Goal: Task Accomplishment & Management: Complete application form

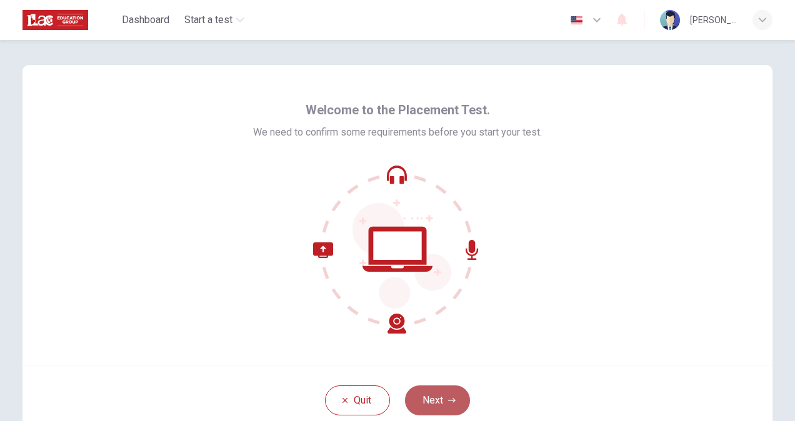
click at [435, 397] on button "Next" at bounding box center [437, 401] width 65 height 30
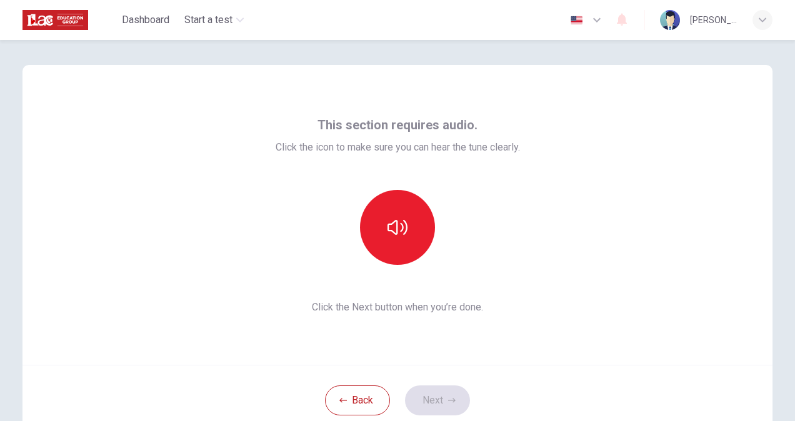
click at [515, 226] on div at bounding box center [398, 227] width 244 height 75
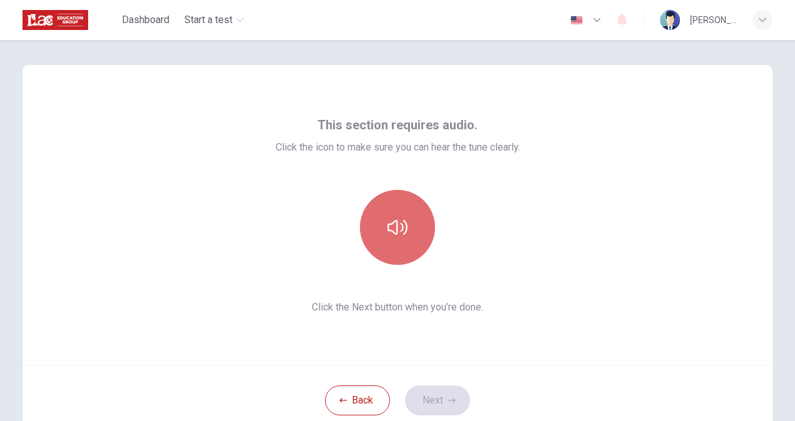
click at [383, 230] on button "button" at bounding box center [397, 227] width 75 height 75
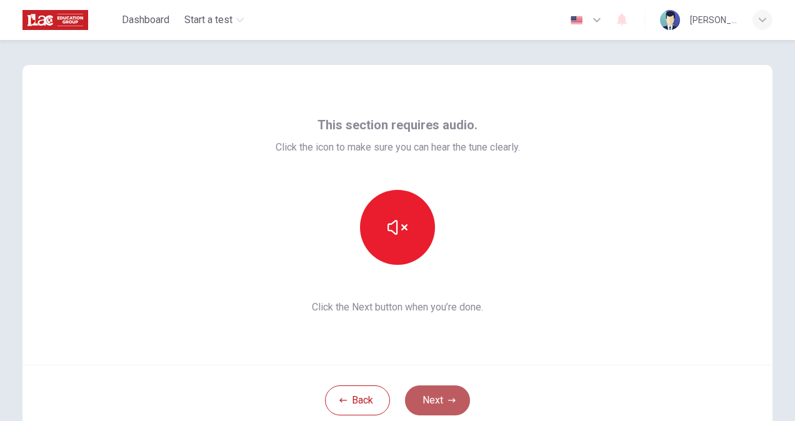
click at [441, 405] on button "Next" at bounding box center [437, 401] width 65 height 30
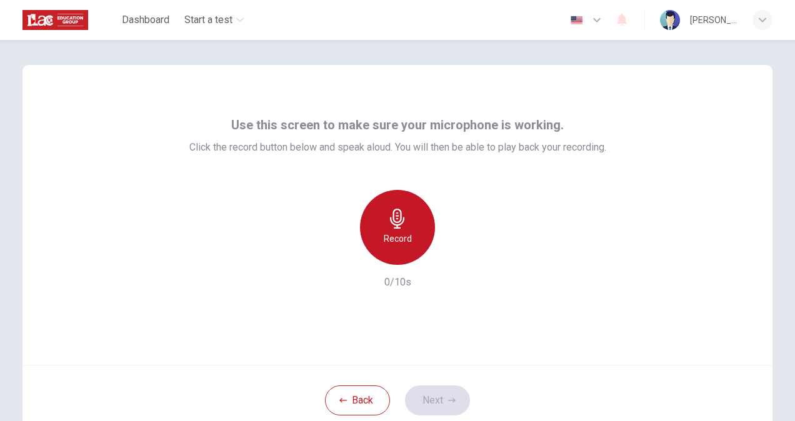
click at [397, 231] on div "Record" at bounding box center [397, 227] width 75 height 75
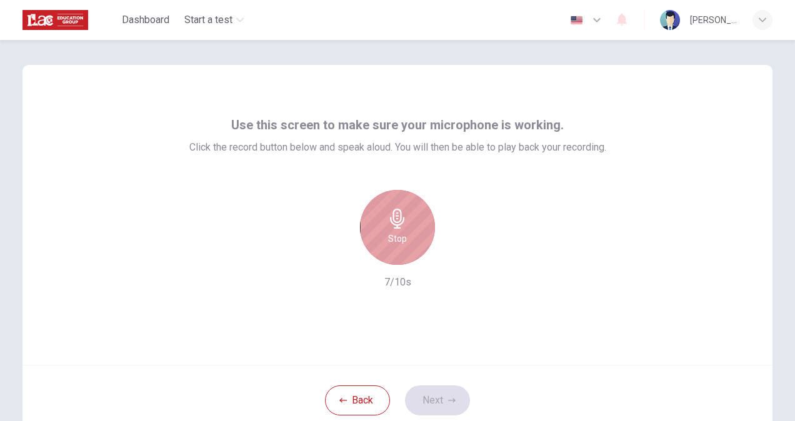
click at [388, 239] on h6 "Stop" at bounding box center [397, 238] width 19 height 15
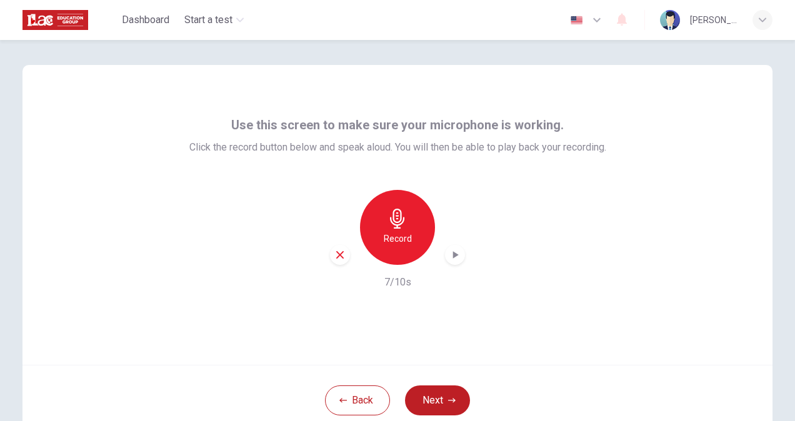
click at [454, 260] on icon "button" at bounding box center [455, 255] width 12 height 12
click at [430, 402] on button "Next" at bounding box center [437, 401] width 65 height 30
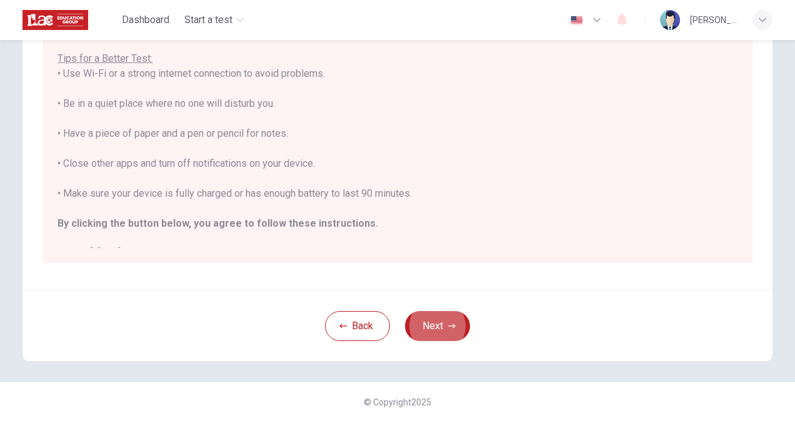
scroll to position [14, 0]
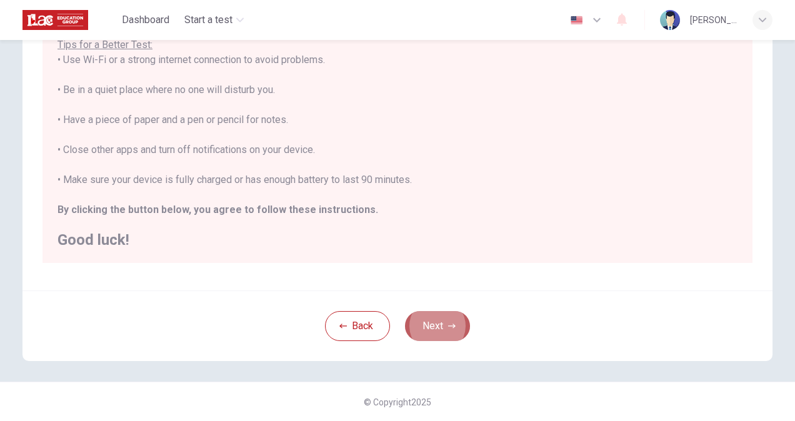
click at [432, 317] on button "Next" at bounding box center [437, 326] width 65 height 30
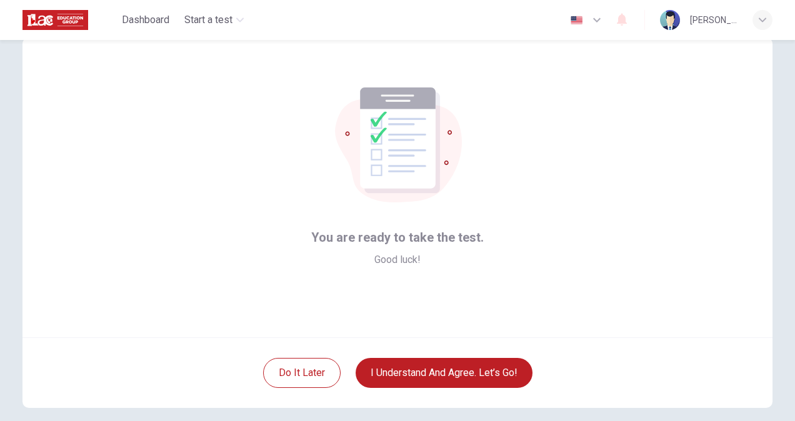
scroll to position [20, 0]
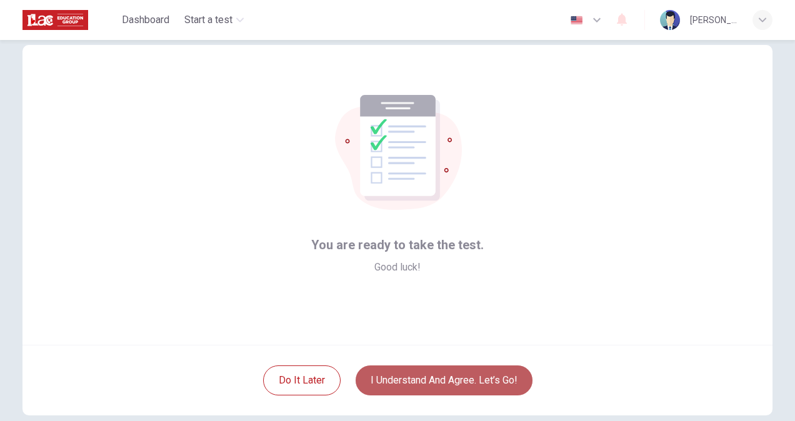
click at [402, 378] on button "I understand and agree. Let’s go!" at bounding box center [444, 381] width 177 height 30
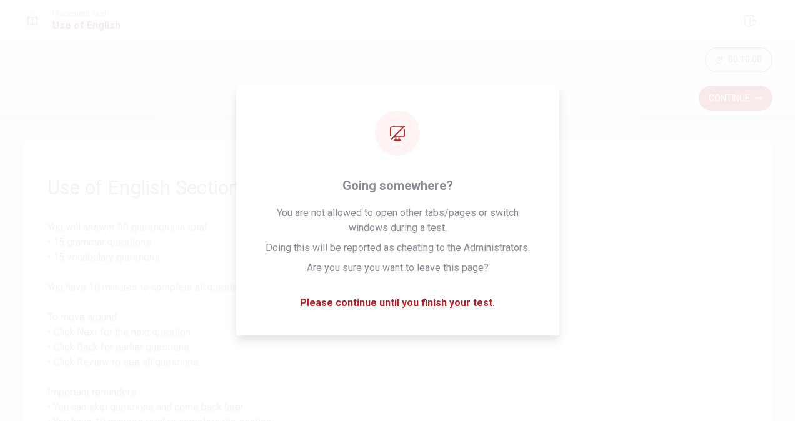
click at [684, 353] on span "You will answer 30 questions in total: • 15 grammar questions • 15 vocabulary q…" at bounding box center [397, 340] width 700 height 240
click at [409, 295] on span "You will answer 30 questions in total: • 15 grammar questions • 15 vocabulary q…" at bounding box center [397, 340] width 700 height 240
click at [407, 304] on span "You will answer 30 questions in total: • 15 grammar questions • 15 vocabulary q…" at bounding box center [397, 340] width 700 height 240
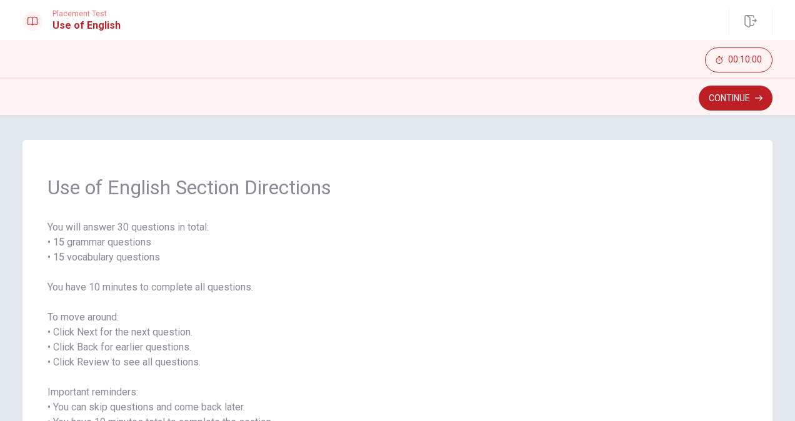
click at [641, 221] on span "You will answer 30 questions in total: • 15 grammar questions • 15 vocabulary q…" at bounding box center [397, 340] width 700 height 240
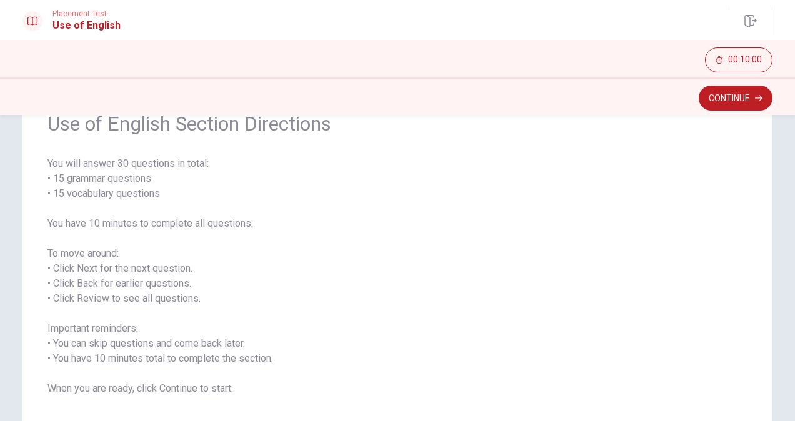
scroll to position [39, 0]
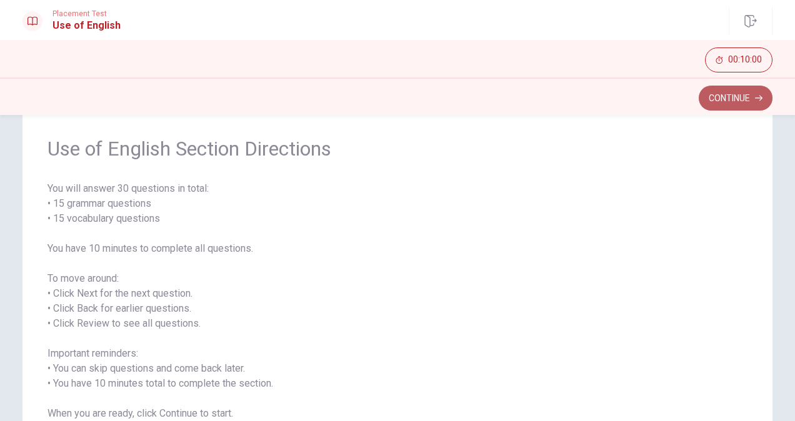
click at [734, 96] on button "Continue" at bounding box center [736, 98] width 74 height 25
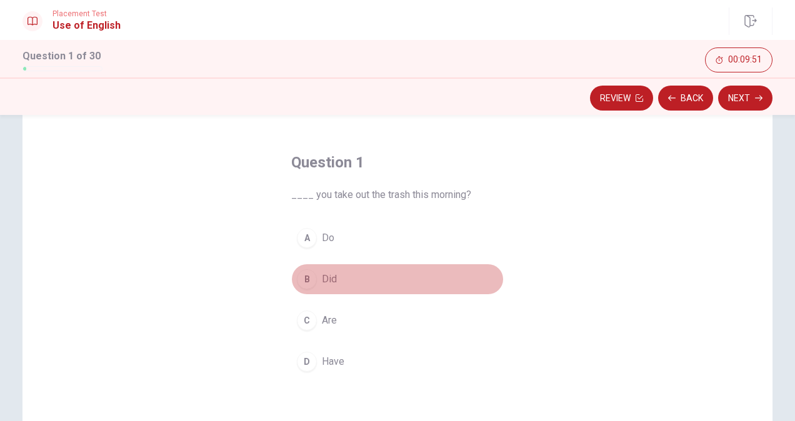
click at [306, 280] on div "B" at bounding box center [307, 279] width 20 height 20
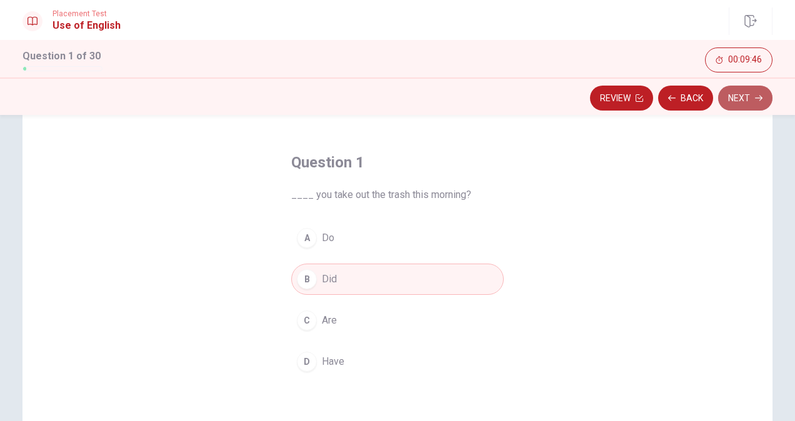
click at [744, 102] on button "Next" at bounding box center [745, 98] width 54 height 25
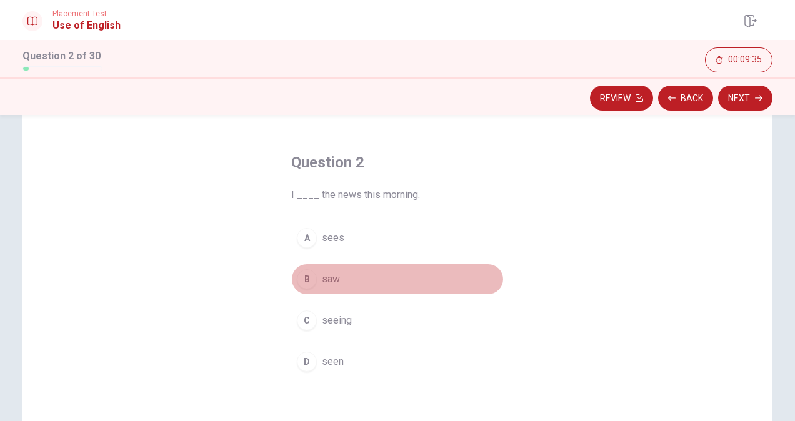
click at [325, 279] on span "saw" at bounding box center [331, 279] width 18 height 15
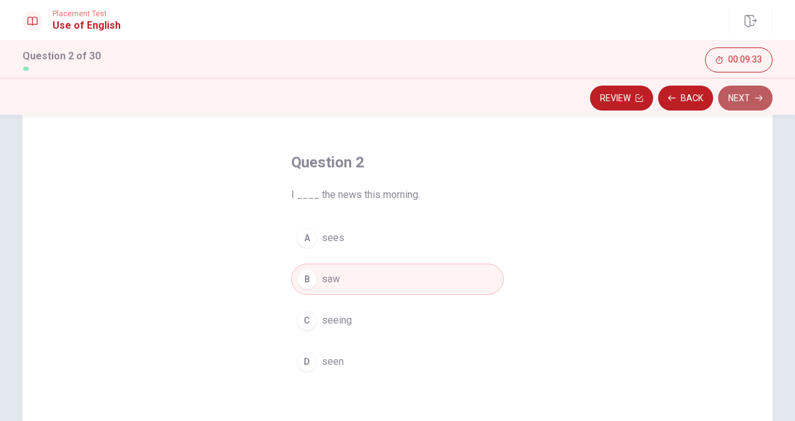
click at [746, 101] on button "Next" at bounding box center [745, 98] width 54 height 25
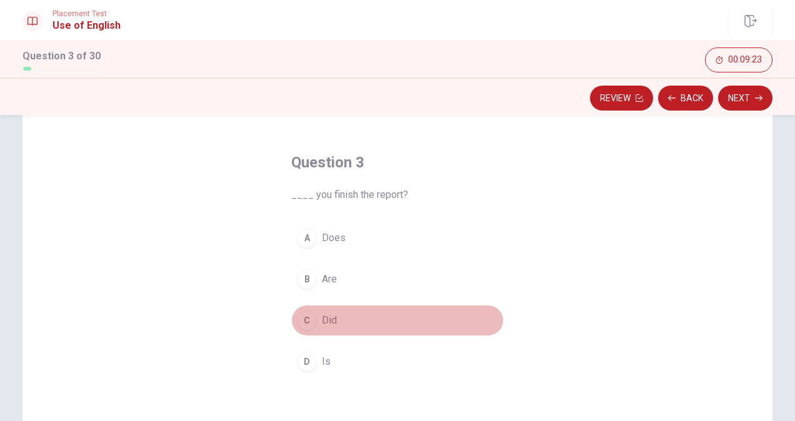
click at [308, 317] on div "C" at bounding box center [307, 321] width 20 height 20
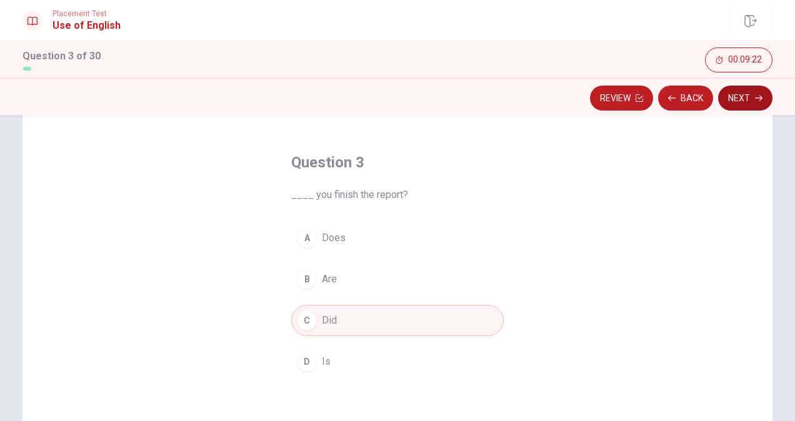
click at [742, 96] on button "Next" at bounding box center [745, 98] width 54 height 25
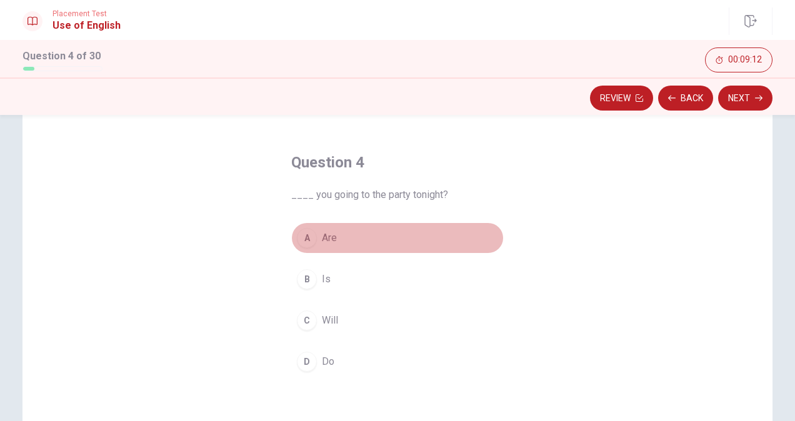
click at [337, 235] on button "A Are" at bounding box center [397, 237] width 212 height 31
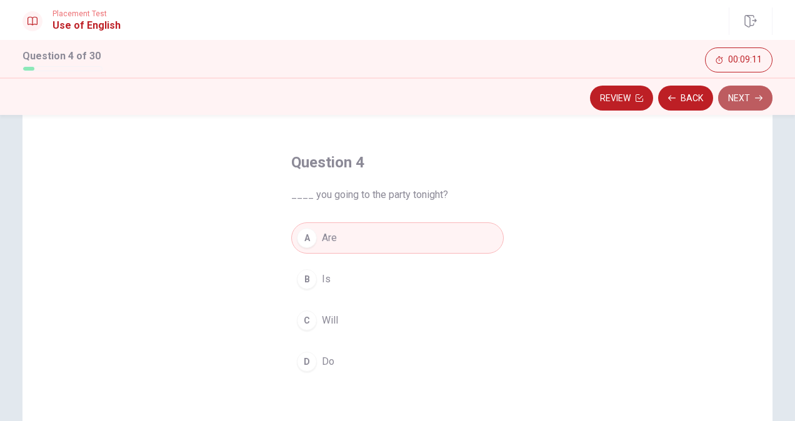
click at [743, 97] on button "Next" at bounding box center [745, 98] width 54 height 25
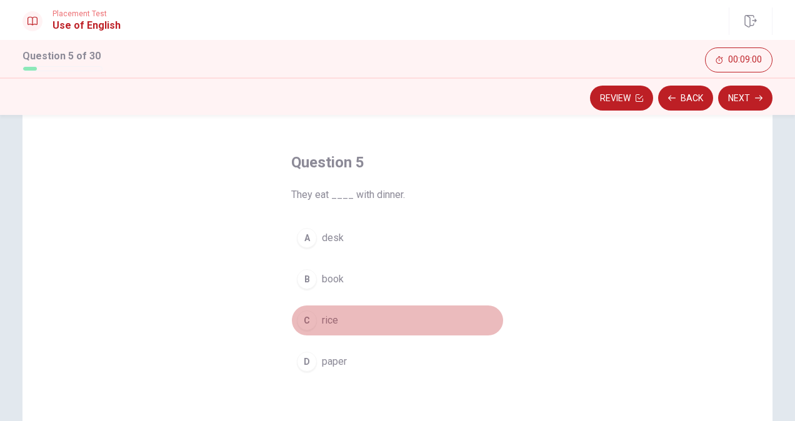
click at [322, 313] on span "rice" at bounding box center [330, 320] width 16 height 15
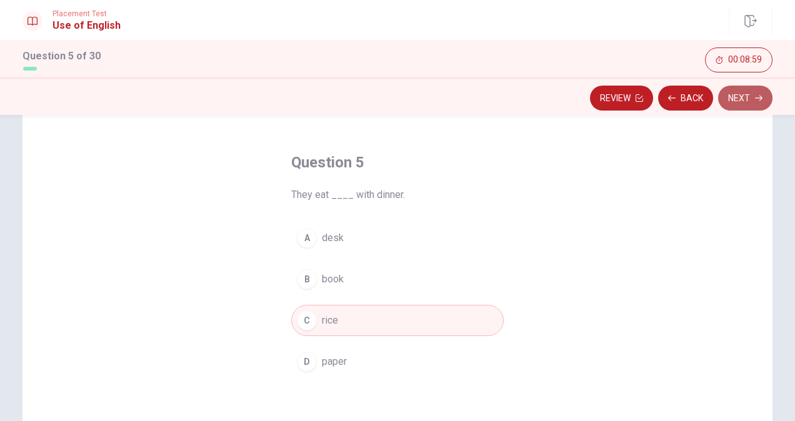
click at [730, 96] on button "Next" at bounding box center [745, 98] width 54 height 25
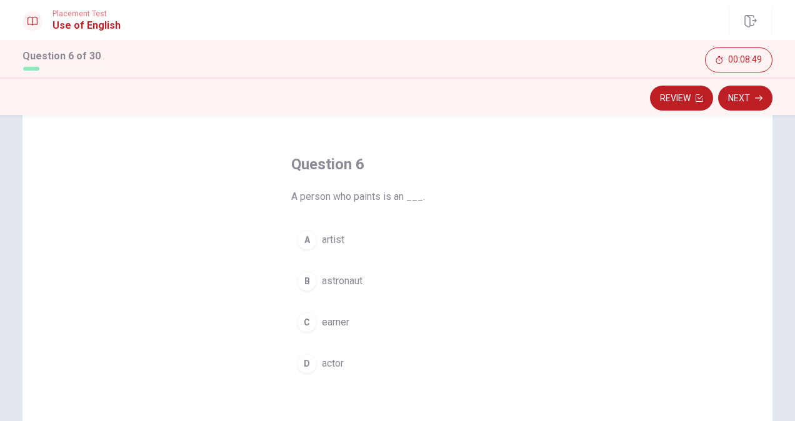
scroll to position [41, 0]
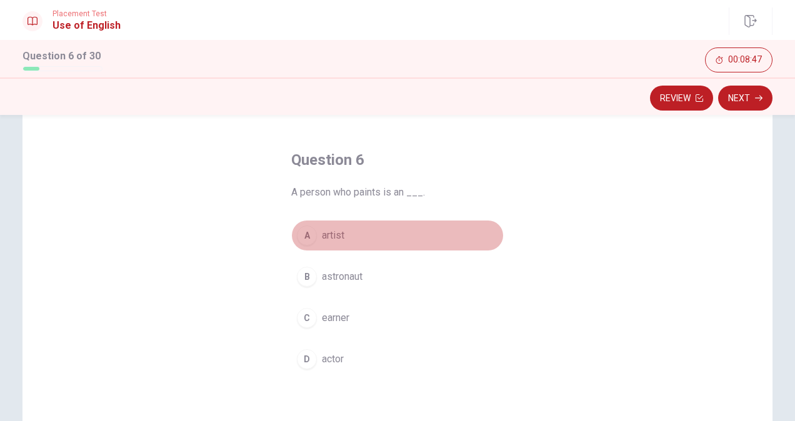
click at [337, 238] on span "artist" at bounding box center [333, 235] width 22 height 15
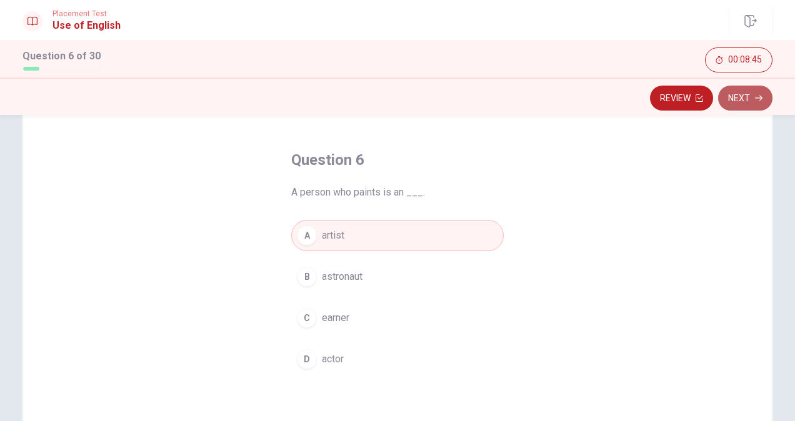
click at [743, 95] on button "Next" at bounding box center [745, 98] width 54 height 25
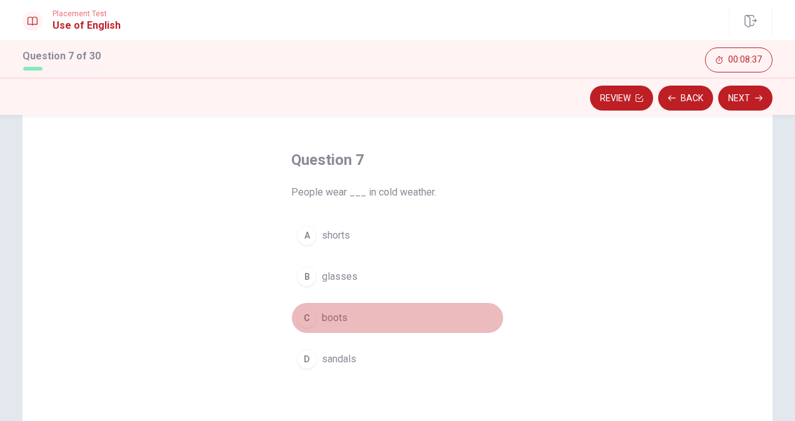
click at [324, 320] on span "boots" at bounding box center [335, 318] width 26 height 15
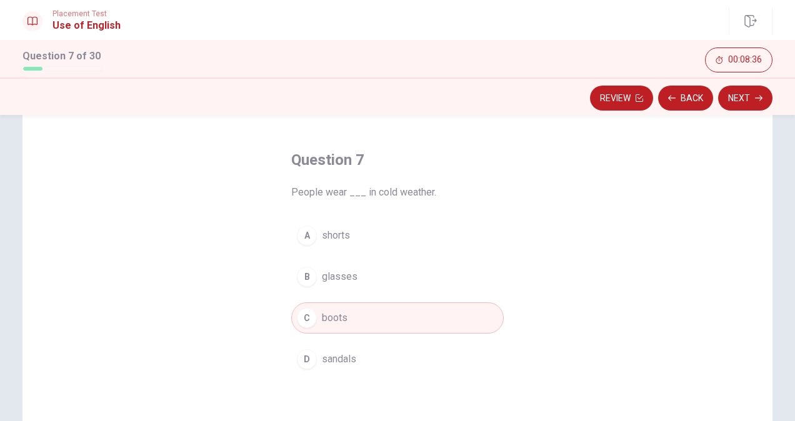
click at [726, 125] on div "Question 7 People wear ___ in cold weather. A shorts B glasses C boots D sandals" at bounding box center [397, 316] width 750 height 434
click at [754, 96] on button "Next" at bounding box center [745, 98] width 54 height 25
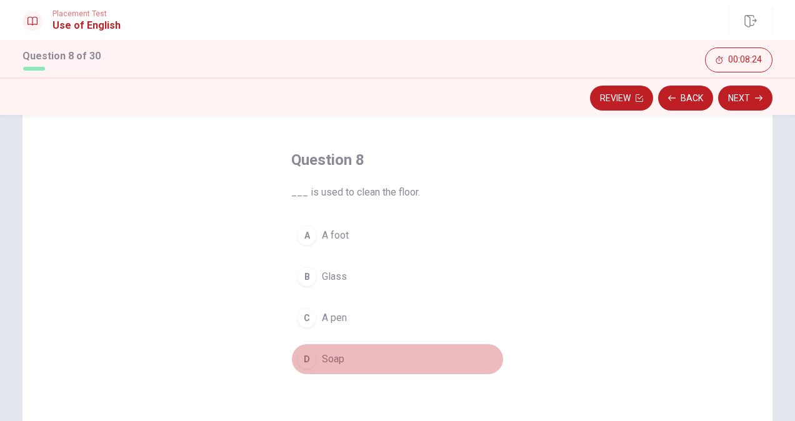
click at [307, 360] on div "D" at bounding box center [307, 359] width 20 height 20
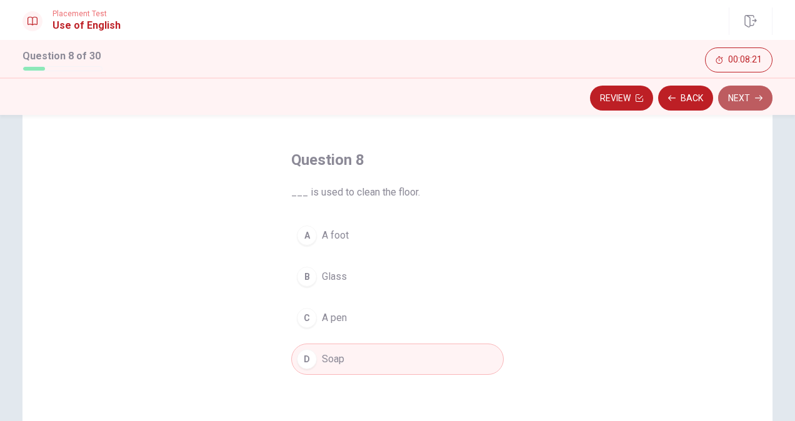
click at [739, 94] on button "Next" at bounding box center [745, 98] width 54 height 25
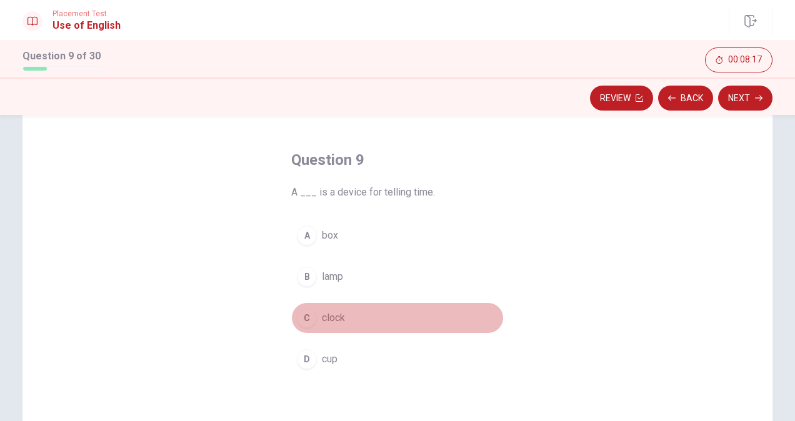
click at [327, 321] on span "clock" at bounding box center [333, 318] width 23 height 15
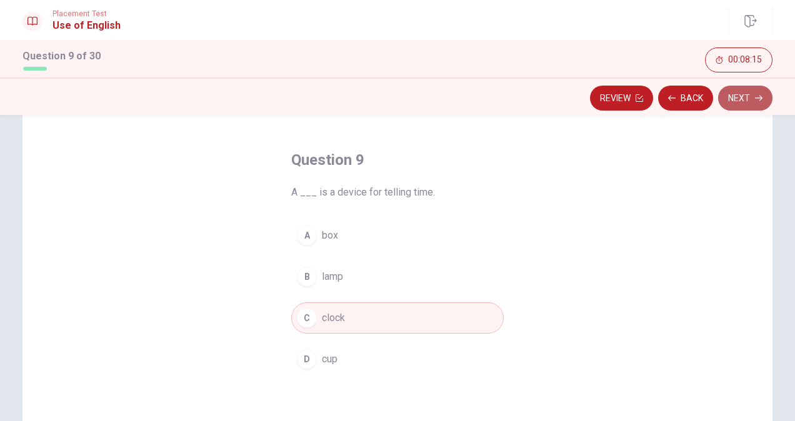
click at [734, 100] on button "Next" at bounding box center [745, 98] width 54 height 25
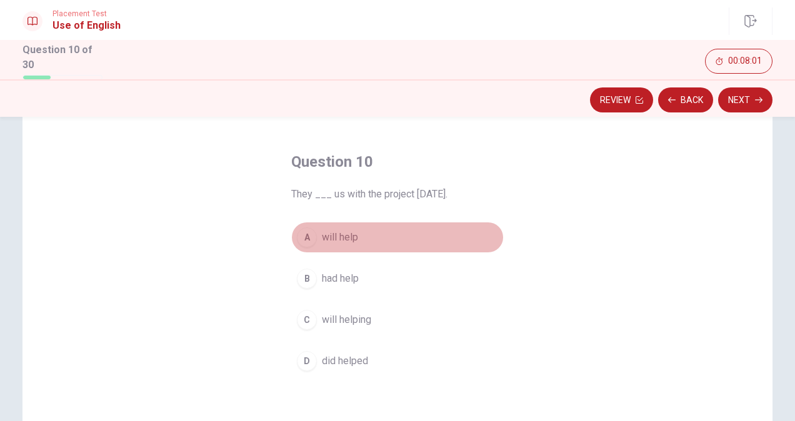
click at [312, 233] on div "A" at bounding box center [307, 237] width 20 height 20
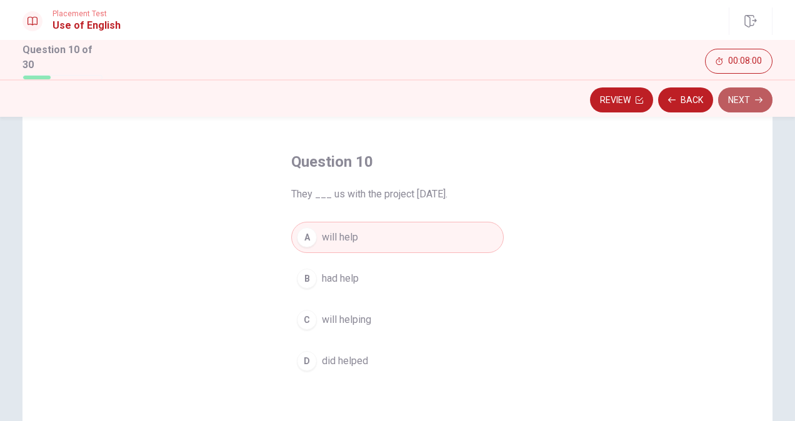
click at [739, 94] on button "Next" at bounding box center [745, 99] width 54 height 25
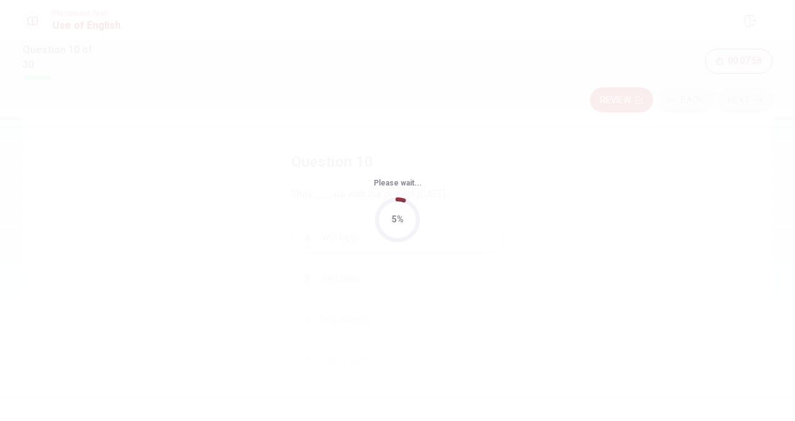
scroll to position [0, 0]
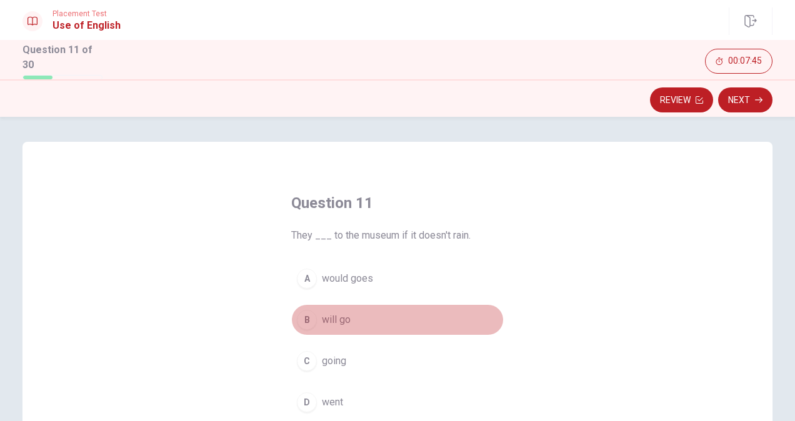
click at [330, 316] on span "will go" at bounding box center [336, 319] width 29 height 15
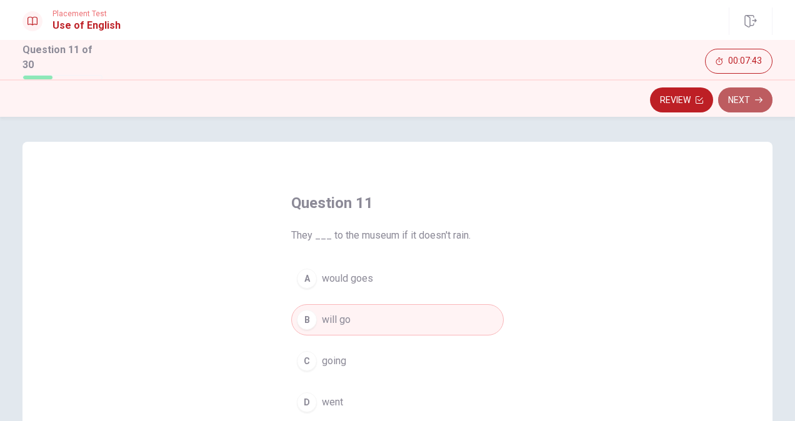
click at [739, 99] on button "Next" at bounding box center [745, 99] width 54 height 25
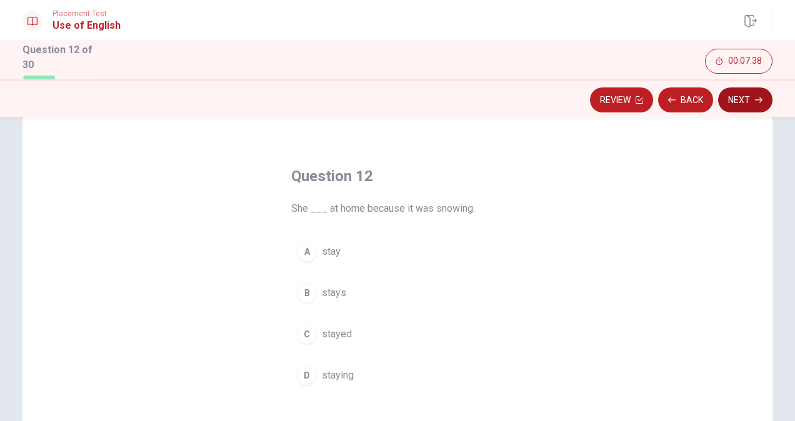
scroll to position [22, 0]
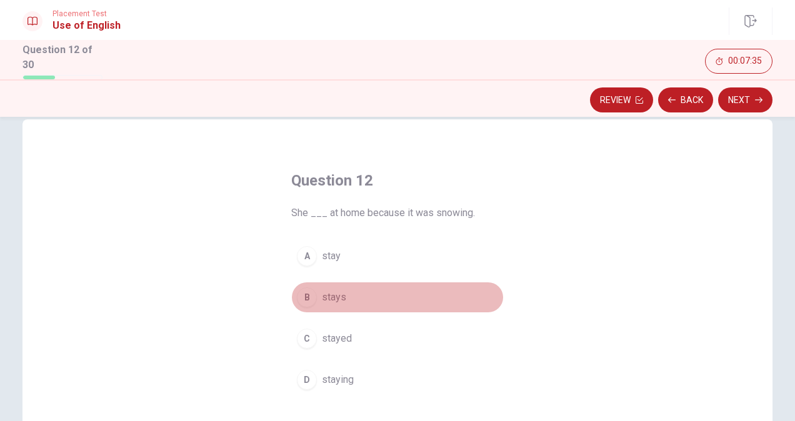
click at [329, 295] on span "stays" at bounding box center [334, 297] width 24 height 15
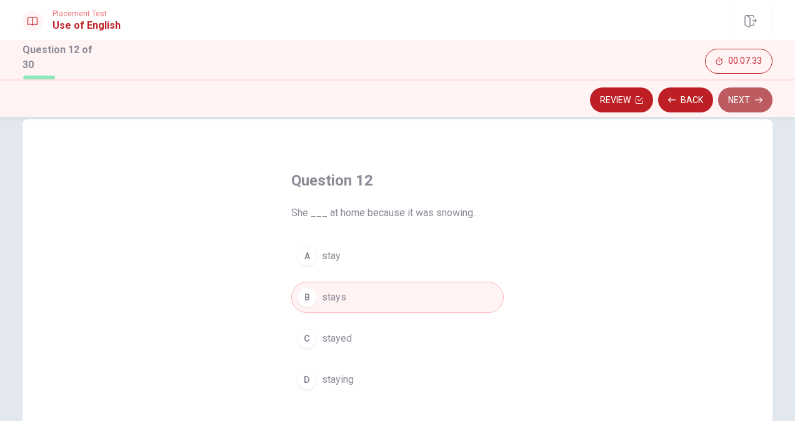
click at [740, 97] on button "Next" at bounding box center [745, 99] width 54 height 25
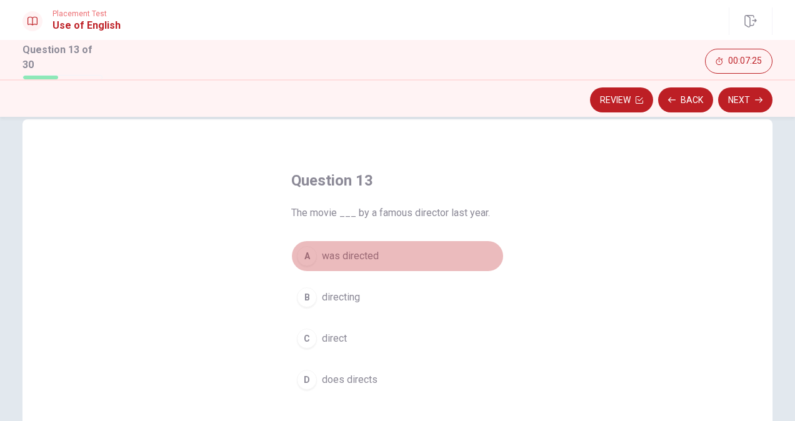
click at [366, 254] on span "was directed" at bounding box center [350, 256] width 57 height 15
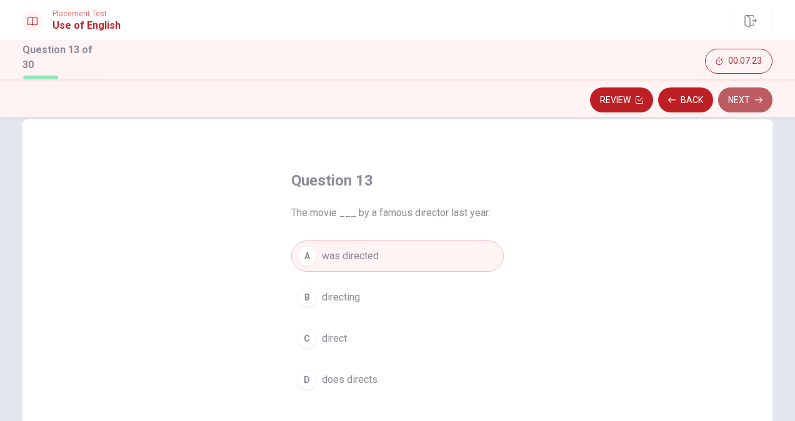
click at [746, 99] on button "Next" at bounding box center [745, 99] width 54 height 25
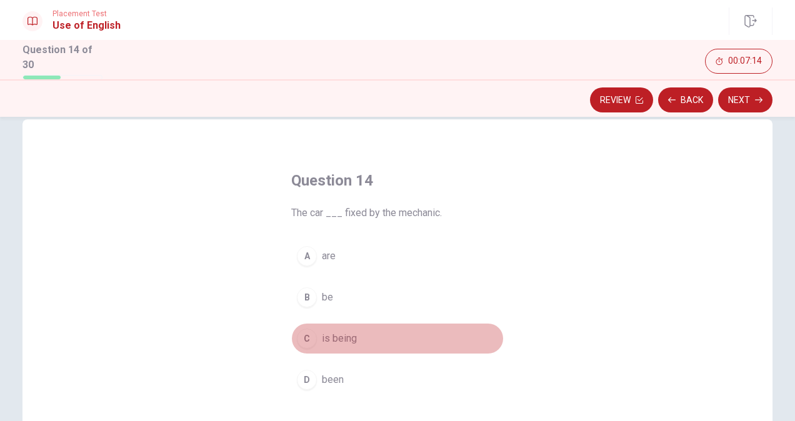
click at [322, 339] on span "is being" at bounding box center [339, 338] width 35 height 15
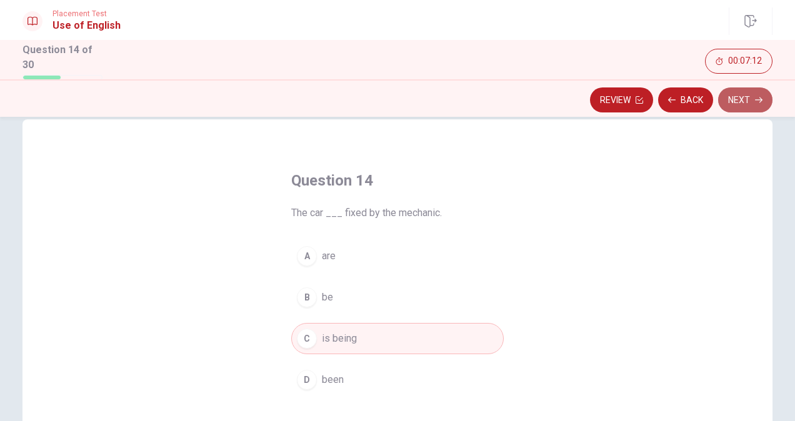
click at [736, 98] on button "Next" at bounding box center [745, 99] width 54 height 25
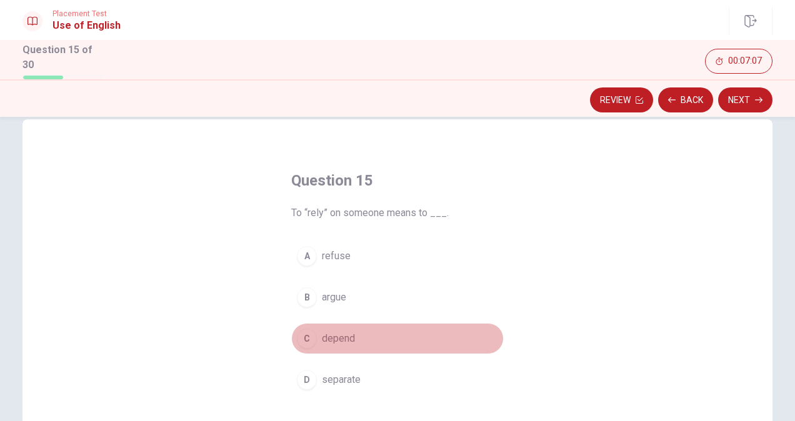
click at [322, 336] on span "depend" at bounding box center [338, 338] width 33 height 15
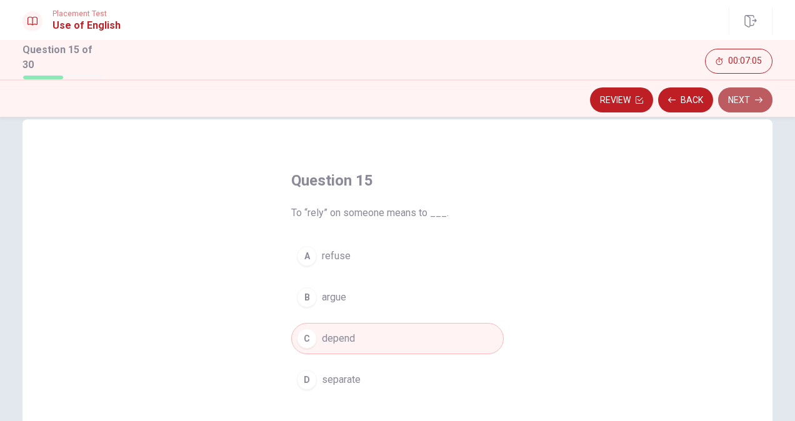
click at [749, 99] on button "Next" at bounding box center [745, 99] width 54 height 25
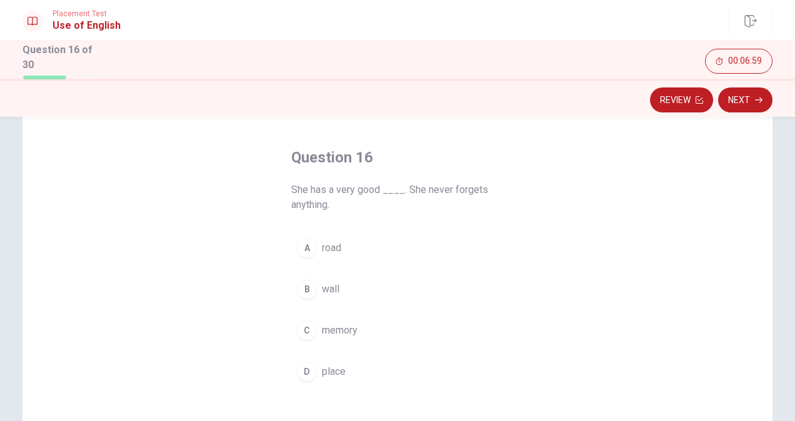
scroll to position [47, 0]
click at [354, 339] on button "C memory" at bounding box center [397, 329] width 212 height 31
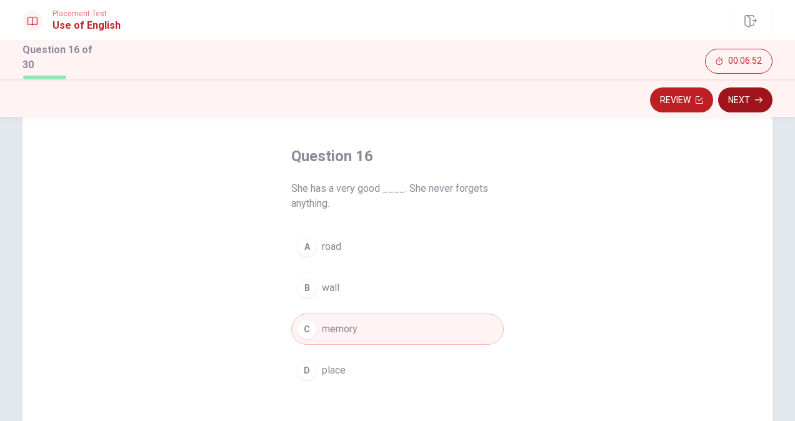
click at [747, 97] on button "Next" at bounding box center [745, 99] width 54 height 25
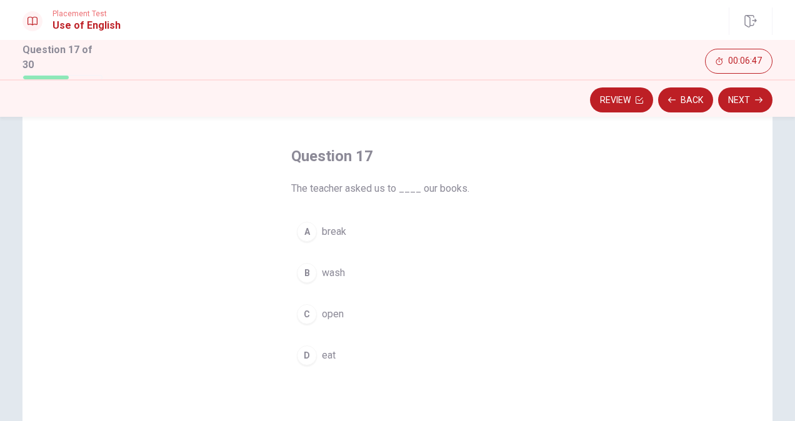
click at [336, 314] on span "open" at bounding box center [333, 314] width 22 height 15
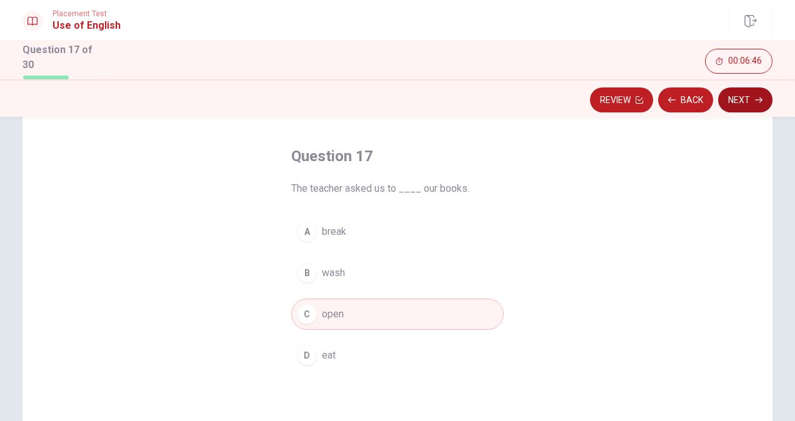
click at [749, 93] on button "Next" at bounding box center [745, 99] width 54 height 25
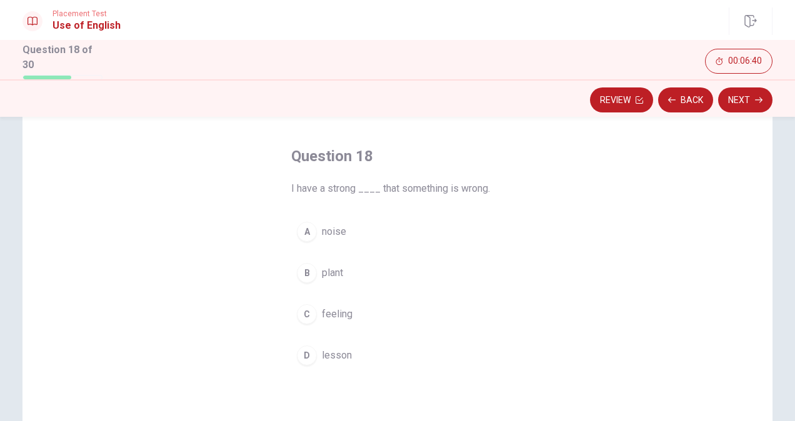
click at [354, 304] on button "C feeling" at bounding box center [397, 314] width 212 height 31
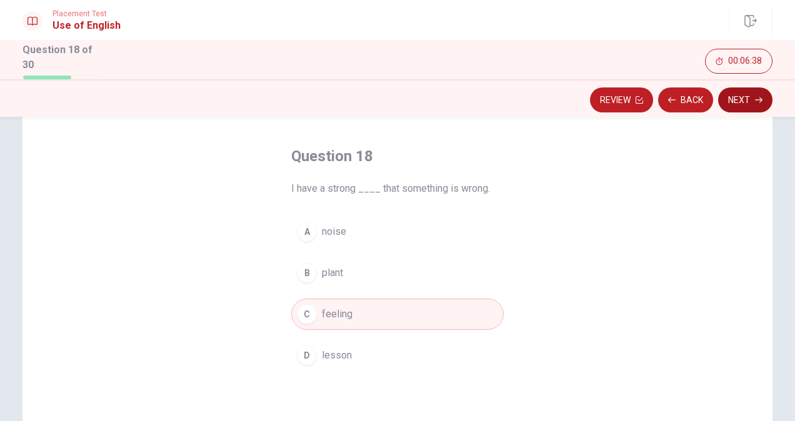
click at [751, 97] on button "Next" at bounding box center [745, 99] width 54 height 25
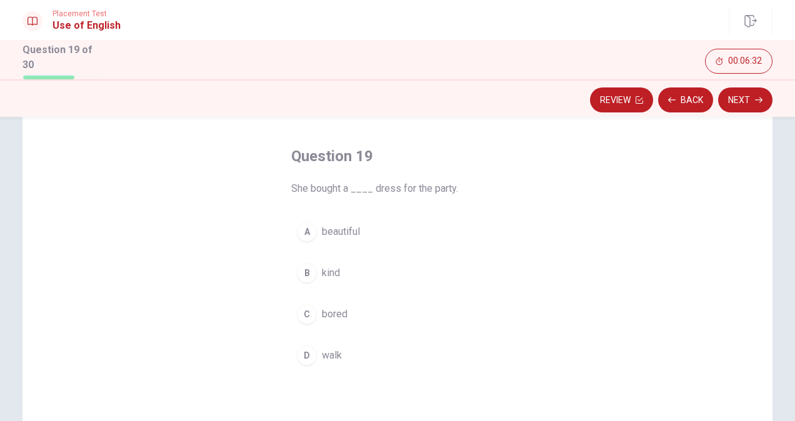
click at [361, 229] on button "A beautiful" at bounding box center [397, 231] width 212 height 31
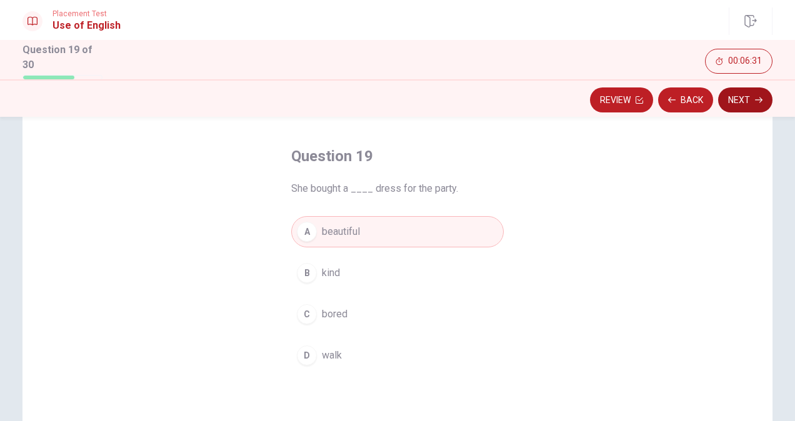
click at [744, 96] on button "Next" at bounding box center [745, 99] width 54 height 25
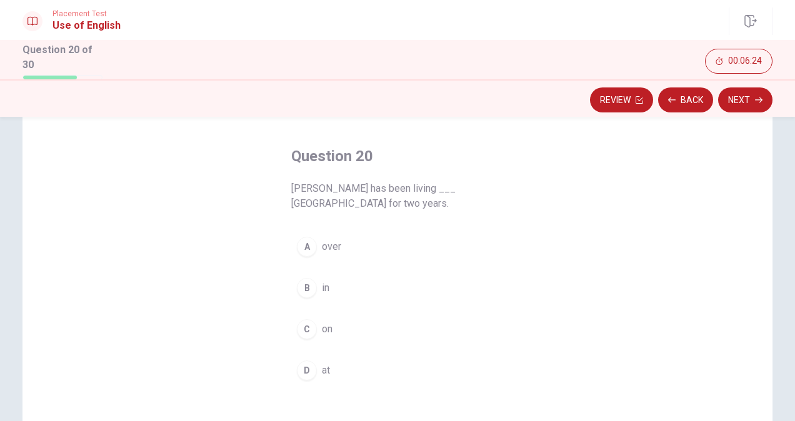
click at [347, 287] on button "B in" at bounding box center [397, 287] width 212 height 31
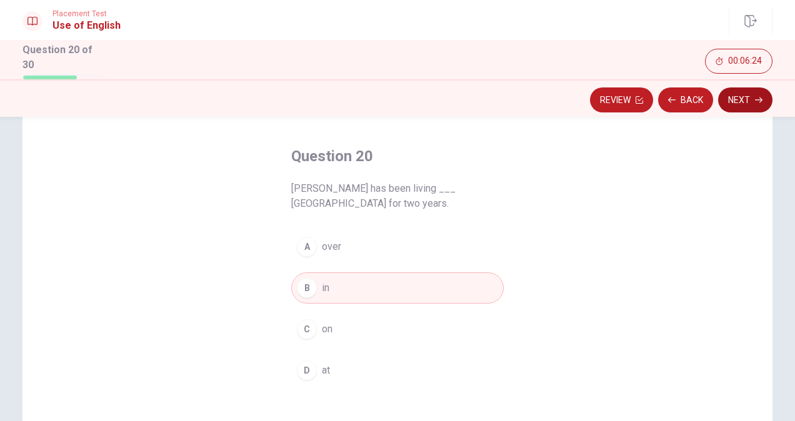
click at [750, 100] on button "Next" at bounding box center [745, 99] width 54 height 25
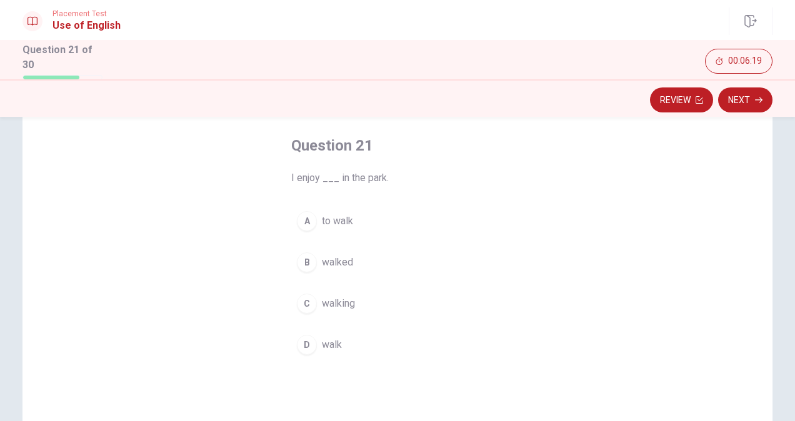
scroll to position [59, 0]
click at [353, 302] on button "C walking" at bounding box center [397, 302] width 212 height 31
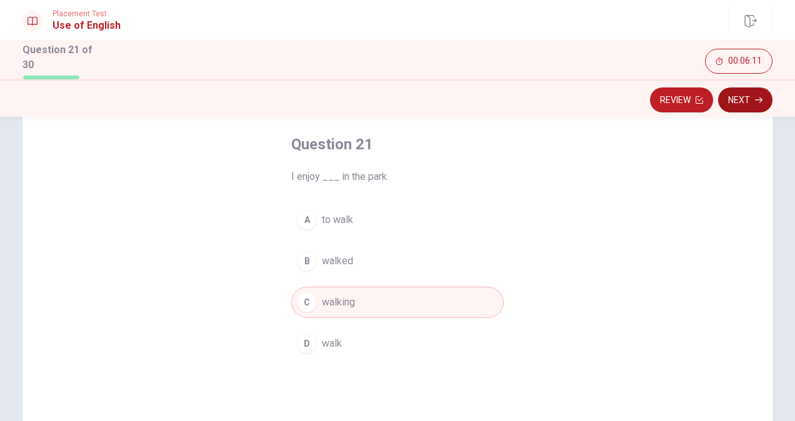
click at [745, 100] on button "Next" at bounding box center [745, 99] width 54 height 25
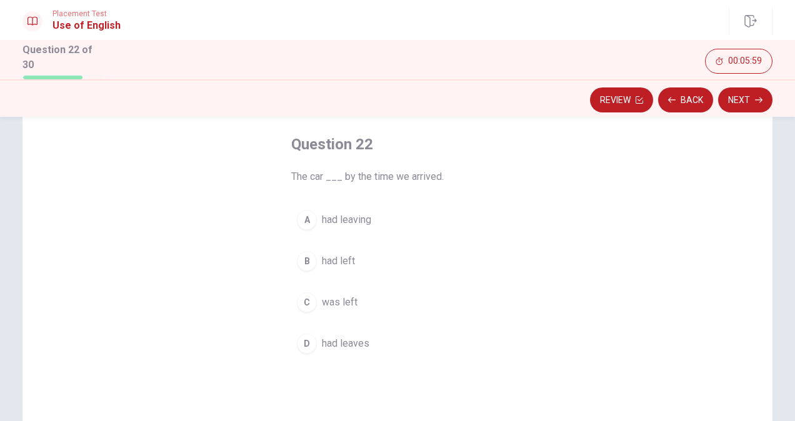
click at [356, 257] on button "B had left" at bounding box center [397, 261] width 212 height 31
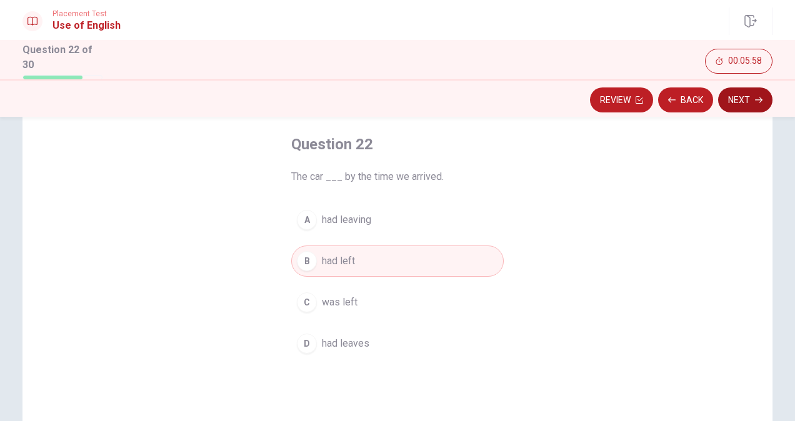
click at [746, 99] on button "Next" at bounding box center [745, 99] width 54 height 25
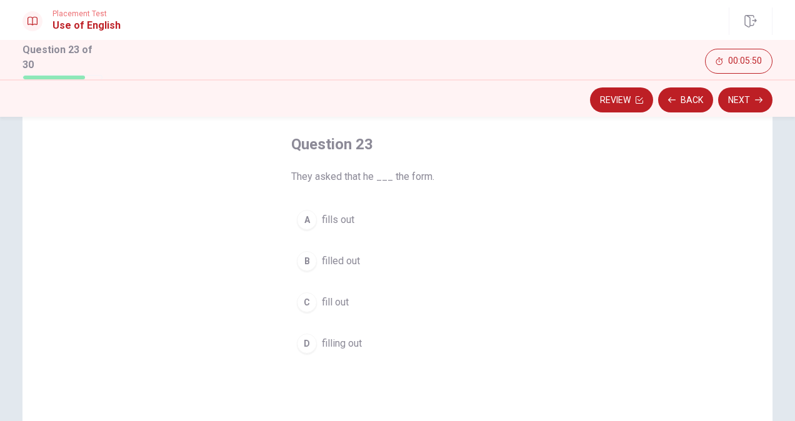
click at [361, 226] on button "A fills out" at bounding box center [397, 219] width 212 height 31
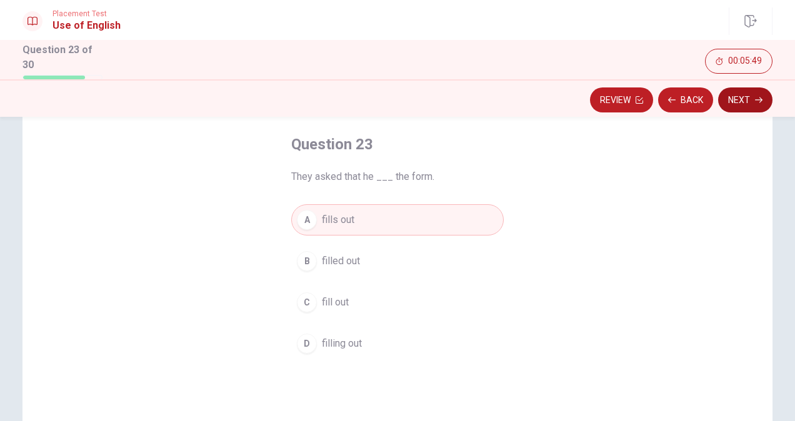
click at [742, 102] on button "Next" at bounding box center [745, 99] width 54 height 25
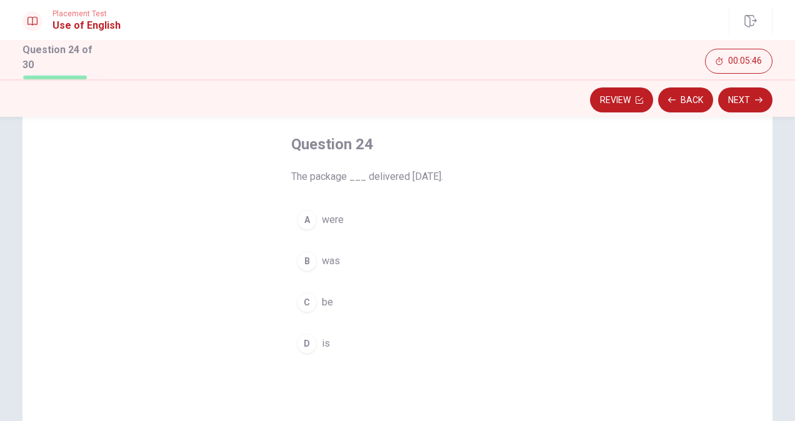
click at [344, 263] on button "B was" at bounding box center [397, 261] width 212 height 31
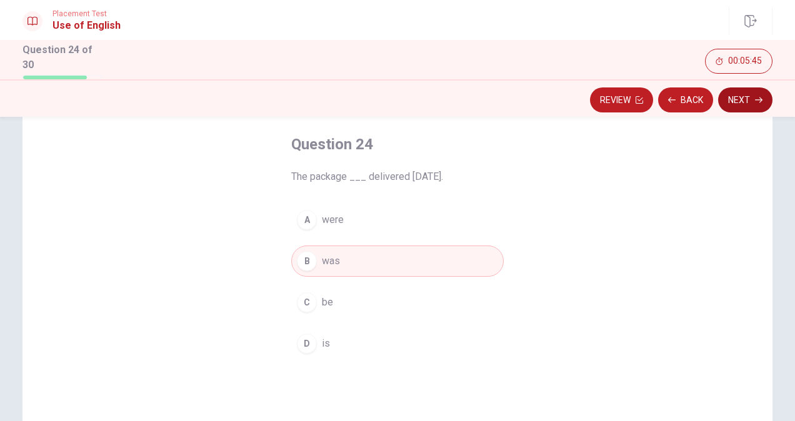
click at [751, 99] on button "Next" at bounding box center [745, 99] width 54 height 25
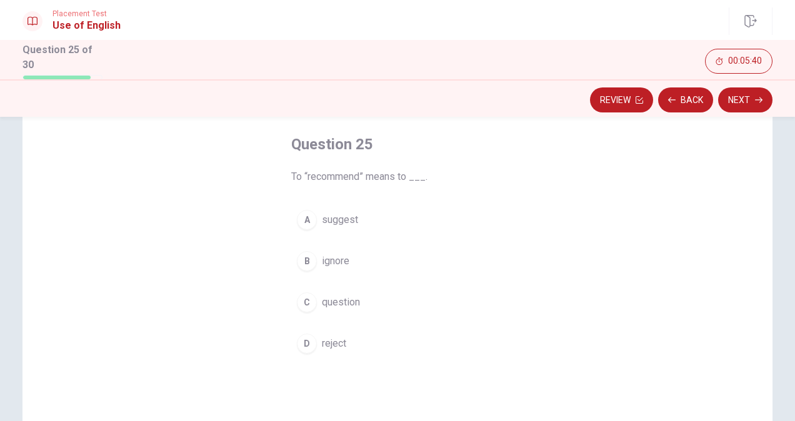
click at [359, 222] on button "A suggest" at bounding box center [397, 219] width 212 height 31
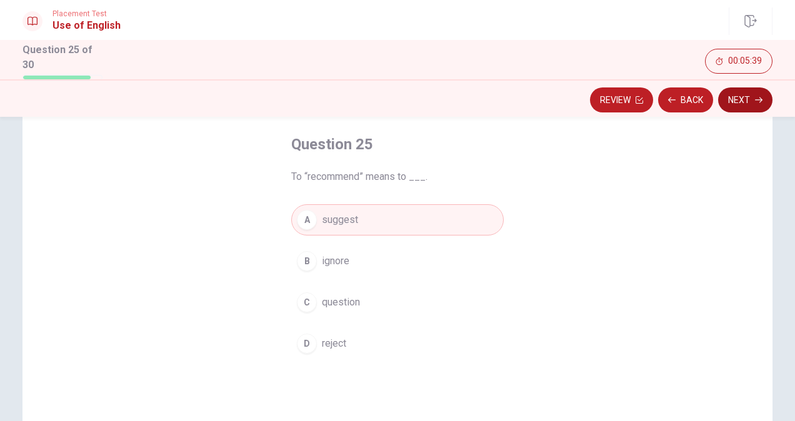
click at [750, 97] on button "Next" at bounding box center [745, 99] width 54 height 25
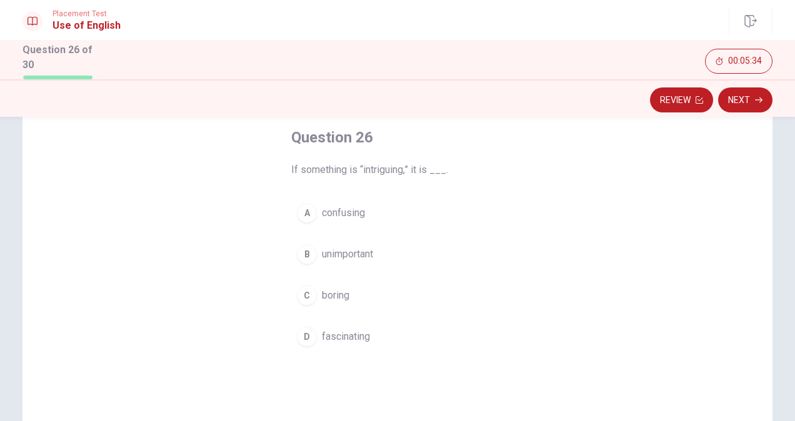
scroll to position [66, 0]
click at [357, 335] on span "fascinating" at bounding box center [346, 336] width 48 height 15
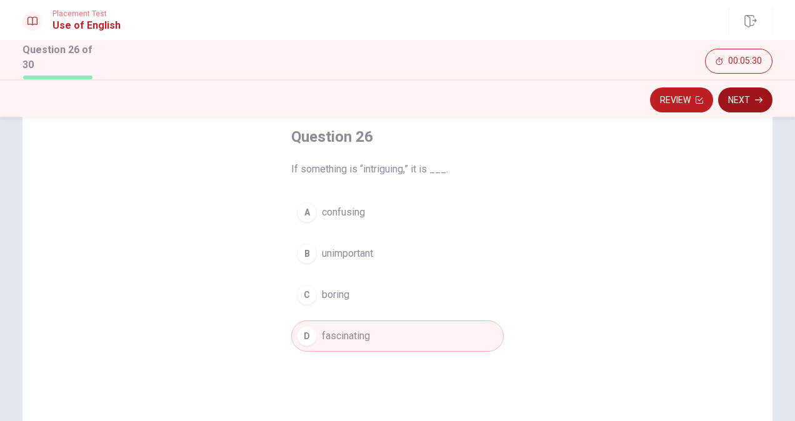
click at [744, 101] on button "Next" at bounding box center [745, 99] width 54 height 25
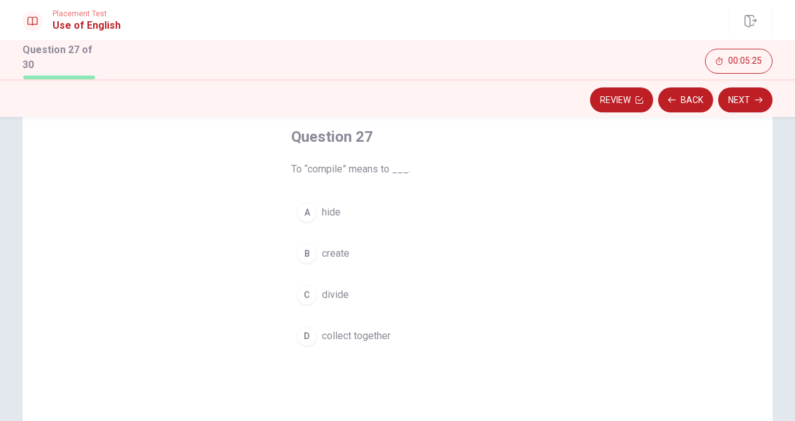
click at [378, 341] on button "D collect together" at bounding box center [397, 336] width 212 height 31
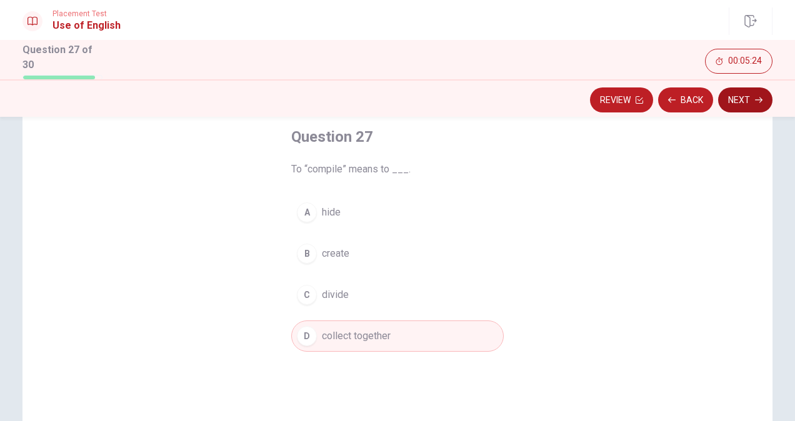
click at [741, 102] on button "Next" at bounding box center [745, 99] width 54 height 25
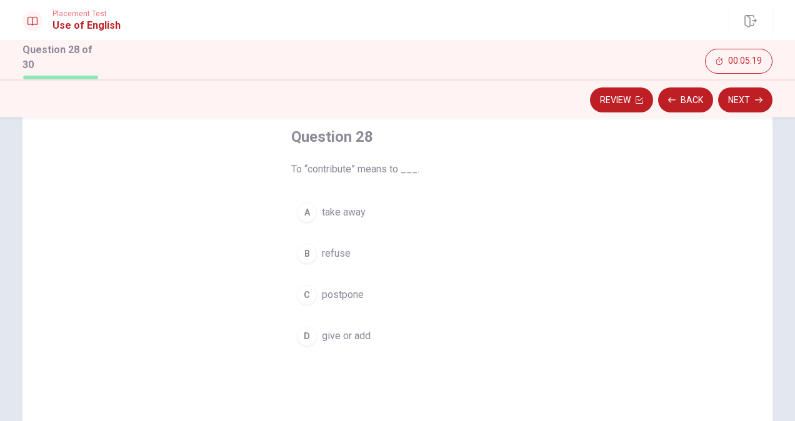
click at [361, 339] on span "give or add" at bounding box center [346, 336] width 49 height 15
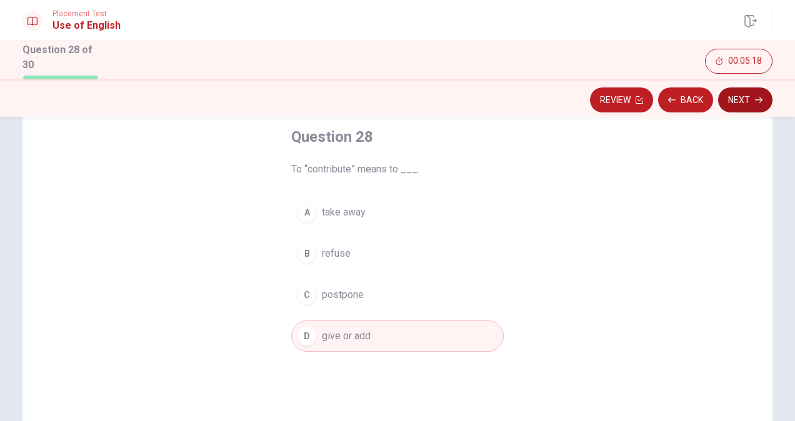
click at [746, 99] on button "Next" at bounding box center [745, 99] width 54 height 25
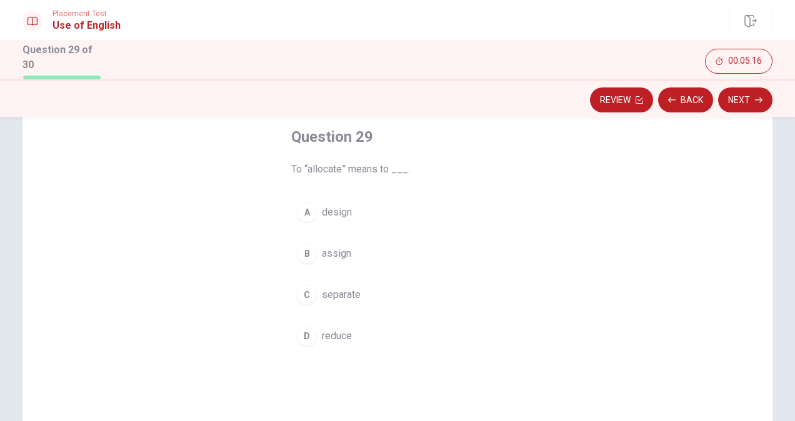
click at [369, 254] on button "B assign" at bounding box center [397, 253] width 212 height 31
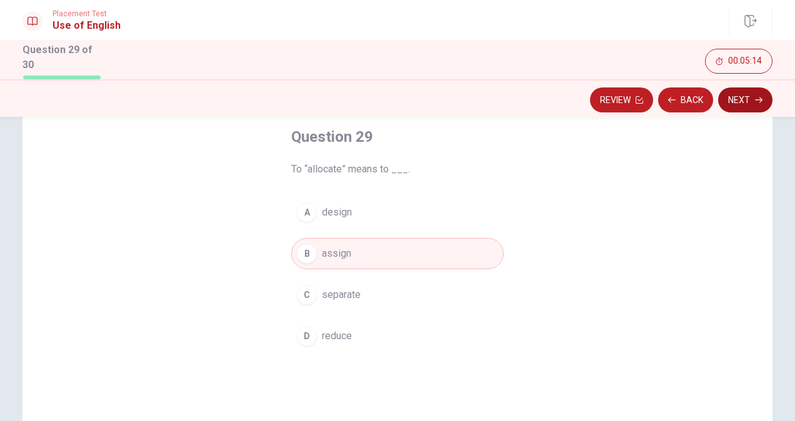
click at [746, 97] on button "Next" at bounding box center [745, 99] width 54 height 25
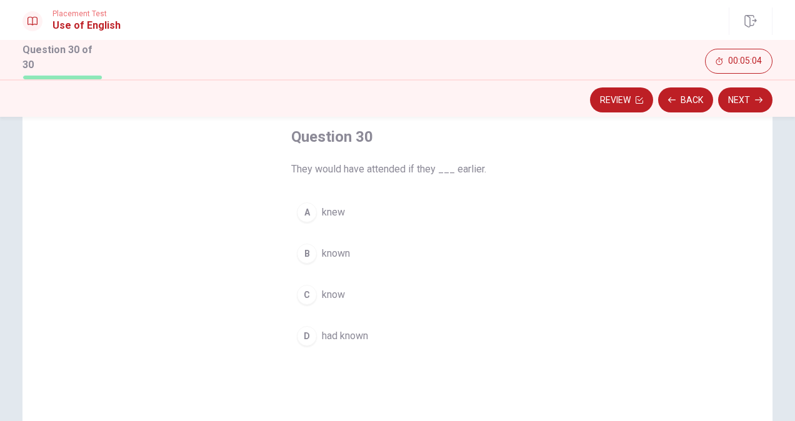
click at [354, 332] on span "had known" at bounding box center [345, 336] width 46 height 15
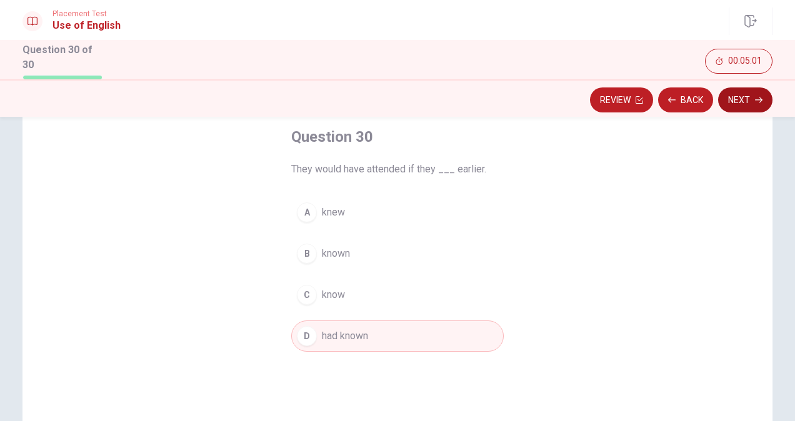
click at [741, 102] on button "Next" at bounding box center [745, 99] width 54 height 25
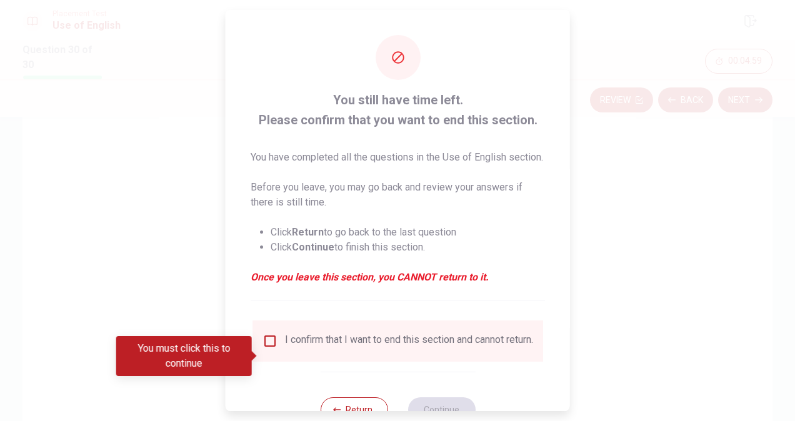
click at [271, 349] on input "You must click this to continue" at bounding box center [269, 341] width 15 height 15
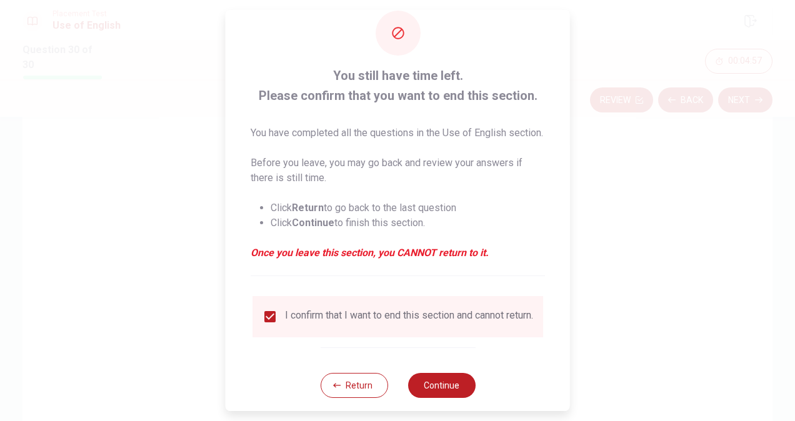
scroll to position [60, 0]
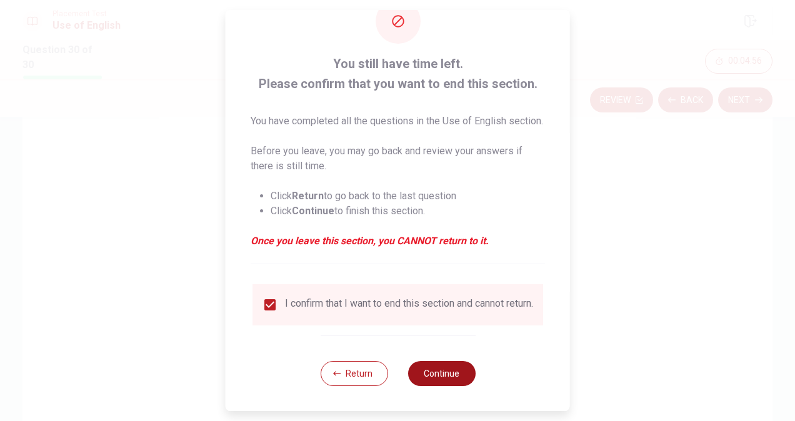
click at [444, 376] on button "Continue" at bounding box center [440, 373] width 67 height 25
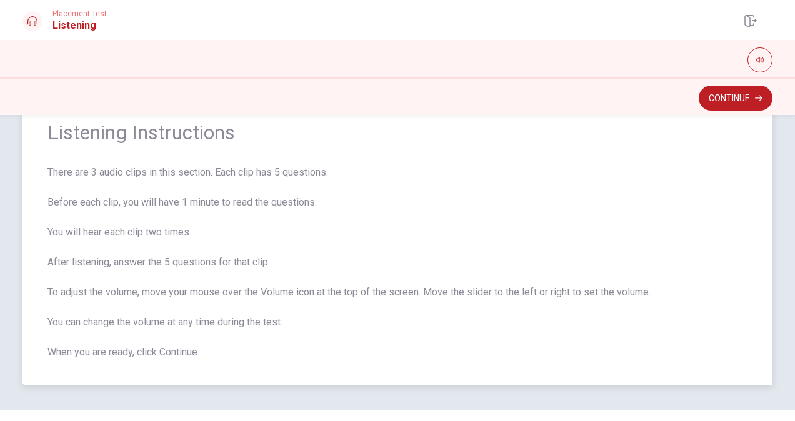
scroll to position [74, 0]
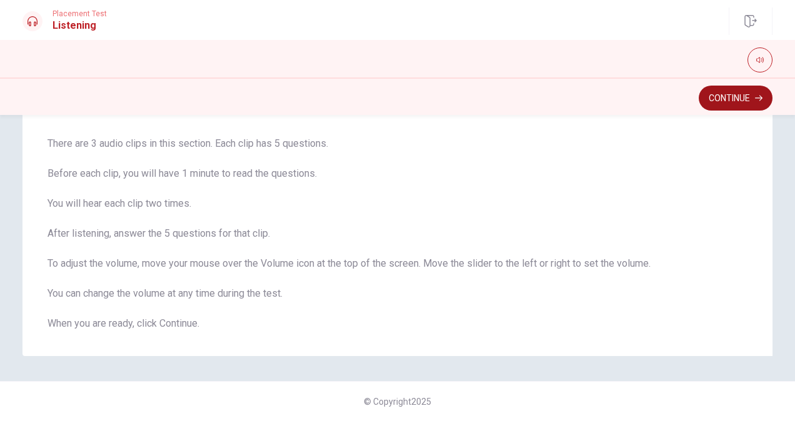
click at [725, 101] on button "Continue" at bounding box center [736, 98] width 74 height 25
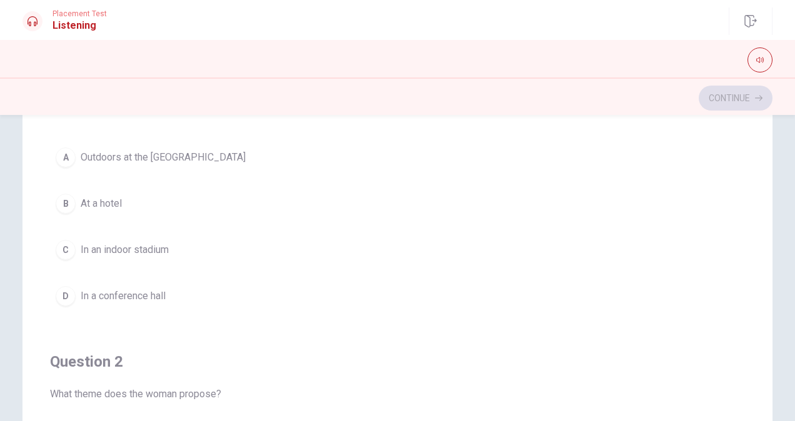
scroll to position [0, 0]
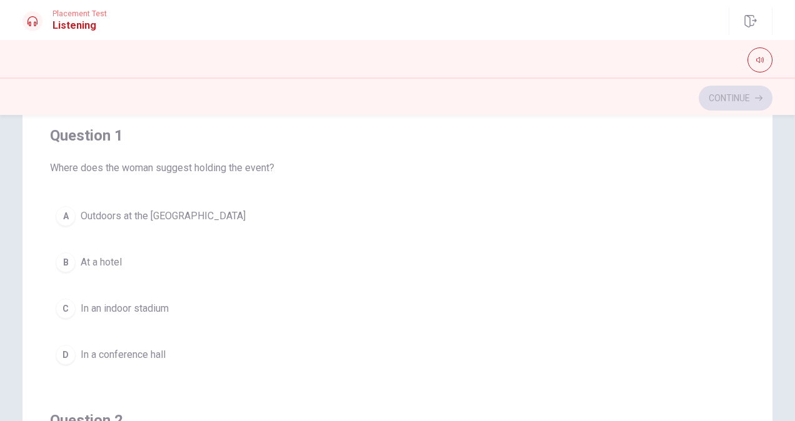
click at [161, 212] on span "Outdoors at the [GEOGRAPHIC_DATA]" at bounding box center [163, 216] width 165 height 15
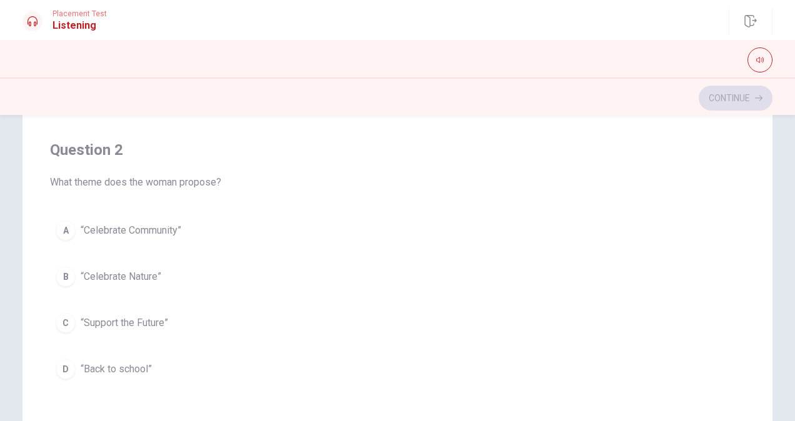
scroll to position [273, 0]
click at [62, 222] on div "A" at bounding box center [66, 228] width 20 height 20
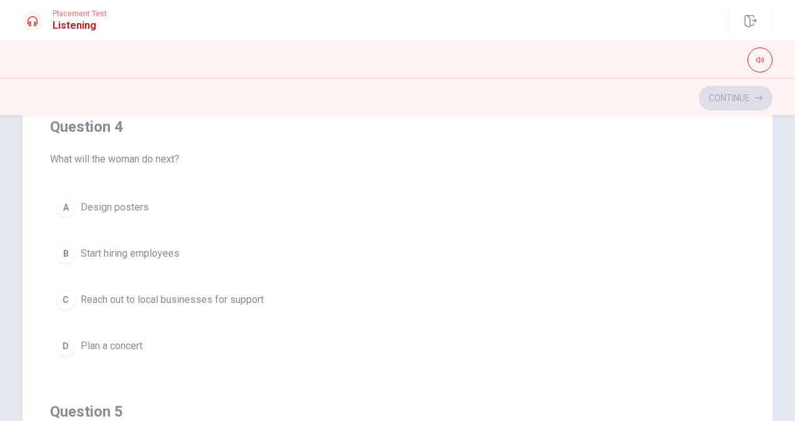
scroll to position [864, 0]
click at [66, 296] on div "C" at bounding box center [66, 300] width 20 height 20
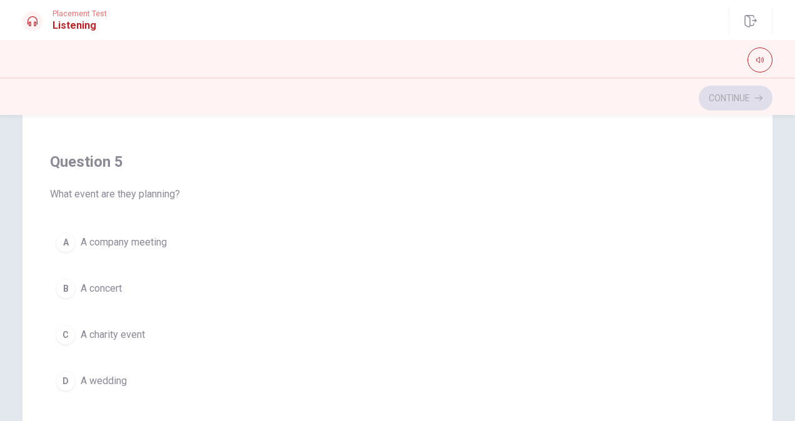
scroll to position [210, 0]
click at [71, 330] on button "C A charity event" at bounding box center [397, 331] width 695 height 31
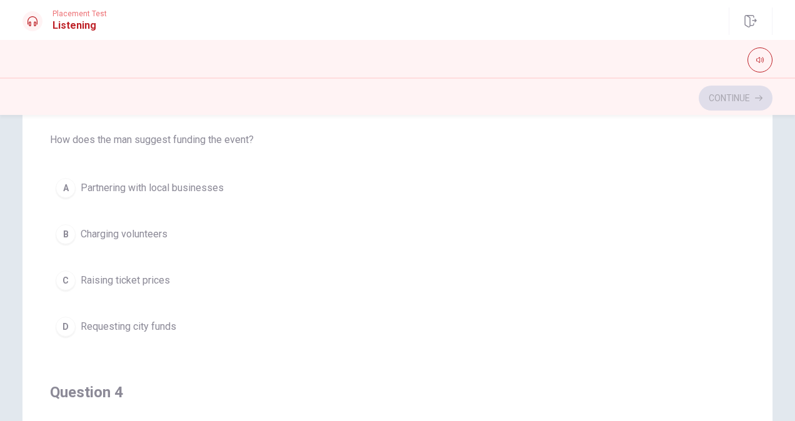
scroll to position [442, 0]
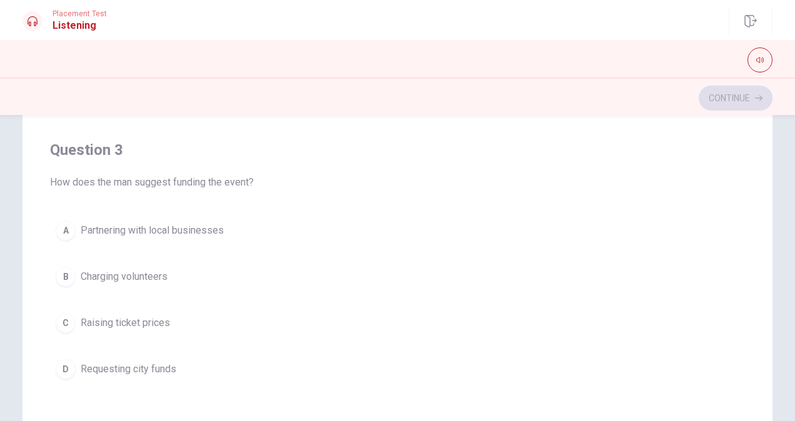
click at [59, 227] on div "A" at bounding box center [66, 231] width 20 height 20
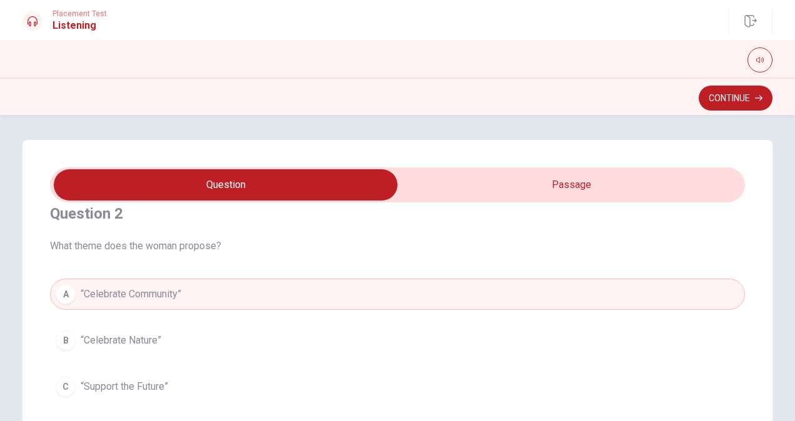
scroll to position [0, 0]
click at [744, 101] on button "Continue" at bounding box center [736, 98] width 74 height 25
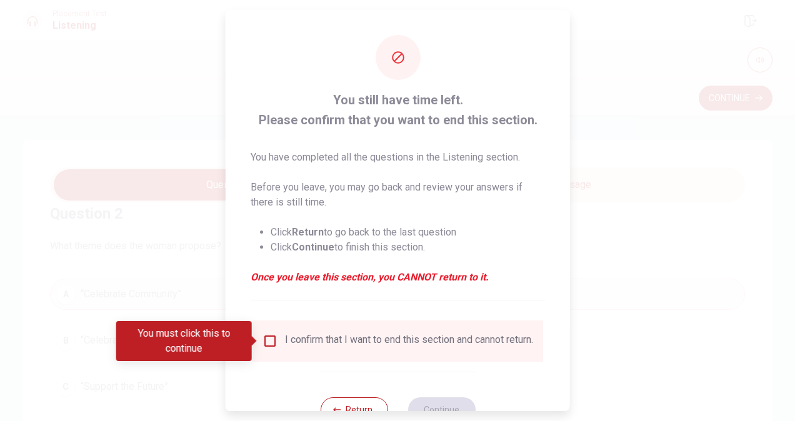
click at [601, 171] on div at bounding box center [397, 210] width 795 height 421
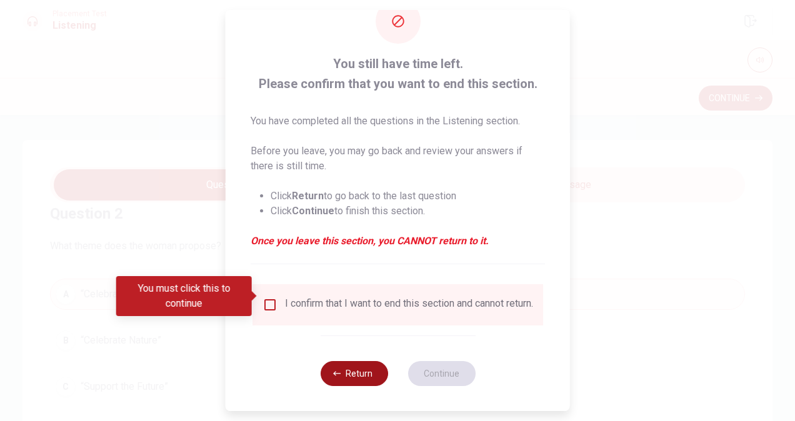
click at [346, 378] on button "Return" at bounding box center [353, 373] width 67 height 25
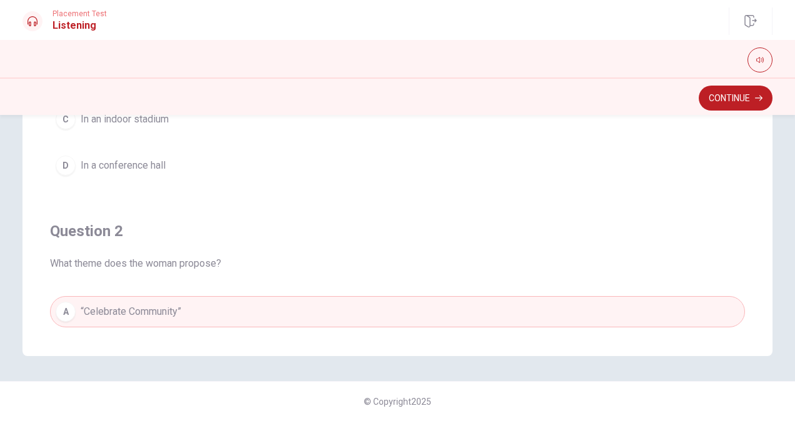
scroll to position [0, 0]
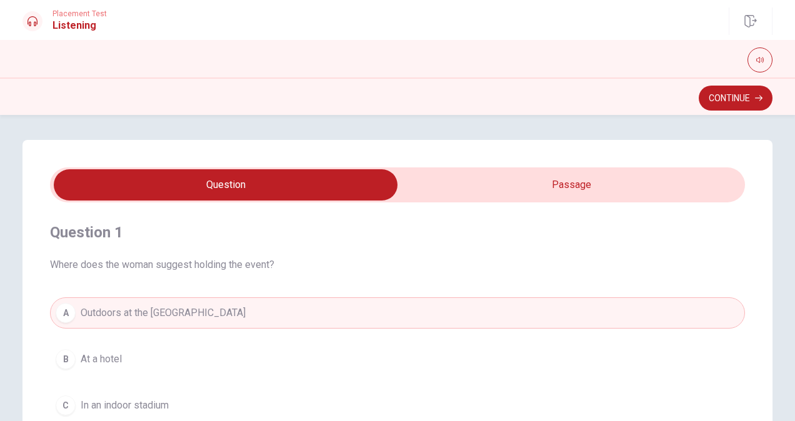
type input "80"
click at [629, 194] on input "checkbox" at bounding box center [225, 184] width 1042 height 31
checkbox input "true"
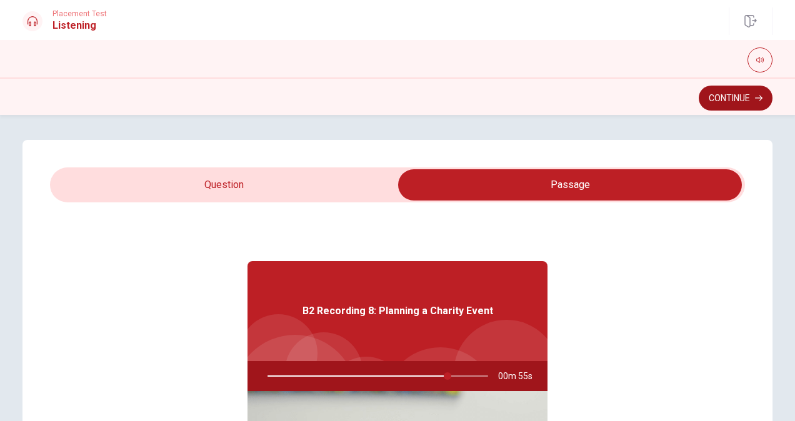
click at [733, 91] on button "Continue" at bounding box center [736, 98] width 74 height 25
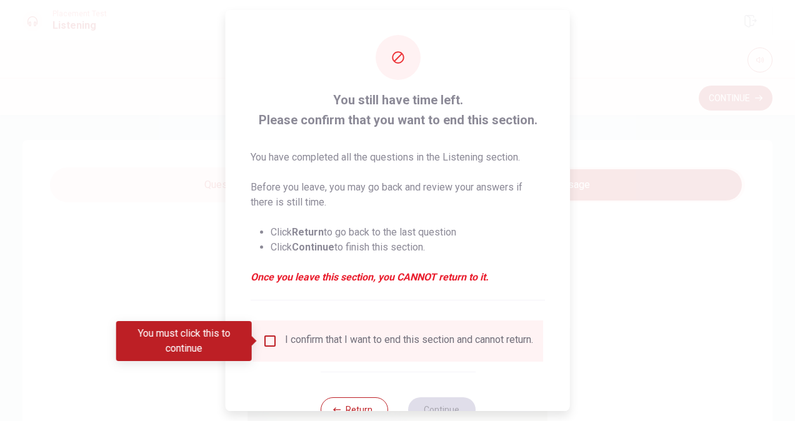
click at [271, 341] on input "You must click this to continue" at bounding box center [269, 341] width 15 height 15
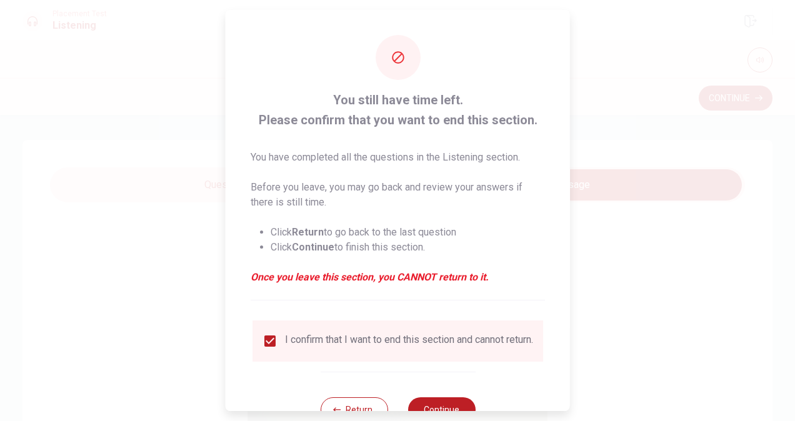
scroll to position [45, 0]
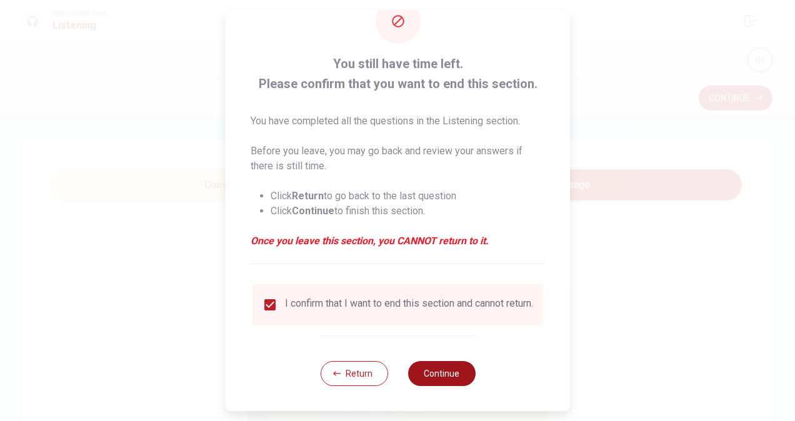
click at [444, 374] on button "Continue" at bounding box center [440, 373] width 67 height 25
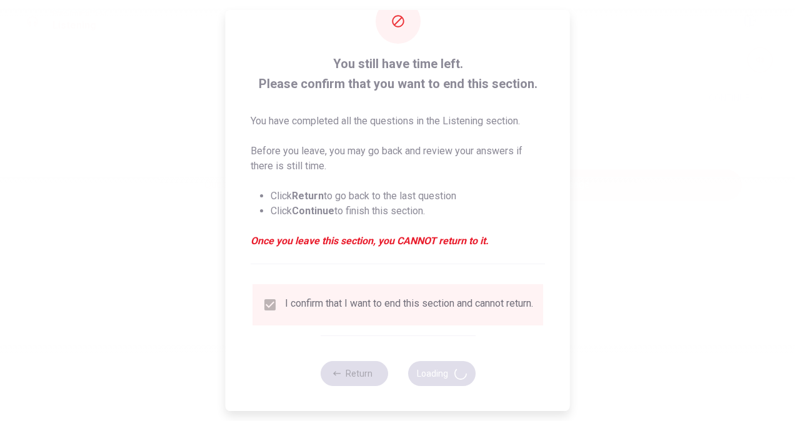
type input "84"
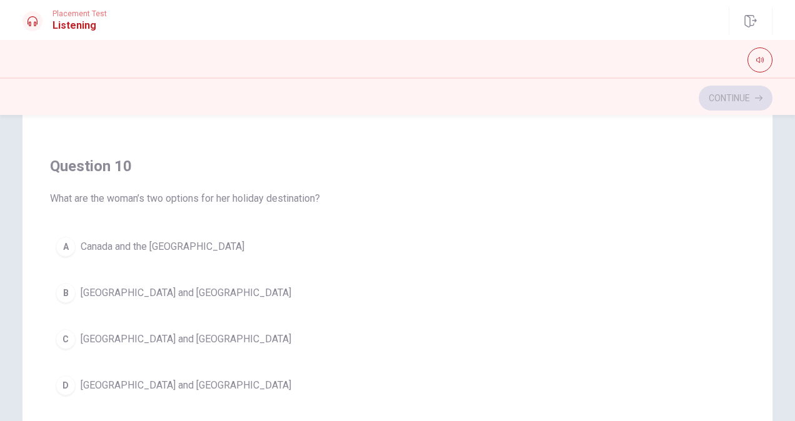
scroll to position [208, 0]
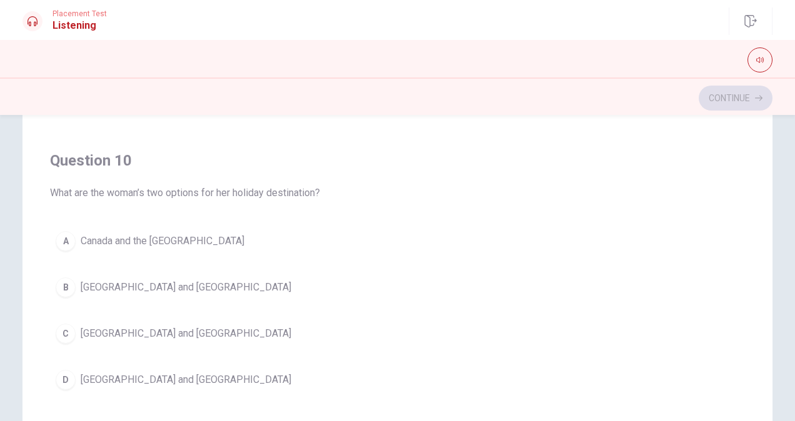
click at [62, 325] on div "C" at bounding box center [66, 334] width 20 height 20
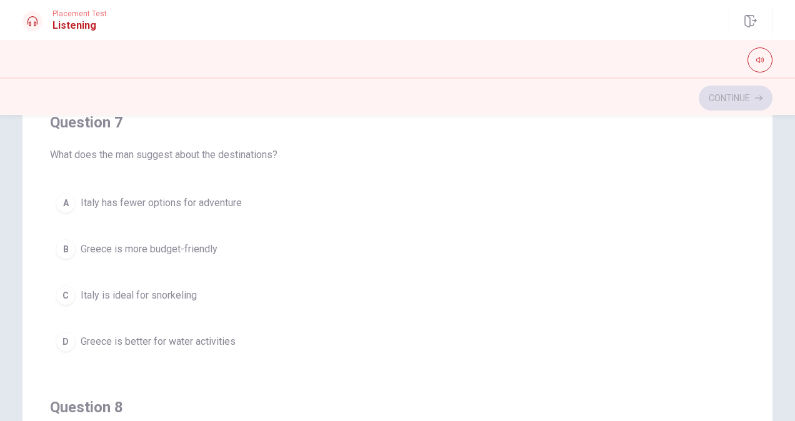
scroll to position [232, 0]
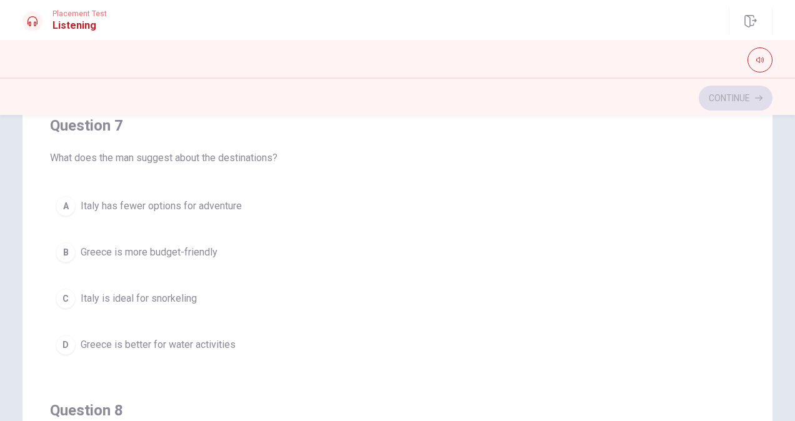
click at [61, 252] on div "B" at bounding box center [66, 252] width 20 height 20
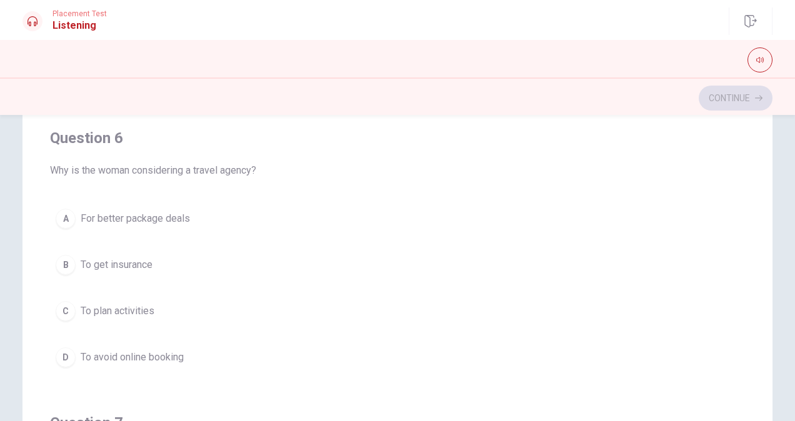
scroll to position [98, 0]
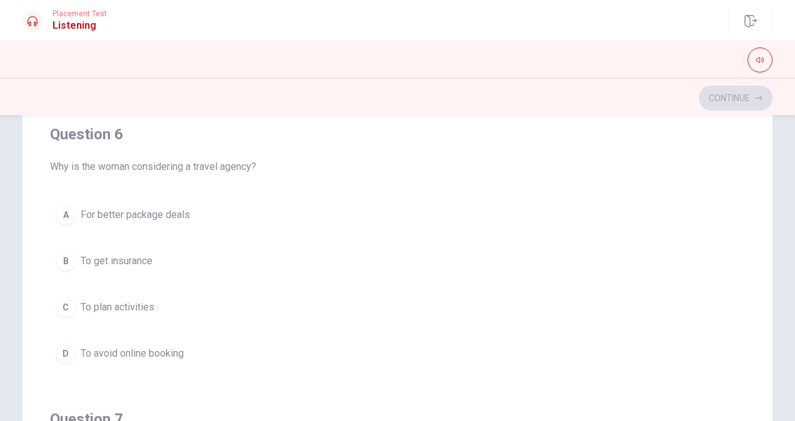
click at [68, 352] on div "D" at bounding box center [66, 354] width 20 height 20
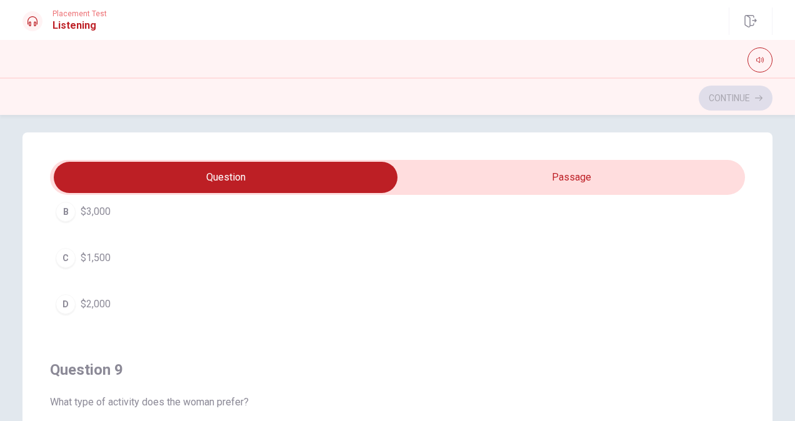
scroll to position [702, 0]
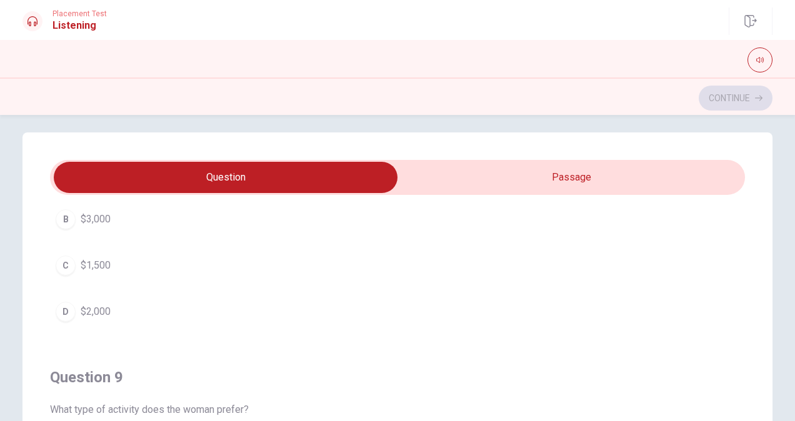
click at [71, 307] on div "D" at bounding box center [66, 312] width 20 height 20
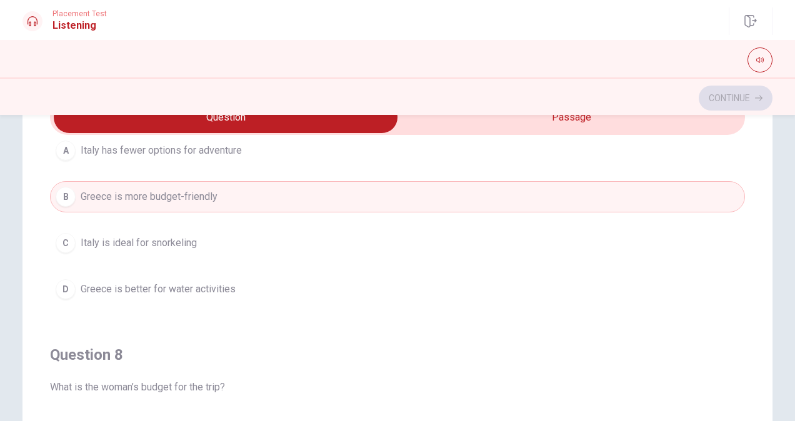
scroll to position [69, 0]
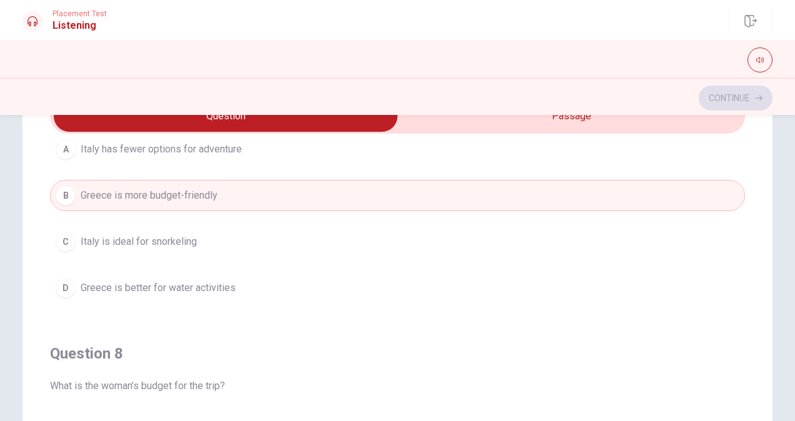
click at [62, 284] on div "D" at bounding box center [66, 288] width 20 height 20
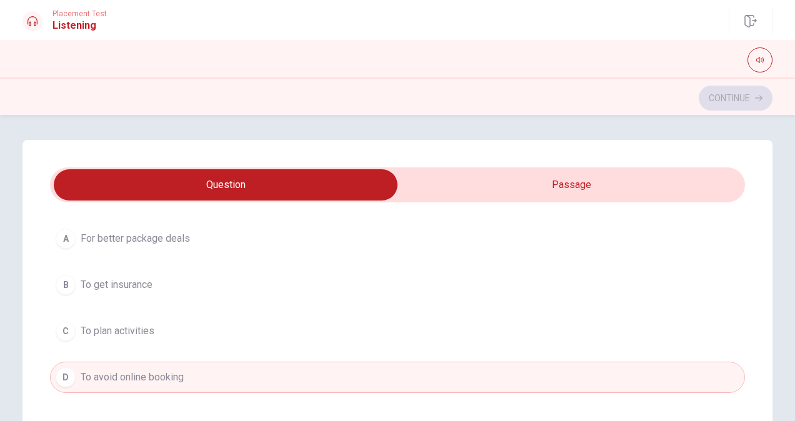
scroll to position [65, 0]
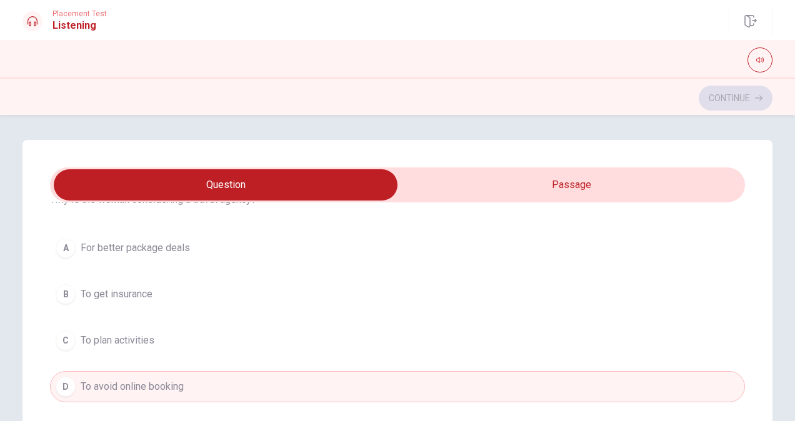
click at [61, 250] on div "A" at bounding box center [66, 248] width 20 height 20
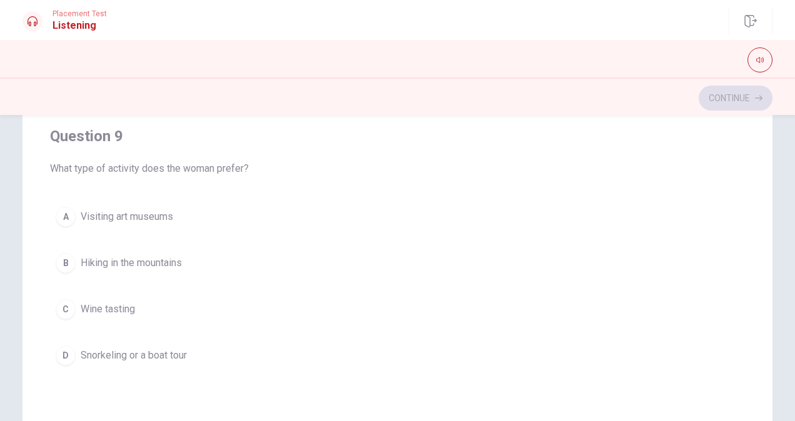
scroll to position [216, 0]
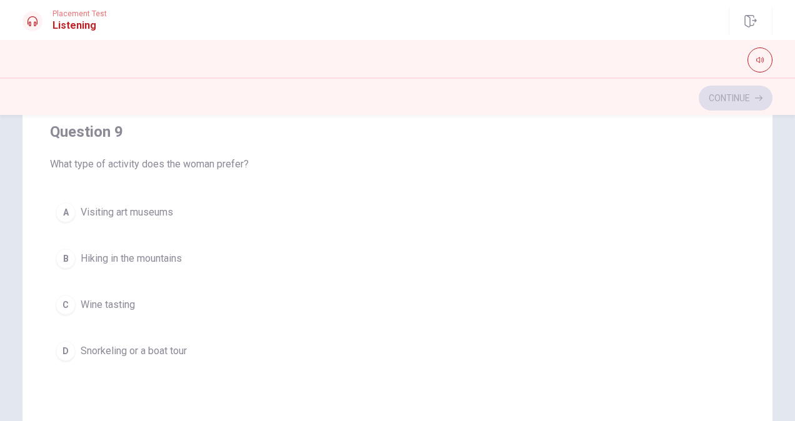
click at [62, 342] on div "D" at bounding box center [66, 351] width 20 height 20
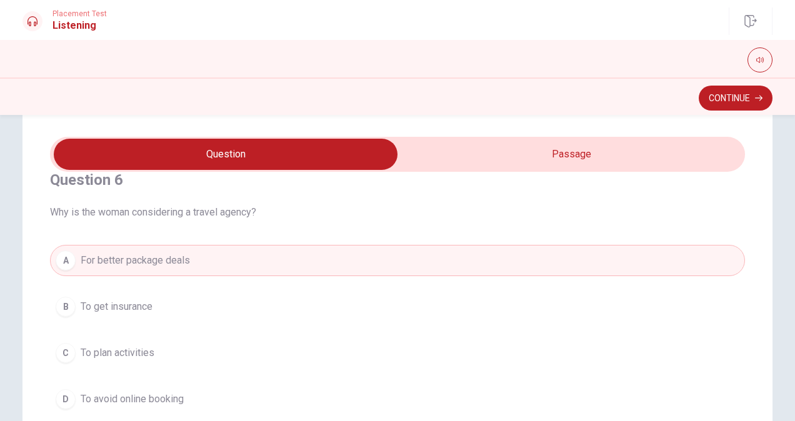
scroll to position [27, 0]
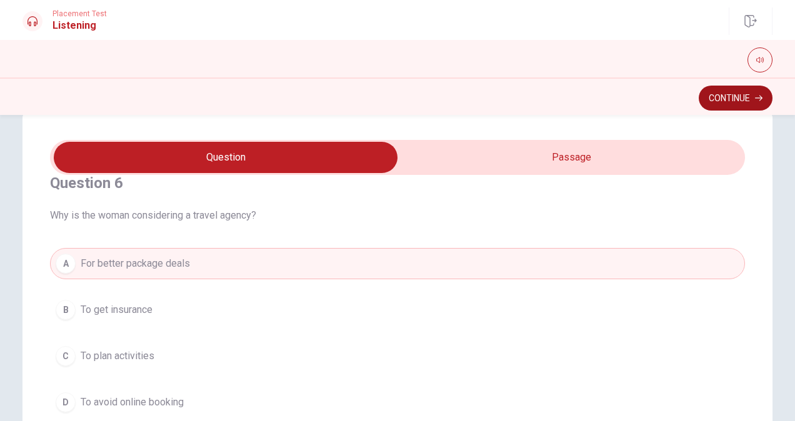
click at [716, 100] on button "Continue" at bounding box center [736, 98] width 74 height 25
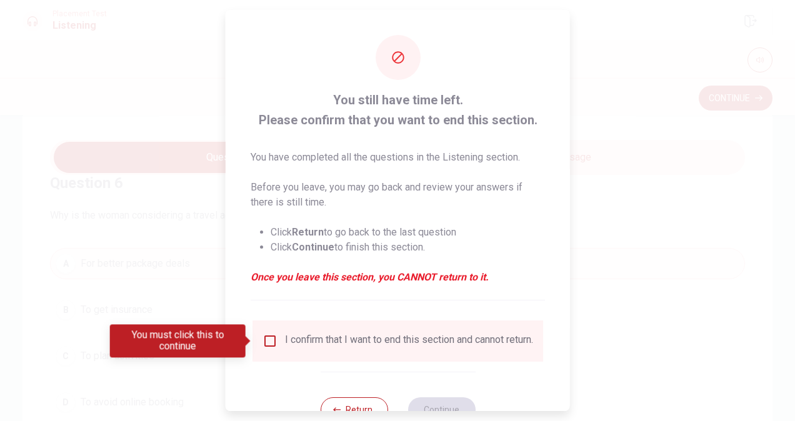
click at [266, 339] on input "You must click this to continue" at bounding box center [269, 341] width 15 height 15
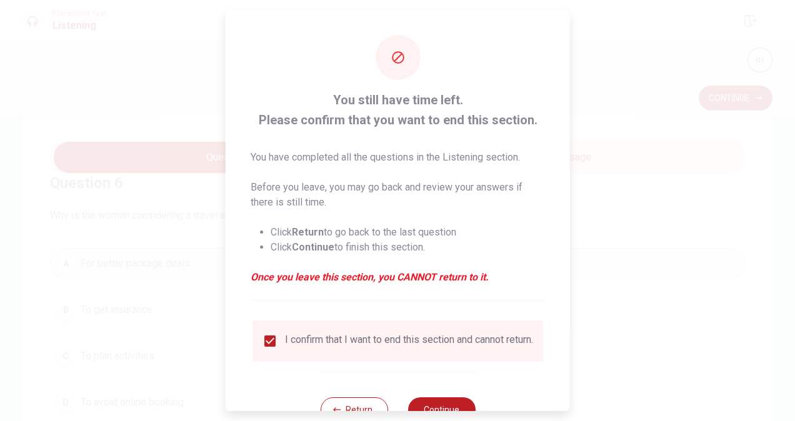
scroll to position [45, 0]
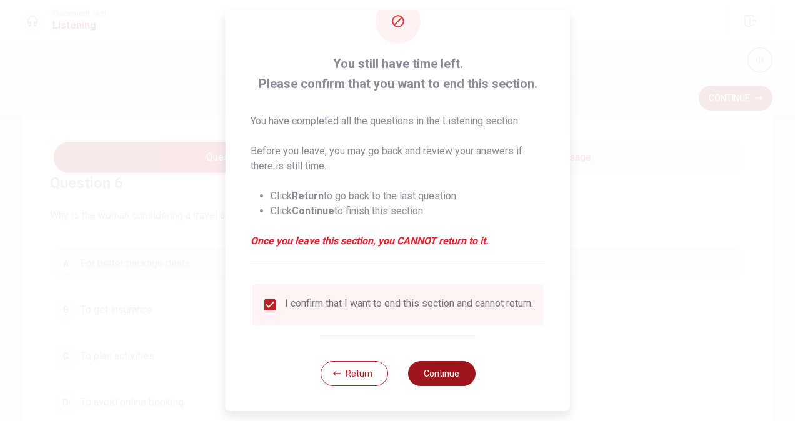
click at [443, 371] on button "Continue" at bounding box center [440, 373] width 67 height 25
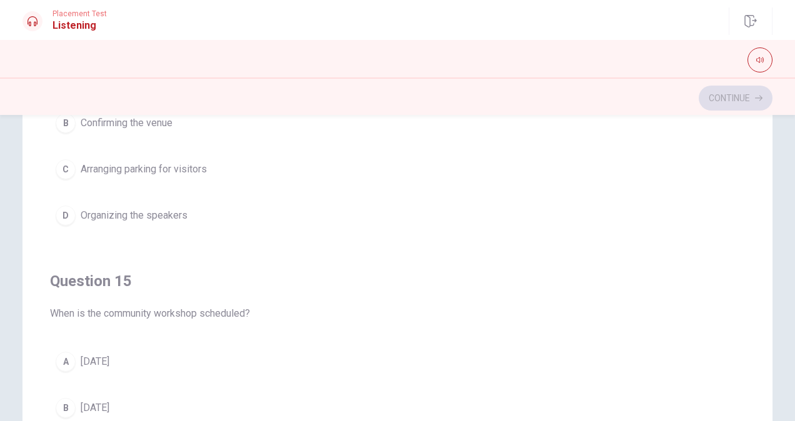
scroll to position [286, 0]
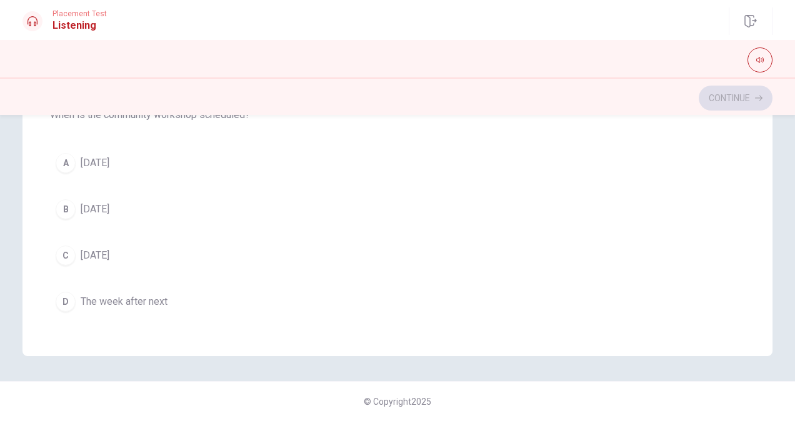
click at [60, 153] on div "A" at bounding box center [66, 163] width 20 height 20
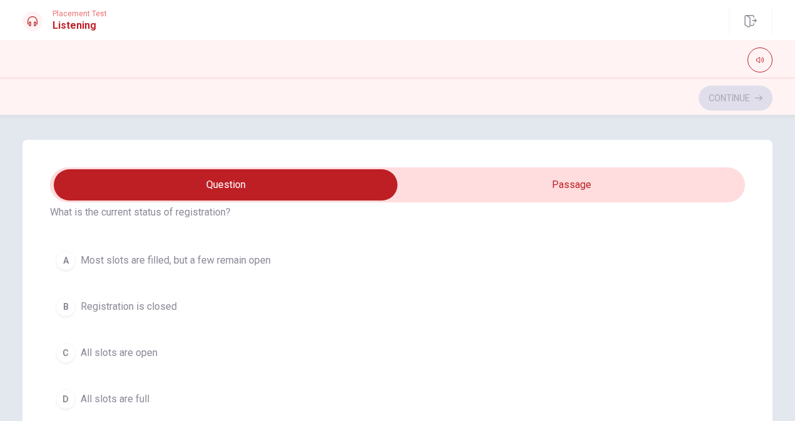
scroll to position [55, 0]
click at [59, 255] on div "A" at bounding box center [66, 258] width 20 height 20
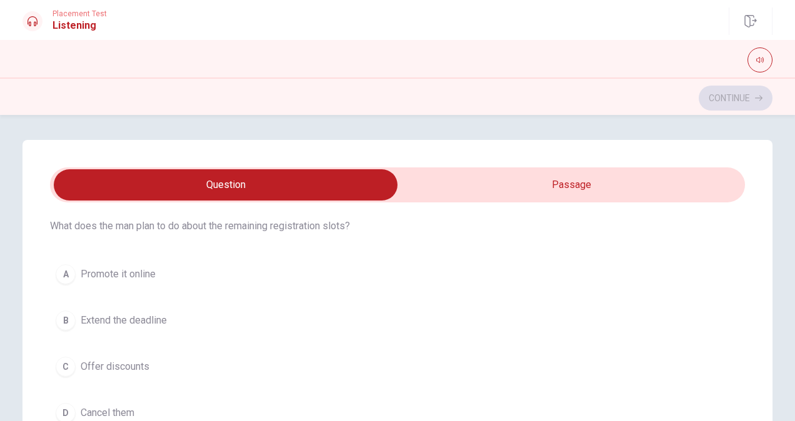
scroll to position [326, 0]
click at [64, 271] on div "A" at bounding box center [66, 272] width 20 height 20
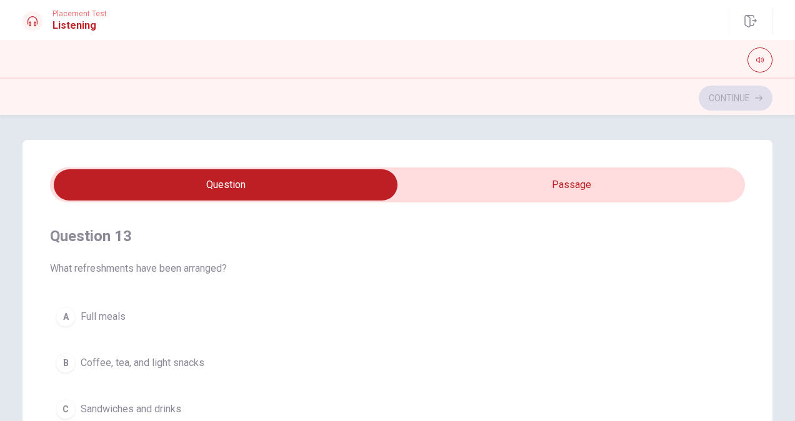
scroll to position [581, 0]
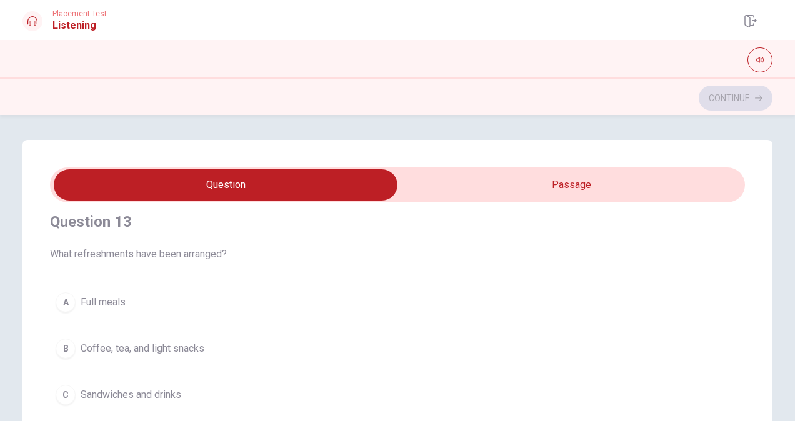
click at [71, 342] on div "B" at bounding box center [66, 349] width 20 height 20
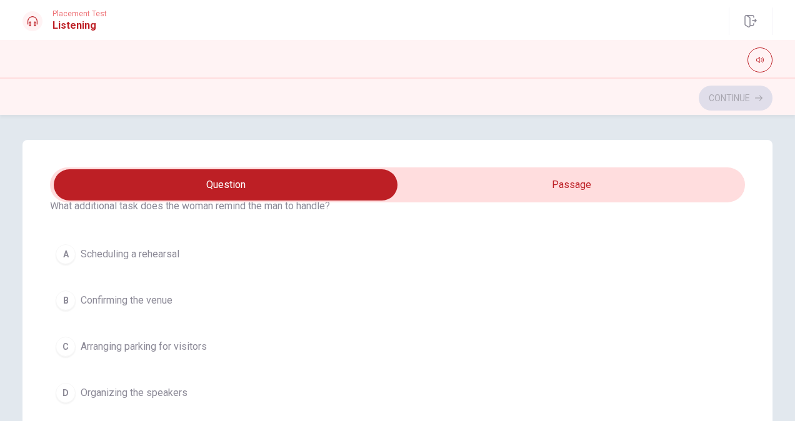
scroll to position [912, 0]
click at [67, 342] on div "C" at bounding box center [66, 348] width 20 height 20
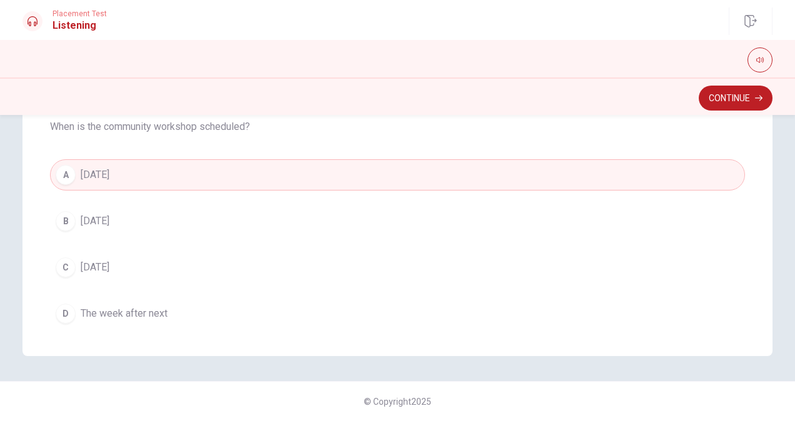
scroll to position [1004, 0]
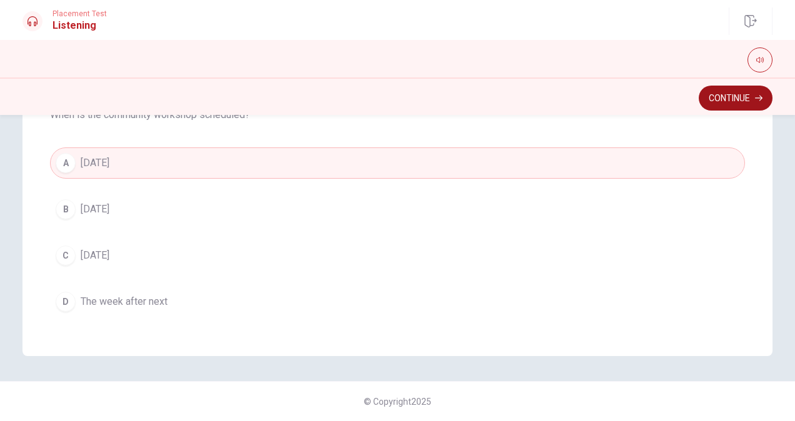
click at [732, 102] on button "Continue" at bounding box center [736, 98] width 74 height 25
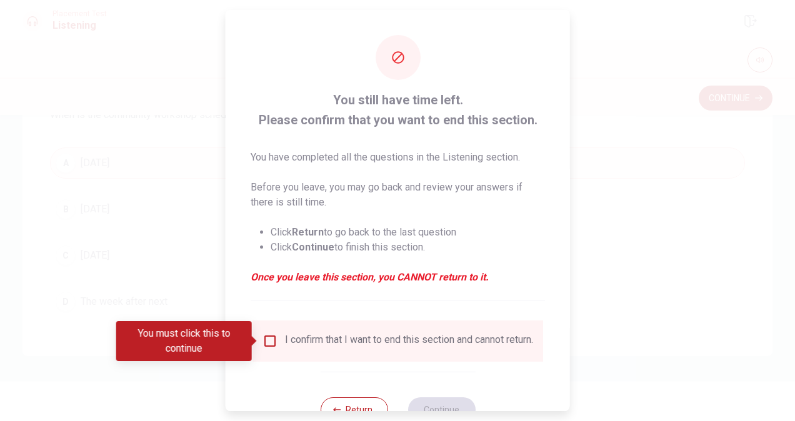
click at [269, 339] on input "You must click this to continue" at bounding box center [269, 341] width 15 height 15
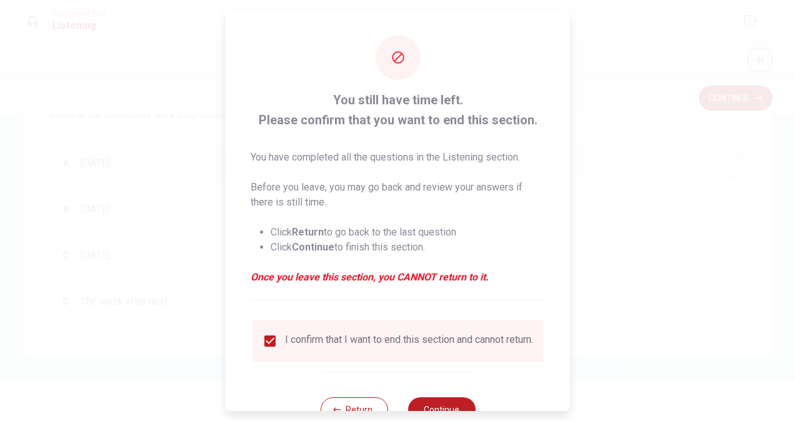
scroll to position [45, 0]
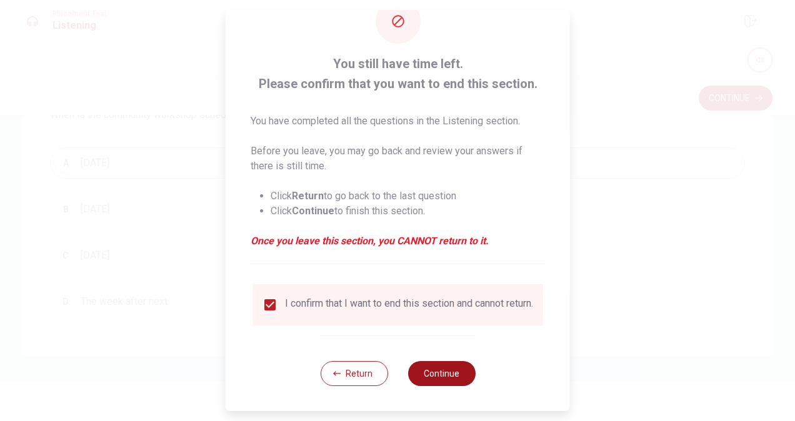
click at [434, 376] on button "Continue" at bounding box center [440, 373] width 67 height 25
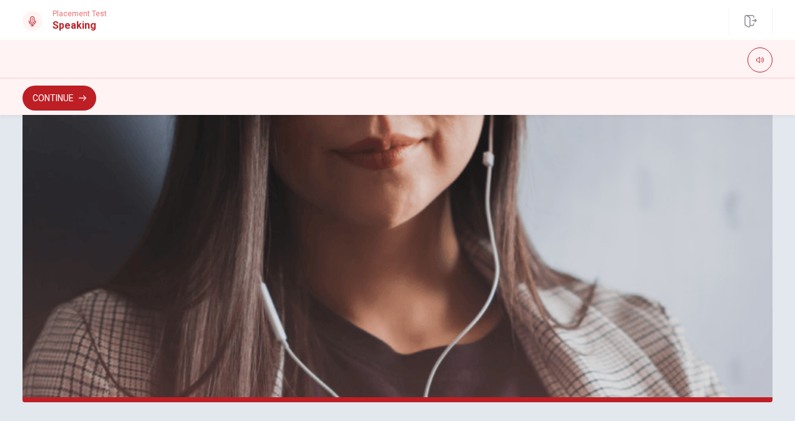
scroll to position [329, 0]
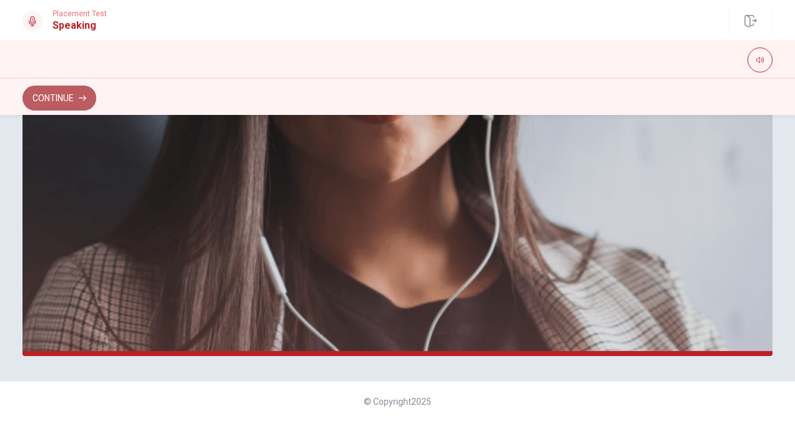
click at [81, 101] on icon "button" at bounding box center [82, 97] width 7 height 7
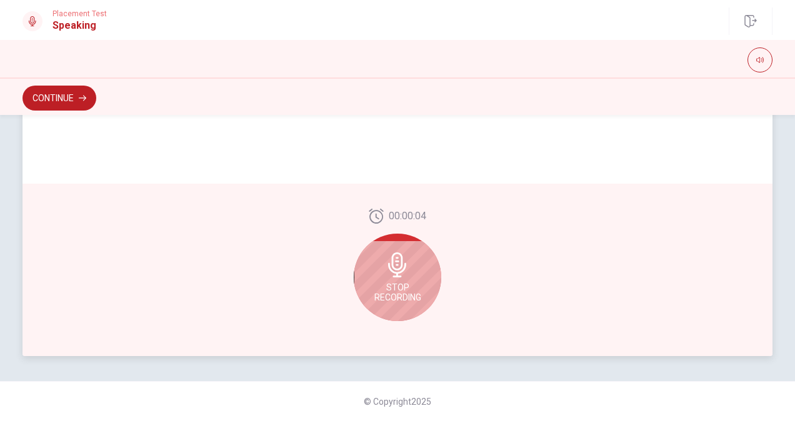
click at [402, 285] on span "Stop Recording" at bounding box center [397, 292] width 47 height 20
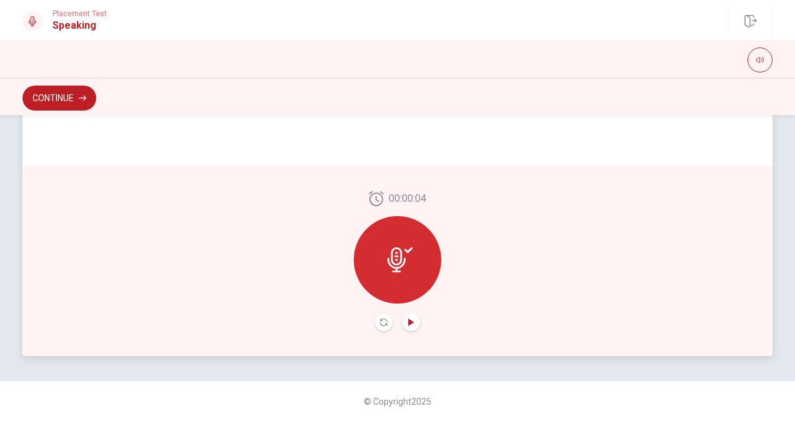
click at [410, 321] on icon "Play Audio" at bounding box center [410, 322] width 7 height 7
click at [55, 96] on button "Continue" at bounding box center [59, 98] width 74 height 25
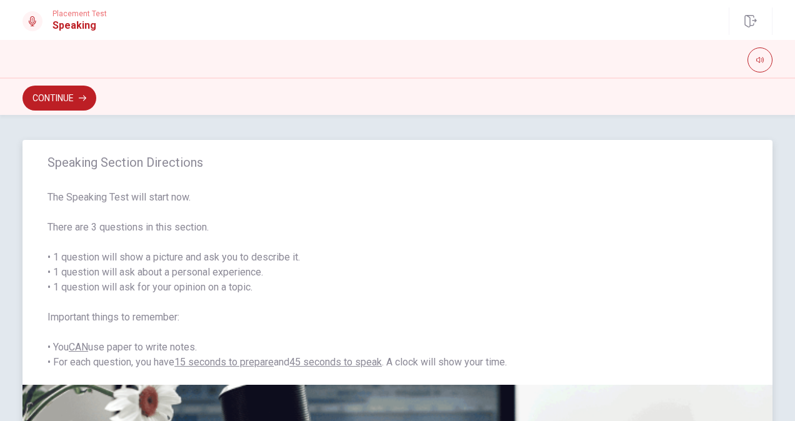
scroll to position [366, 0]
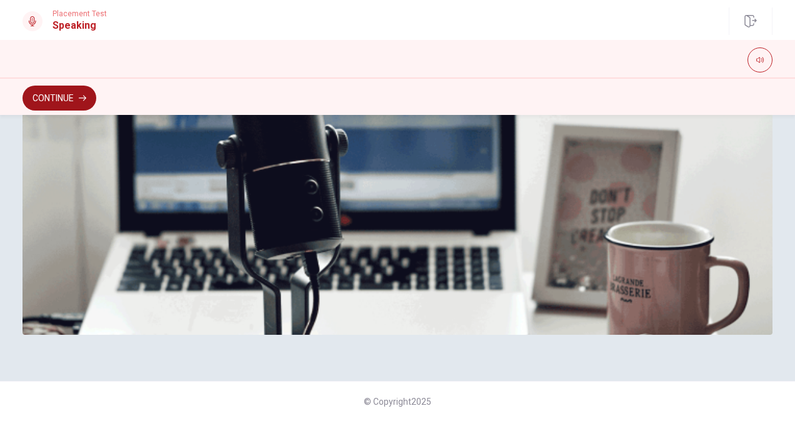
click at [75, 99] on button "Continue" at bounding box center [59, 98] width 74 height 25
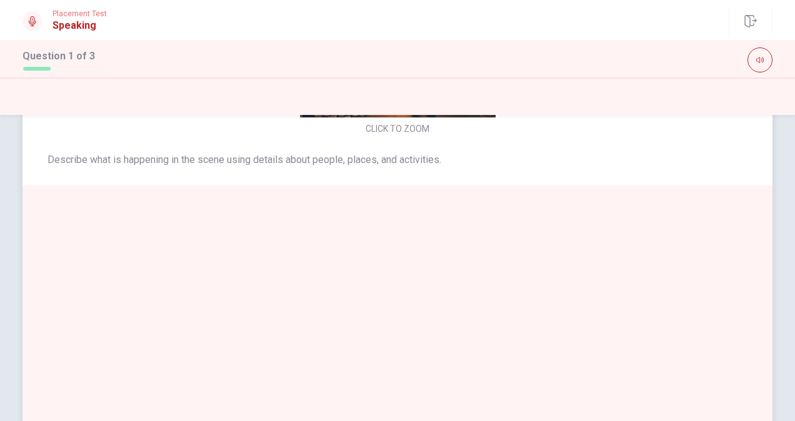
scroll to position [0, 0]
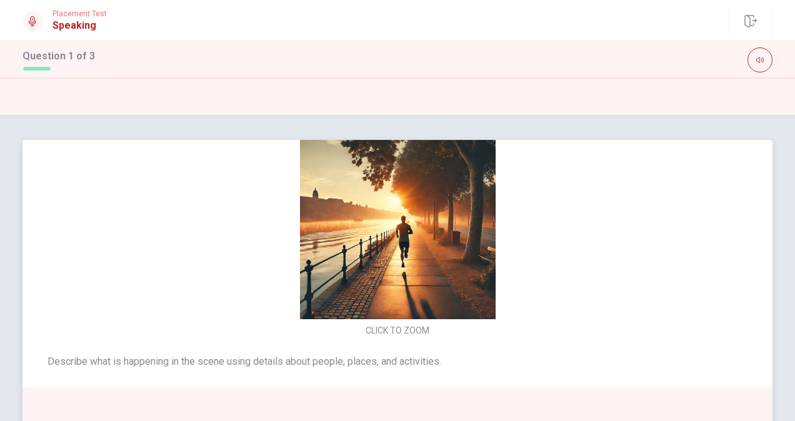
click at [379, 264] on img at bounding box center [397, 222] width 265 height 196
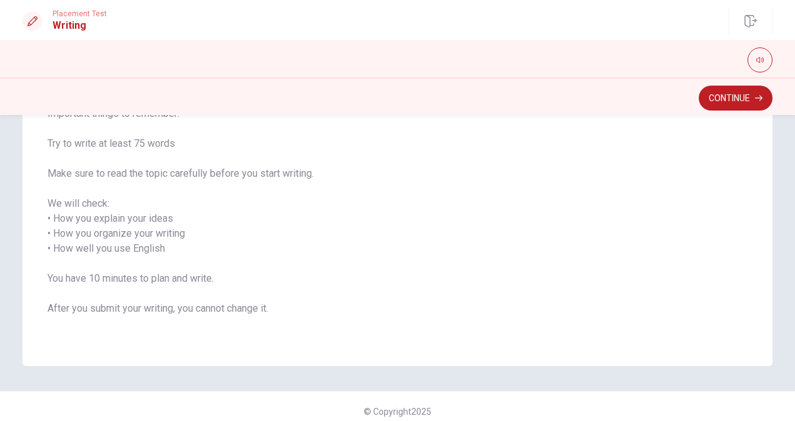
scroll to position [154, 0]
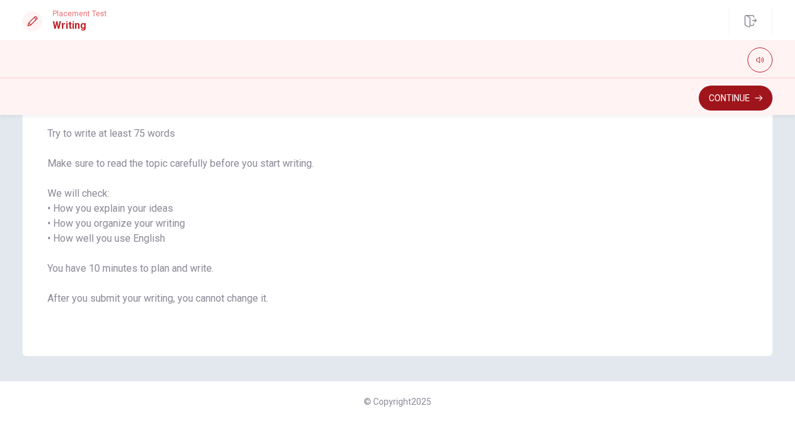
click at [735, 94] on button "Continue" at bounding box center [736, 98] width 74 height 25
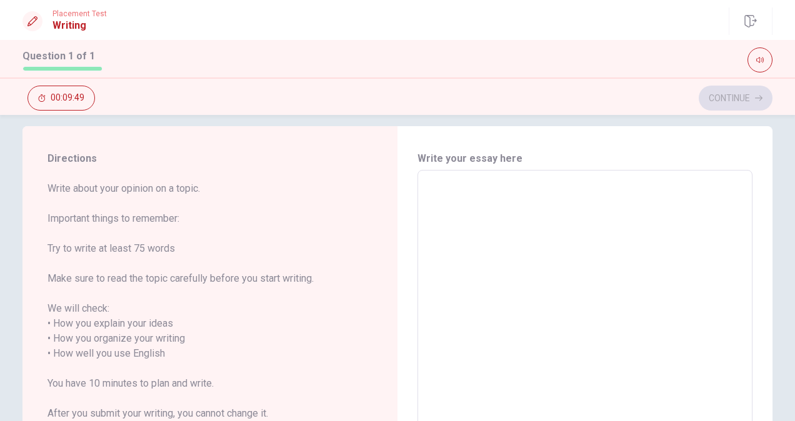
scroll to position [0, 0]
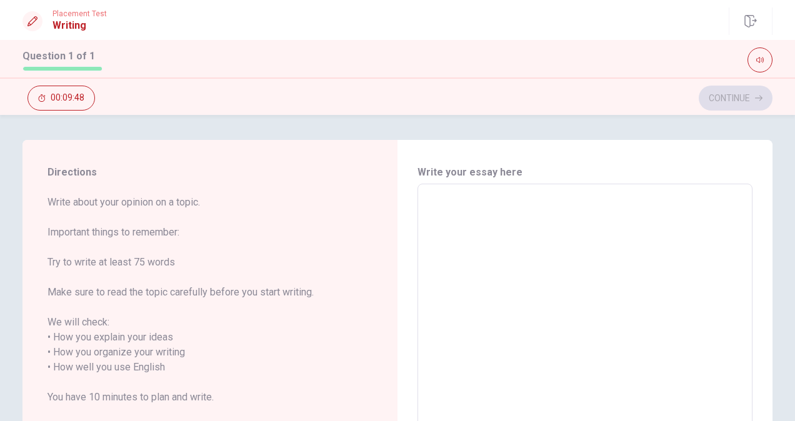
drag, startPoint x: 441, startPoint y: 212, endPoint x: 436, endPoint y: 207, distance: 6.6
click at [439, 212] on textarea at bounding box center [584, 360] width 317 height 332
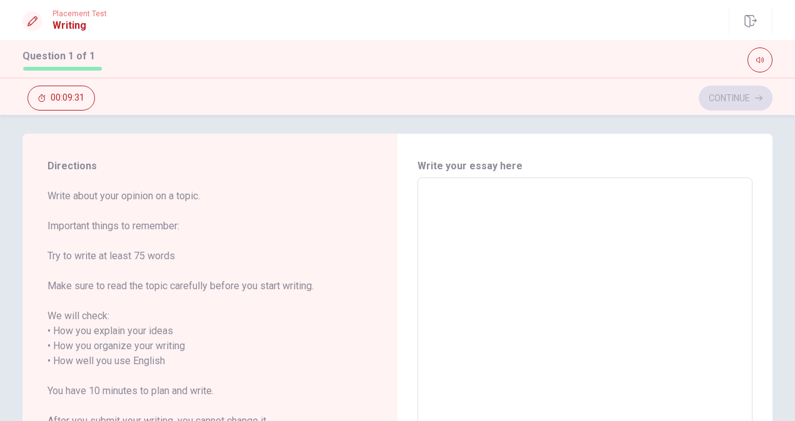
scroll to position [1, 0]
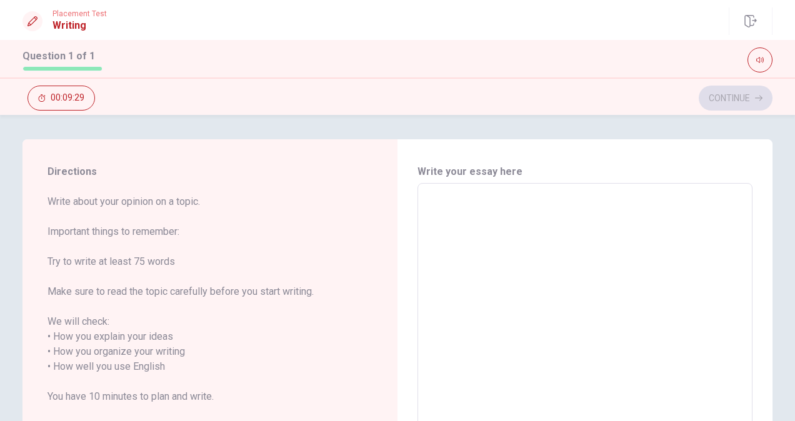
type textarea "A"
type textarea "x"
type textarea "A"
type textarea "x"
type textarea "A c"
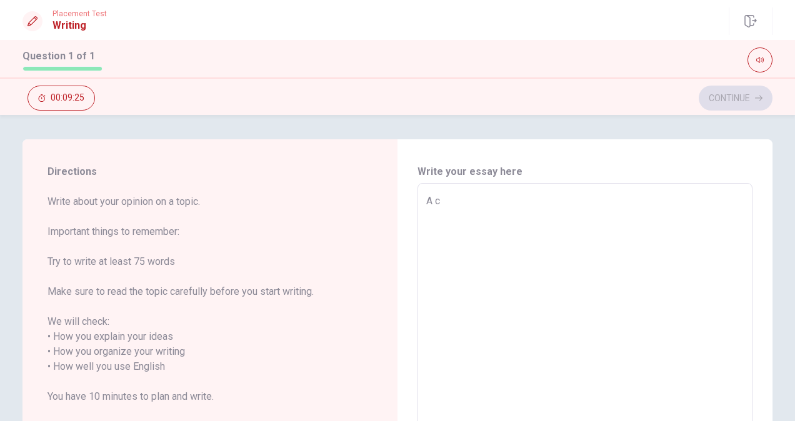
type textarea "x"
type textarea "A ch"
type textarea "x"
type textarea "A cha"
type textarea "x"
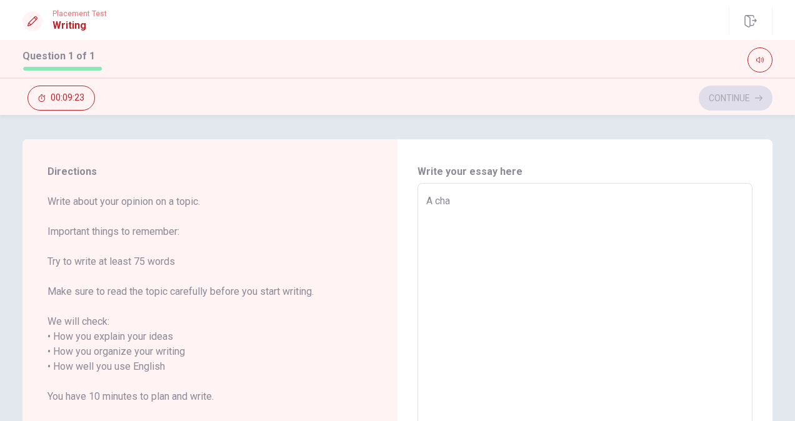
type textarea "A chal"
type textarea "x"
type textarea "A chall"
type textarea "x"
type textarea "A challe"
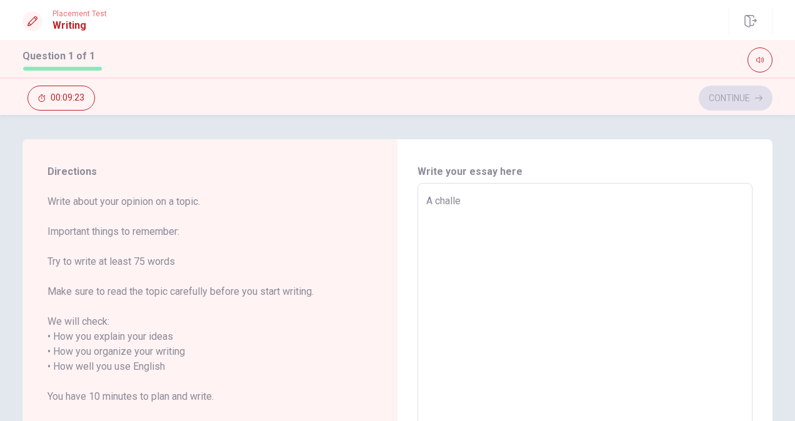
type textarea "x"
type textarea "A challen"
type textarea "x"
type textarea "A challeng"
type textarea "x"
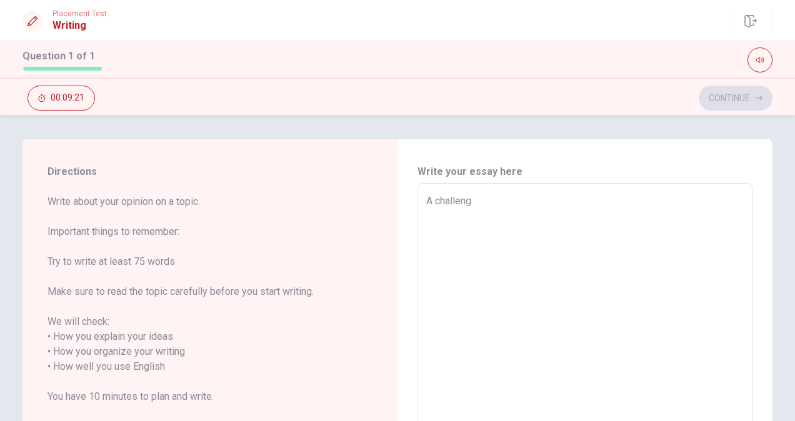
type textarea "A challengi"
type textarea "x"
type textarea "A challengin"
type textarea "x"
type textarea "A challenging"
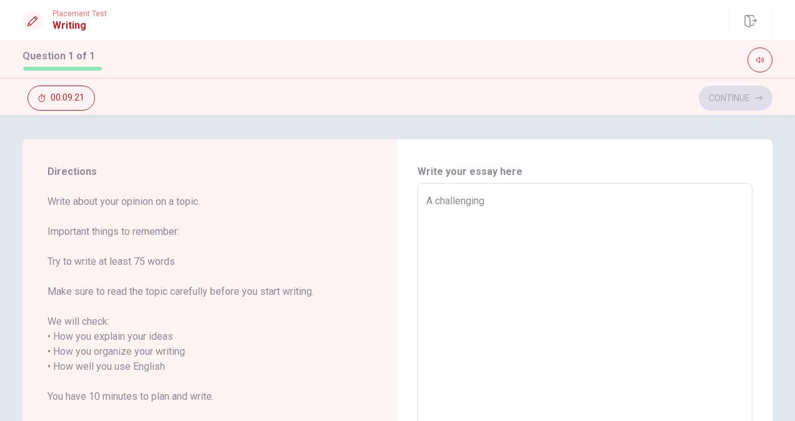
type textarea "x"
type textarea "A challenging"
type textarea "x"
type textarea "A challenging d"
type textarea "x"
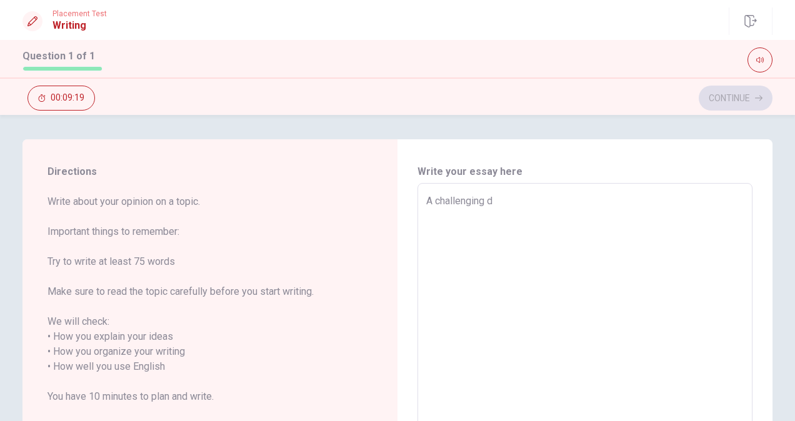
type textarea "A challenging de"
type textarea "x"
type textarea "A challenging dec"
type textarea "x"
type textarea "A challenging deci"
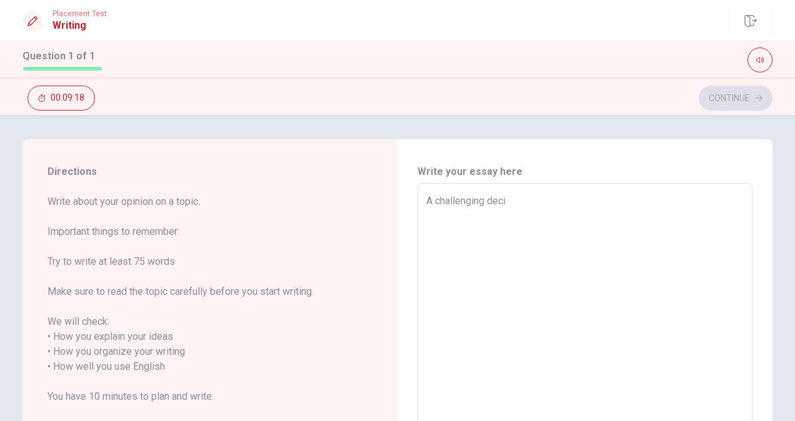
type textarea "x"
type textarea "A challenging decis"
type textarea "x"
type textarea "A challenging decisi"
type textarea "x"
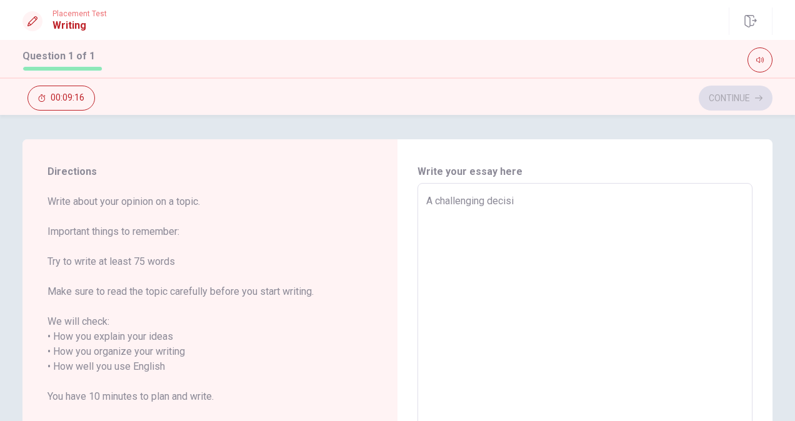
type textarea "A challenging decisio"
type textarea "x"
type textarea "A challenging decision"
type textarea "x"
type textarea "A challenging decision"
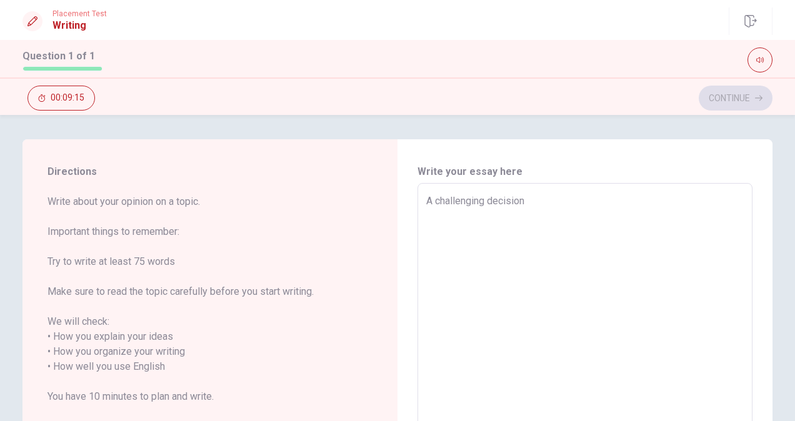
type textarea "x"
type textarea "A challenging decision i"
type textarea "x"
type textarea "A challenging decision i"
type textarea "x"
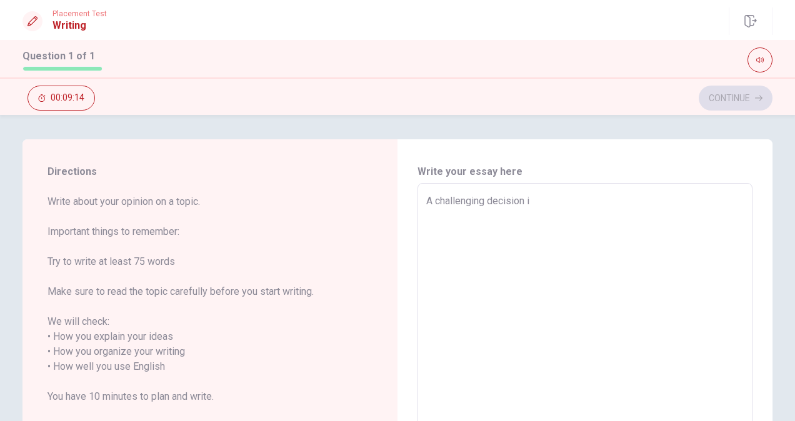
type textarea "A challenging decision i m"
type textarea "x"
type textarea "A challenging decision i ma"
type textarea "x"
type textarea "A challenging decision i mad"
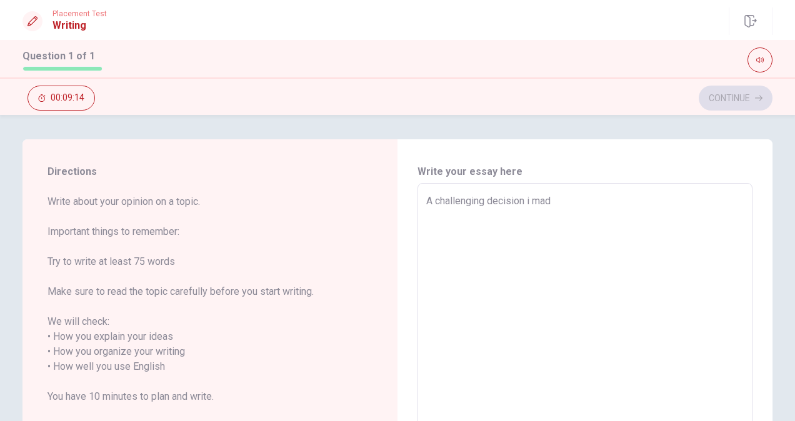
type textarea "x"
type textarea "A challenging decision i made"
type textarea "x"
type textarea "A challenging decision i made"
type textarea "x"
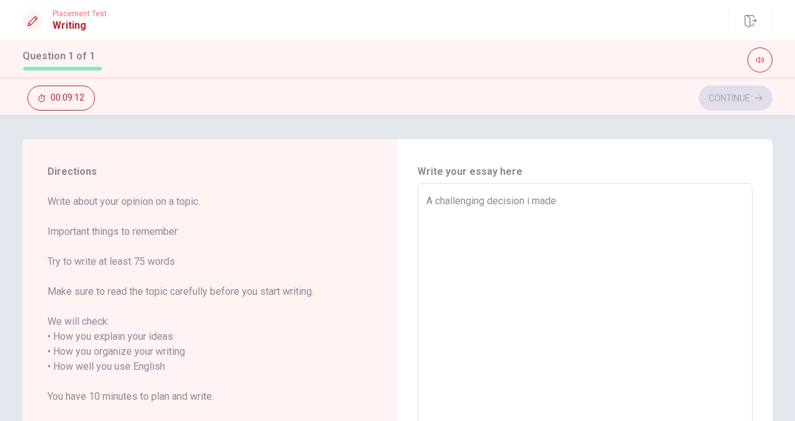
type textarea "A challenging decision i made w"
type textarea "x"
type textarea "A challenging decision i made wa"
type textarea "x"
type textarea "A challenging decision i made was"
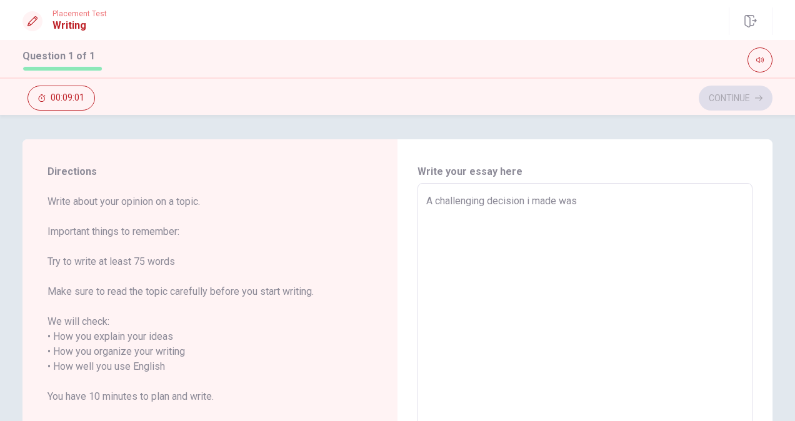
type textarea "x"
type textarea "A challenging decision i made was"
type textarea "x"
type textarea "A challenging decision i made was o"
type textarea "x"
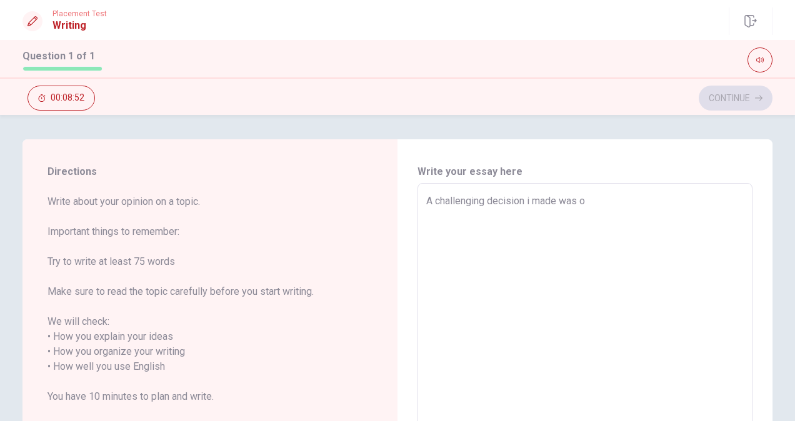
type textarea "A challenging decision i made was op"
type textarea "x"
type textarea "A challenging decision i made was ope"
type textarea "x"
type textarea "A challenging decision i made was opei"
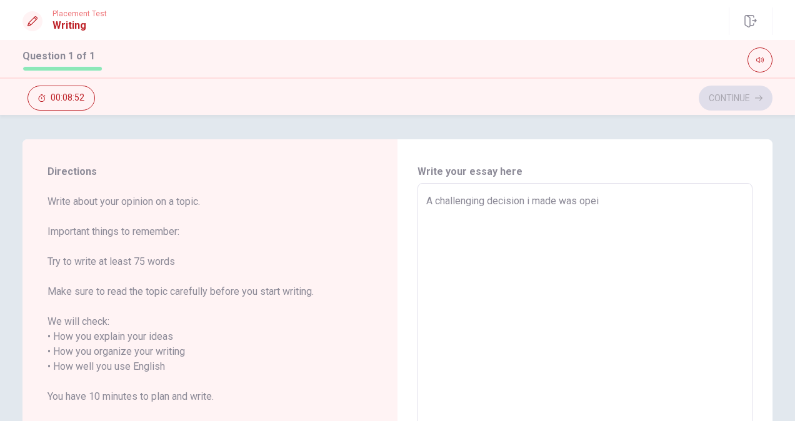
type textarea "x"
type textarea "A challenging decision i made was opein"
type textarea "x"
type textarea "A challenging decision i made was opeing"
type textarea "x"
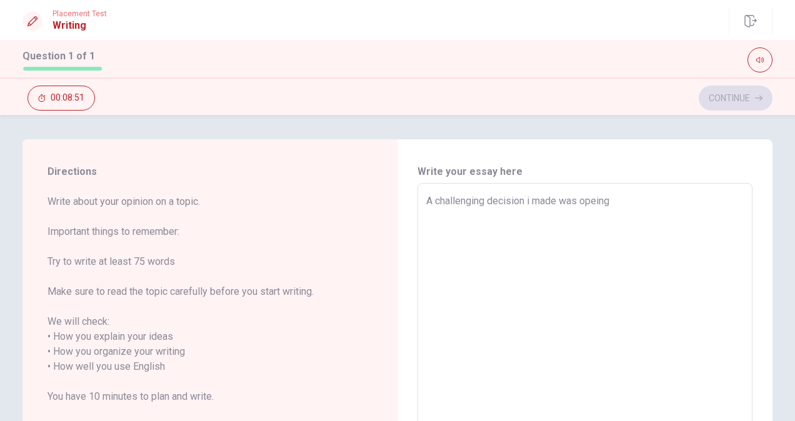
type textarea "A challenging decision i made was opeing"
type textarea "x"
type textarea "A challenging decision i made was opeing"
type textarea "x"
type textarea "A challenging decision i made was opein"
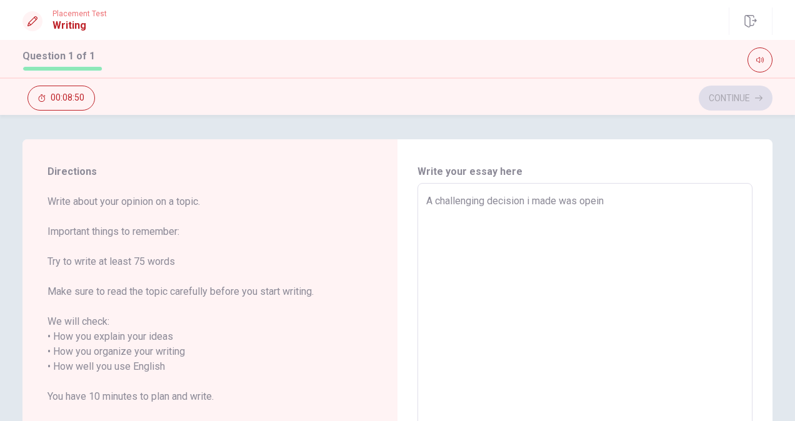
type textarea "x"
type textarea "A challenging decision i made was opei"
type textarea "x"
type textarea "A challenging decision i made was ope"
type textarea "x"
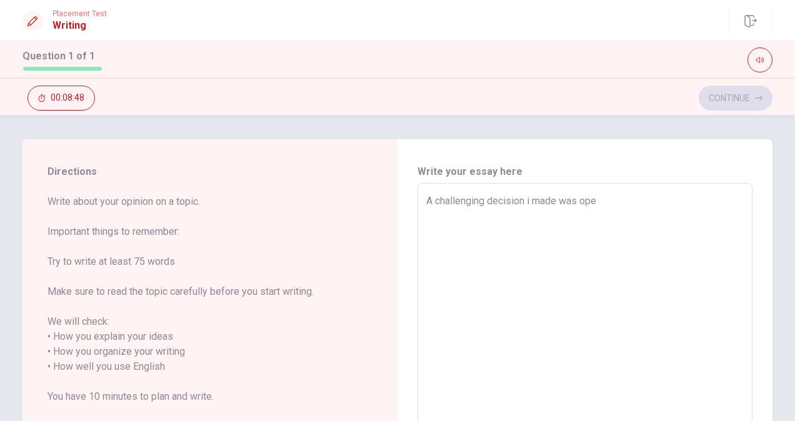
type textarea "A challenging decision i made was open"
type textarea "x"
type textarea "A challenging decision i made was openi"
type textarea "x"
type textarea "A challenging decision i made was openin"
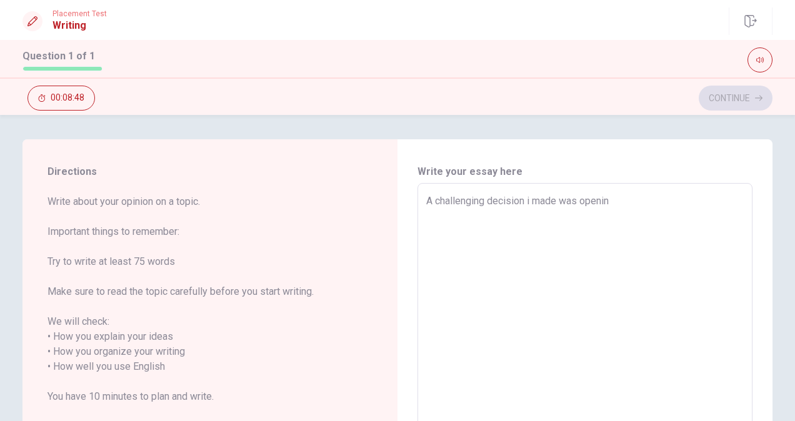
type textarea "x"
type textarea "A challenging decision i made was openinh"
type textarea "x"
type textarea "A challenging decision i made was openin"
type textarea "x"
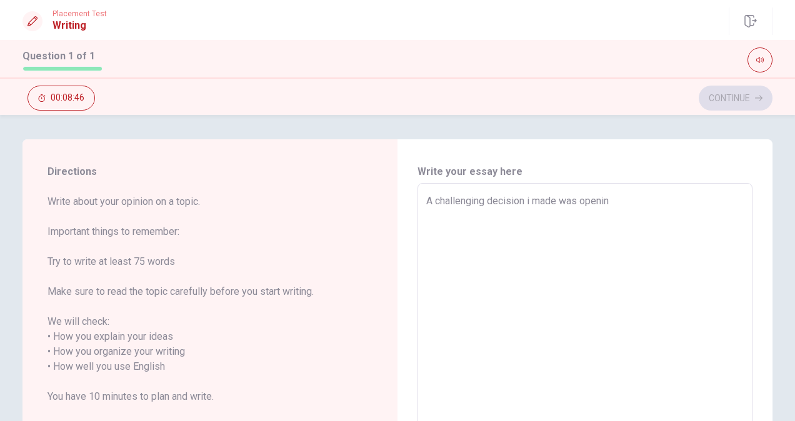
type textarea "A challenging decision i made was opening"
type textarea "x"
type textarea "A challenging decision i made was opening"
type textarea "x"
type textarea "A challenging decision i made was opening u"
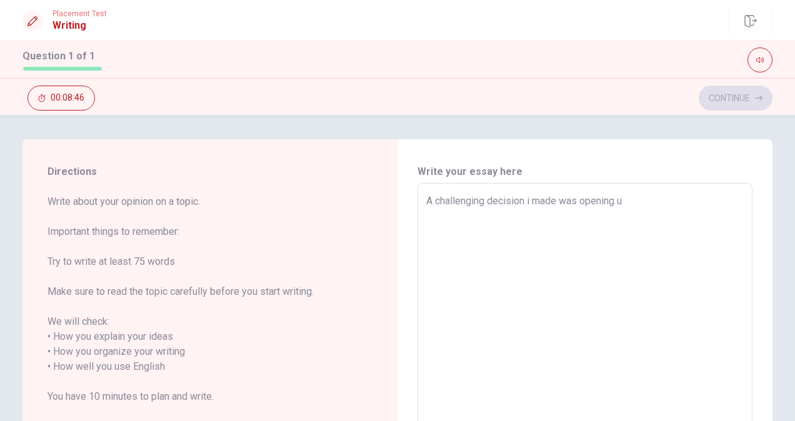
type textarea "x"
type textarea "A challenging decision i made was opening up"
type textarea "x"
type textarea "A challenging decision i made was opening up"
type textarea "x"
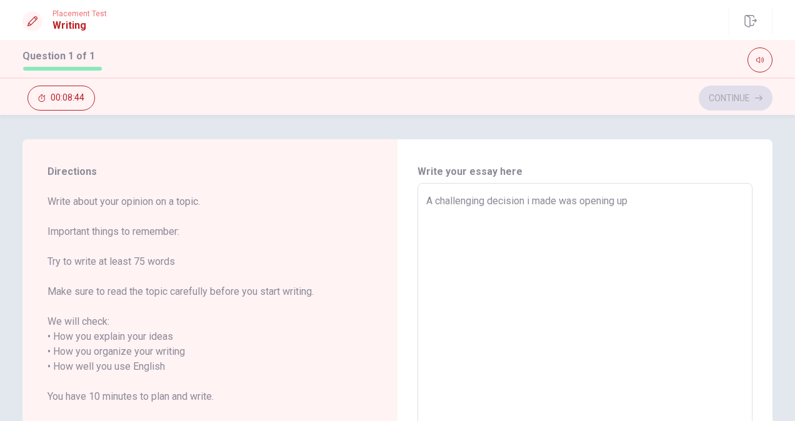
type textarea "A challenging decision i made was opening up i"
type textarea "x"
type textarea "A challenging decision i made was opening up in"
type textarea "x"
type textarea "A challenging decision i made was opening up in"
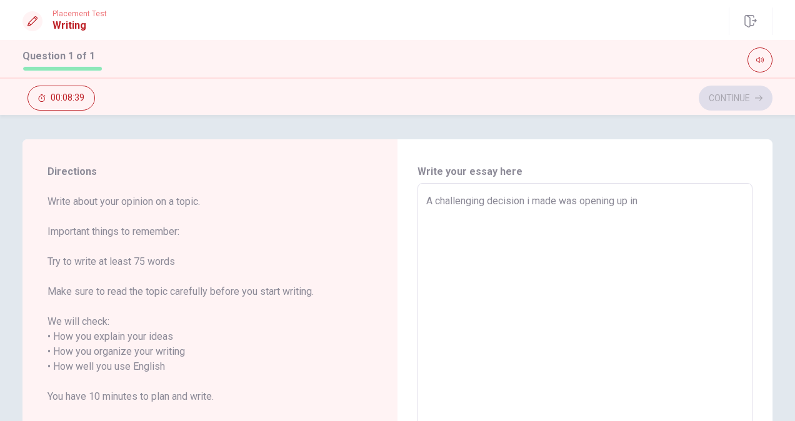
type textarea "x"
type textarea "A challenging decision i made was opening up in a"
type textarea "x"
type textarea "A challenging decision i made was opening up in a"
type textarea "x"
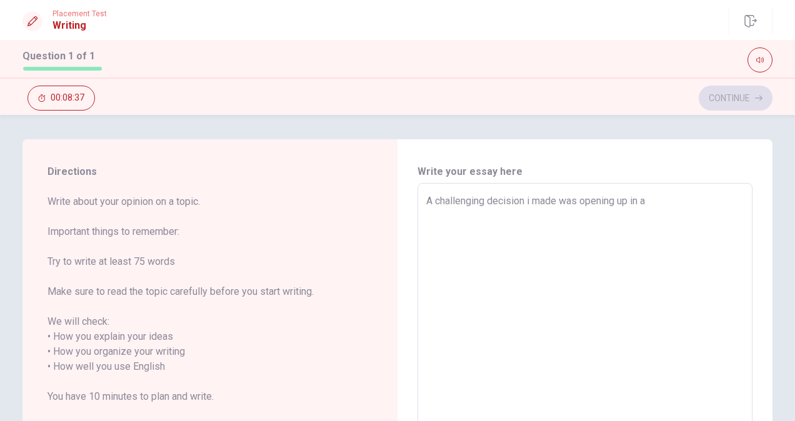
type textarea "A challenging decision i made was opening up in a r"
type textarea "x"
type textarea "A challenging decision i made was opening up in a re"
type textarea "x"
type textarea "A challenging decision i made was opening up in a rel"
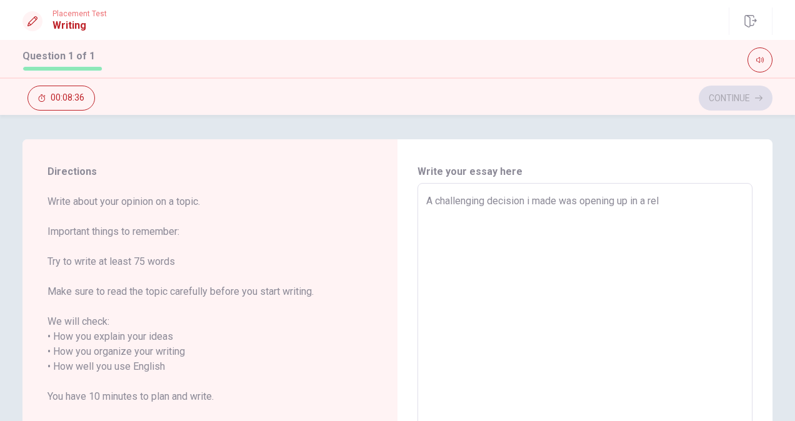
type textarea "x"
type textarea "A challenging decision i made was opening up in a [MEDICAL_DATA]"
type textarea "x"
type textarea "A challenging decision i made was opening up in a relat"
type textarea "x"
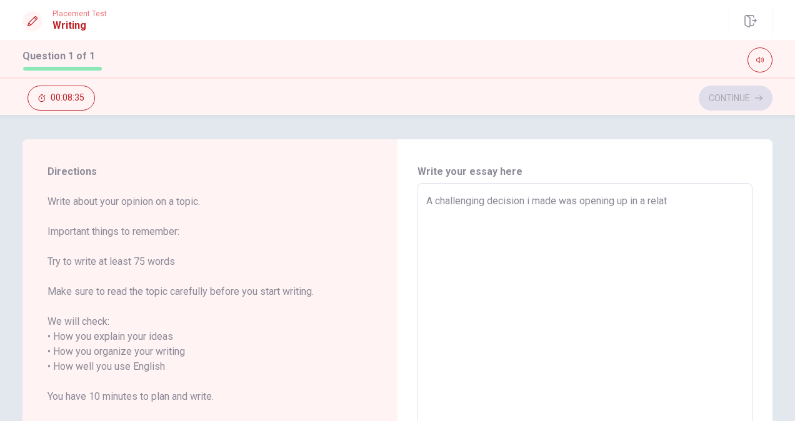
type textarea "A challenging decision i made was opening up in a relati"
type textarea "x"
type textarea "A challenging decision i made was opening up in a relatio"
type textarea "x"
type textarea "A challenging decision i made was opening up in a relation"
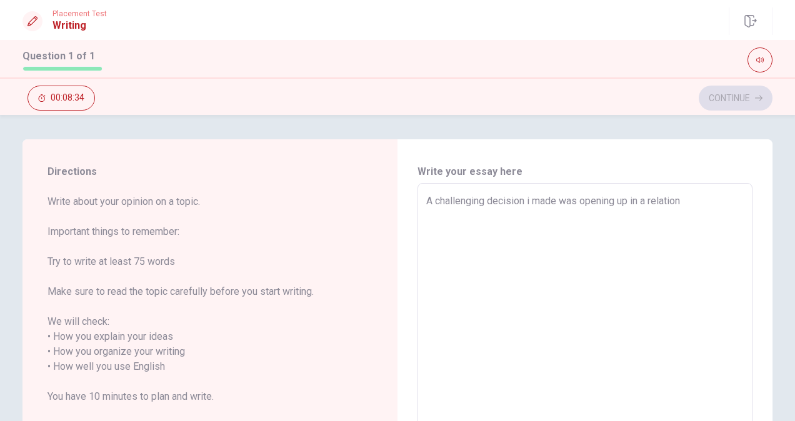
type textarea "x"
type textarea "A challenging decision i made was opening up in a relations"
type textarea "x"
type textarea "A challenging decision i made was opening up in a relationsh"
type textarea "x"
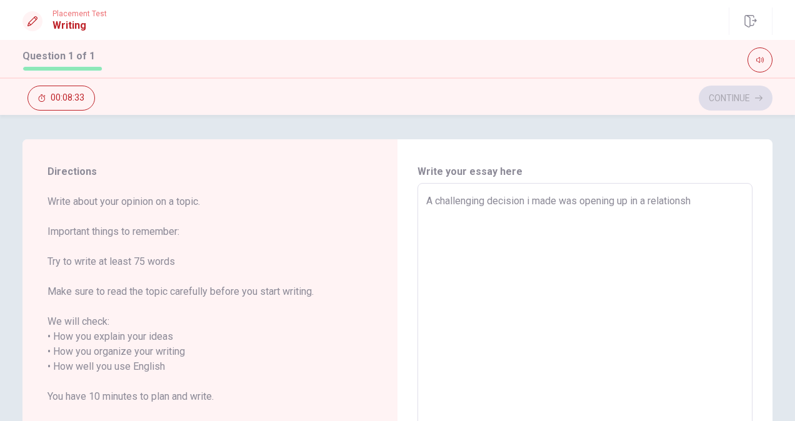
type textarea "A challenging decision i made was opening up in a relationshi"
type textarea "x"
type textarea "A challenging decision i made was opening up in a relationship"
type textarea "x"
type textarea "A challenging decision i made was opening up in a relationship."
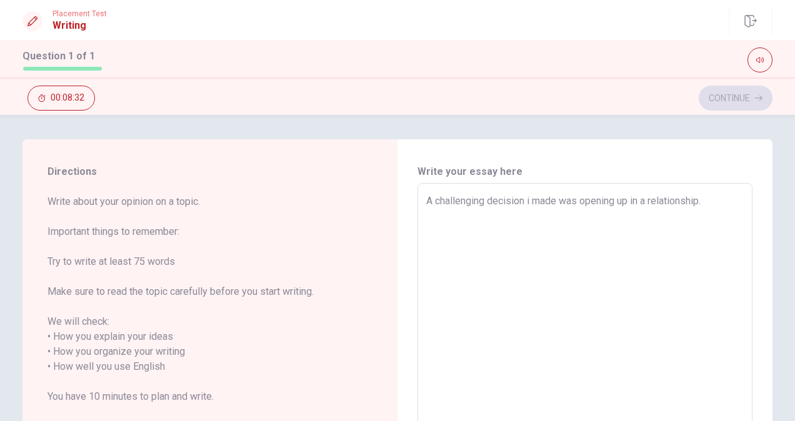
type textarea "x"
type textarea "A challenging decision i made was opening up in a relationship."
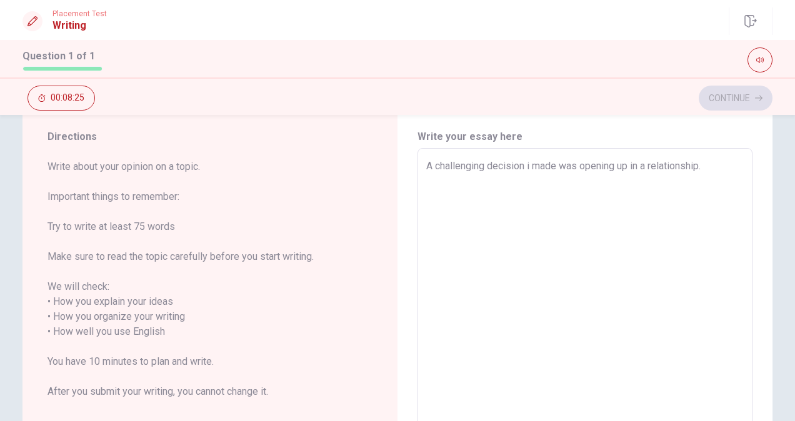
scroll to position [26, 0]
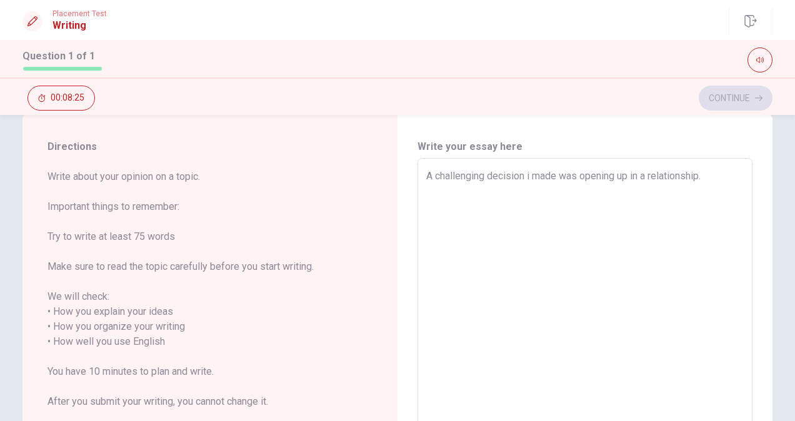
type textarea "x"
type textarea "A challenging decision i made was opening up in a relationship. i"
type textarea "x"
type textarea "A challenging decision i made was opening up in a relationship. ia"
type textarea "x"
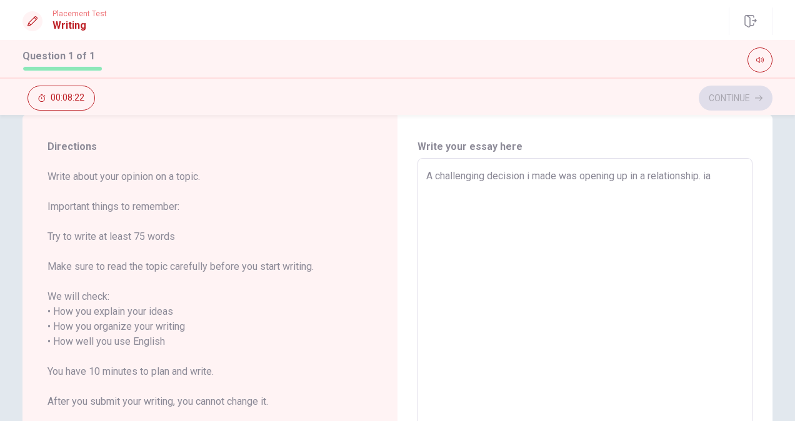
type textarea "A challenging decision i made was opening up in a relationship. i"
type textarea "x"
type textarea "A challenging decision i made was opening up in a relationship."
type textarea "x"
type textarea "A challenging decision i made was opening up in a relationship. I"
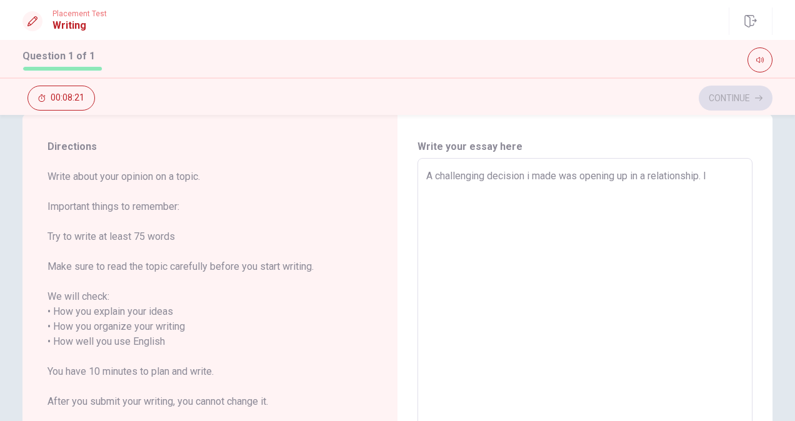
type textarea "x"
type textarea "A challenging decision i made was opening up in a relationship. I"
type textarea "x"
type textarea "A challenging decision i made was opening up in a relationship. I a"
type textarea "x"
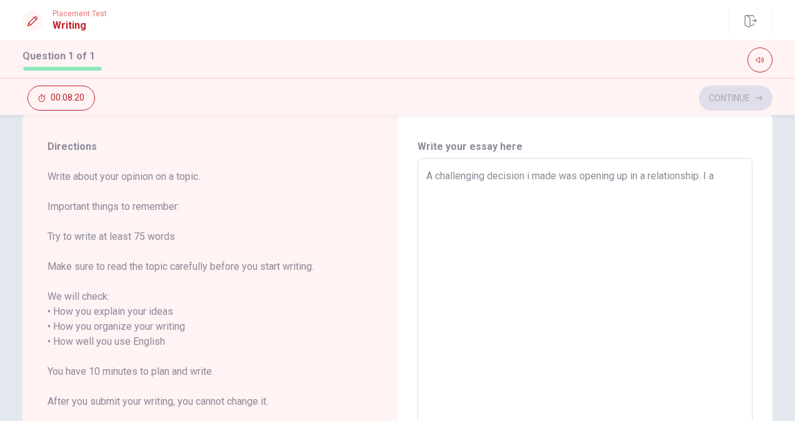
type textarea "A challenging decision i made was opening up in a relationship. I am"
type textarea "x"
type textarea "A challenging decision i made was opening up in a relationship. I am"
type textarea "x"
type textarea "A challenging decision i made was opening up in a relationship. I am m"
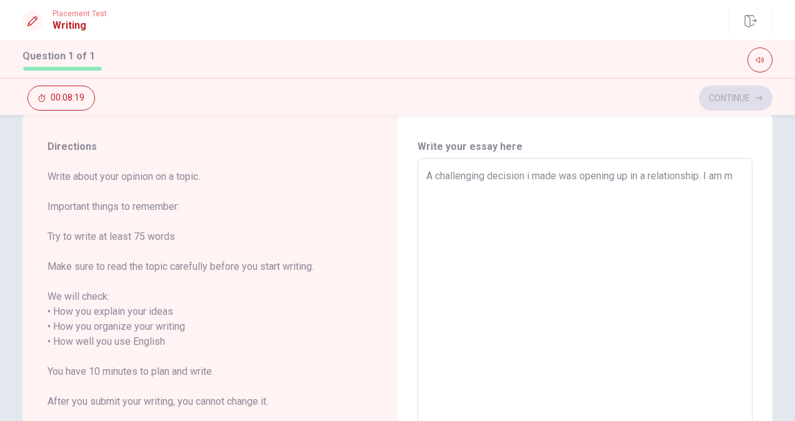
type textarea "x"
type textarea "A challenging decision i made was opening up in a relationship. I am mo"
type textarea "x"
type textarea "A challenging decision i made was opening up in a relationship. I am mor"
type textarea "x"
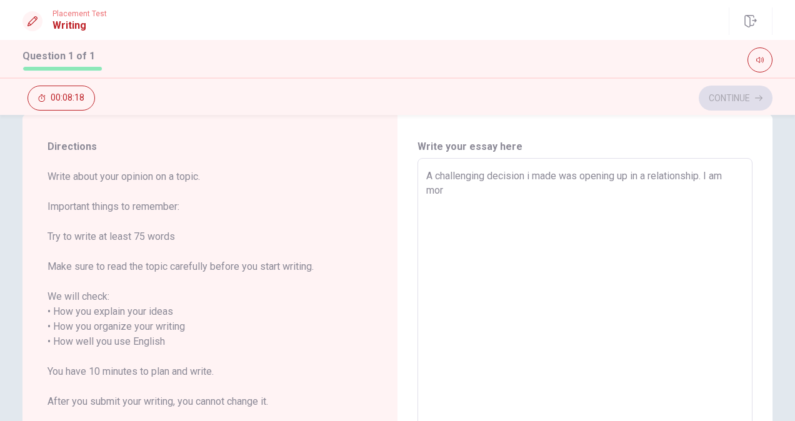
type textarea "A challenging decision i made was opening up in a relationship. I am more"
type textarea "x"
type textarea "A challenging decision i made was opening up in a relationship. I am more"
type textarea "x"
type textarea "A challenging decision i made was opening up in a relationship. I am more o"
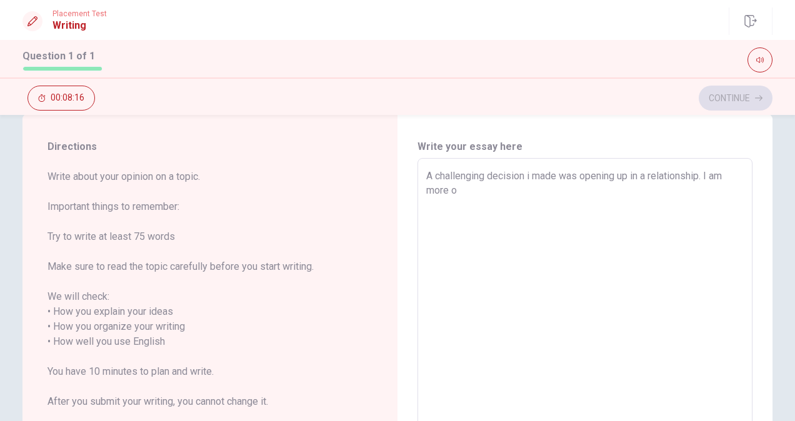
type textarea "x"
type textarea "A challenging decision i made was opening up in a relationship. I am more of"
type textarea "x"
type textarea "A challenging decision i made was opening up in a relationship. I am more of"
type textarea "x"
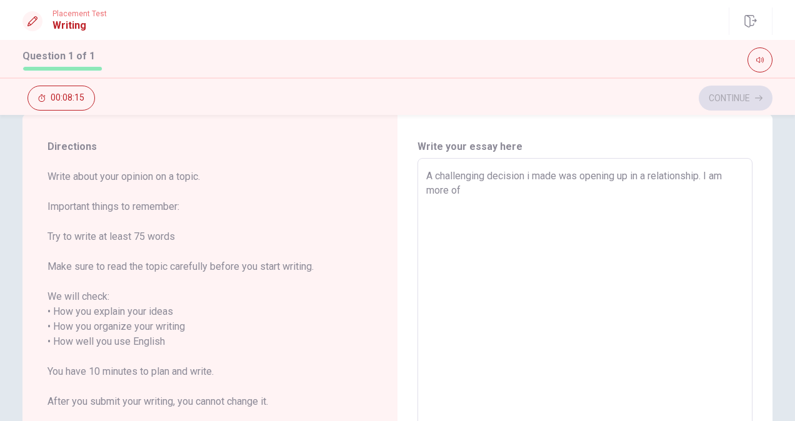
type textarea "A challenging decision i made was opening up in a relationship. I am more of a"
type textarea "x"
type textarea "A challenging decision i made was opening up in a relationship. I am more of an"
type textarea "x"
type textarea "A challenging decision i made was opening up in a relationship. I am more of an"
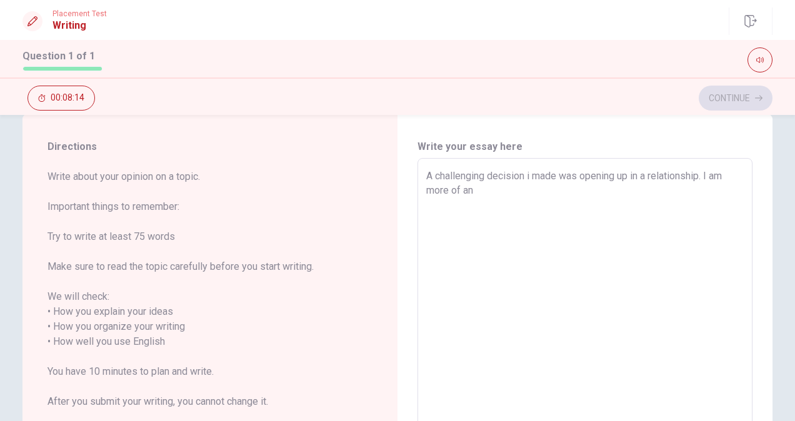
type textarea "x"
type textarea "A challenging decision i made was opening up in a relationship. I am more of an…"
type textarea "x"
type textarea "A challenging decision i made was opening up in a relationship. I am more of an…"
type textarea "x"
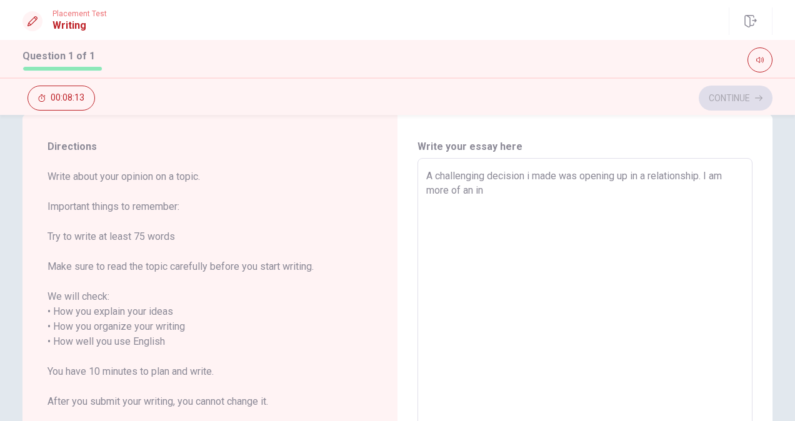
type textarea "A challenging decision i made was opening up in a relationship. I am more of an…"
type textarea "x"
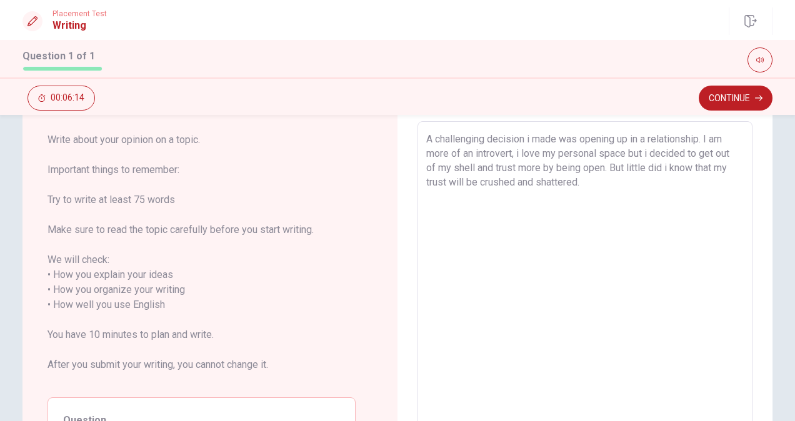
scroll to position [49, 0]
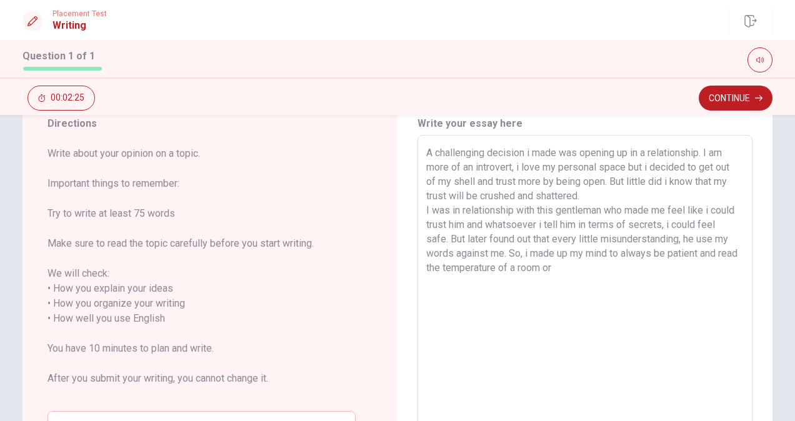
click at [596, 278] on textarea "A challenging decision i made was opening up in a relationship. I am more of an…" at bounding box center [584, 312] width 317 height 332
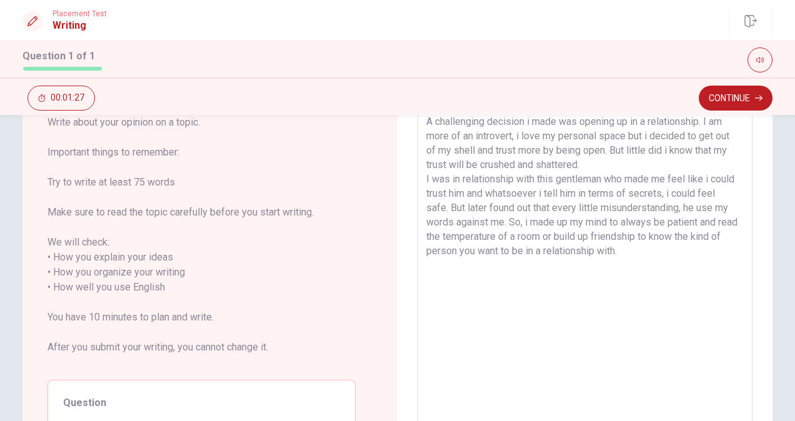
scroll to position [77, 0]
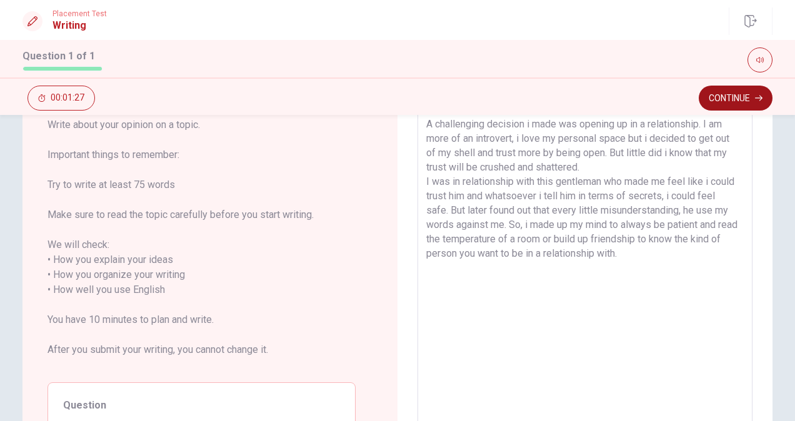
click at [736, 95] on button "Continue" at bounding box center [736, 98] width 74 height 25
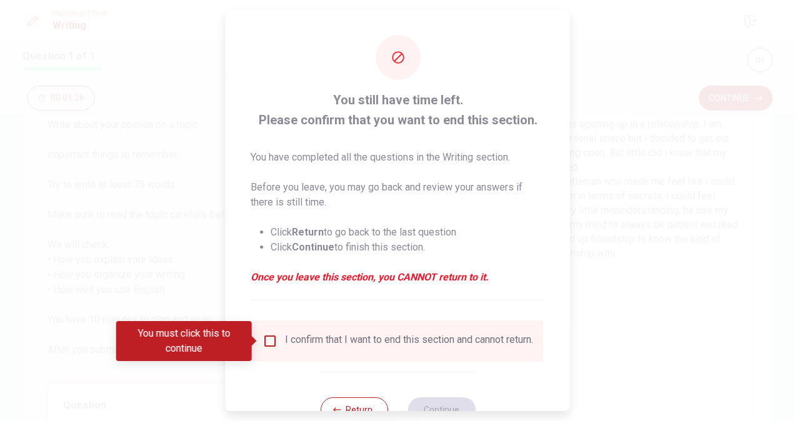
click at [271, 346] on input "You must click this to continue" at bounding box center [269, 341] width 15 height 15
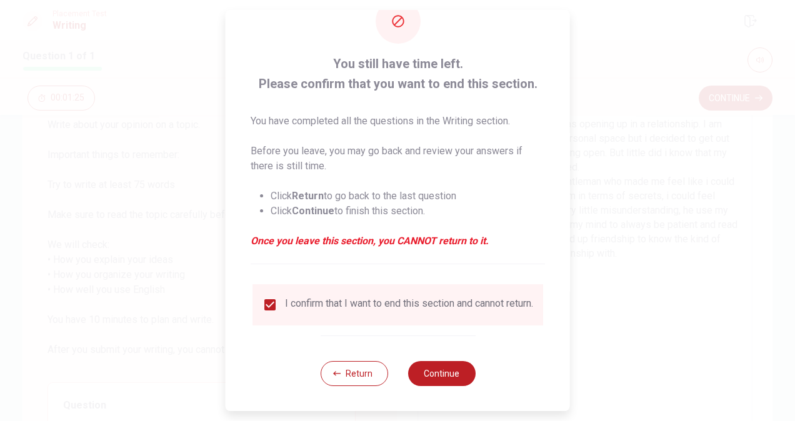
scroll to position [45, 0]
click at [441, 376] on button "Continue" at bounding box center [440, 373] width 67 height 25
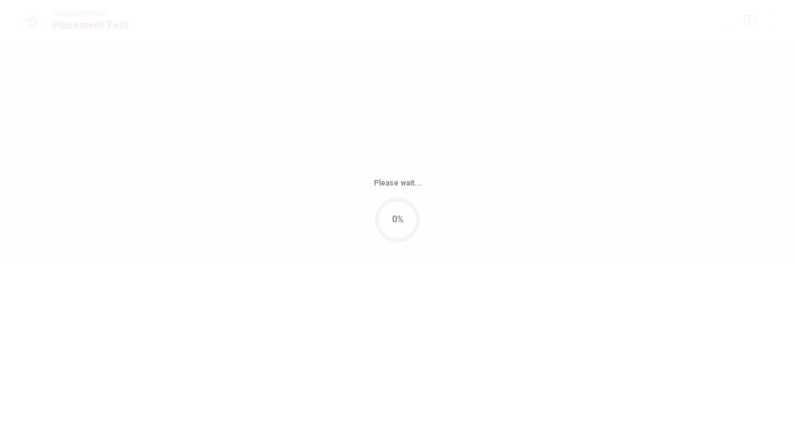
scroll to position [0, 0]
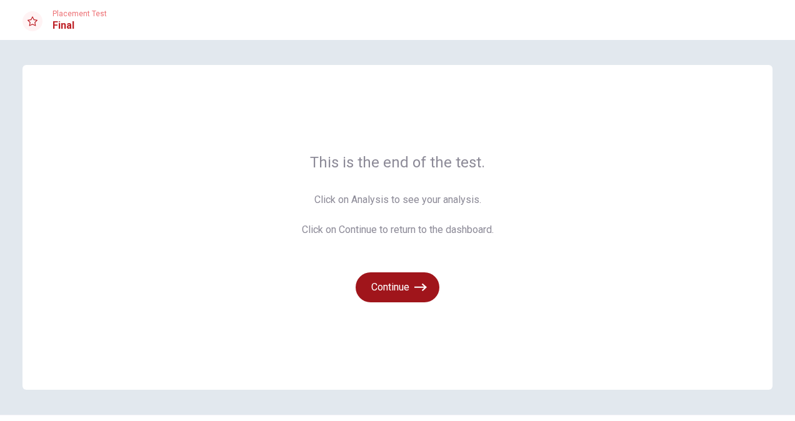
click at [388, 278] on button "Continue" at bounding box center [398, 287] width 84 height 30
